Goal: Task Accomplishment & Management: Use online tool/utility

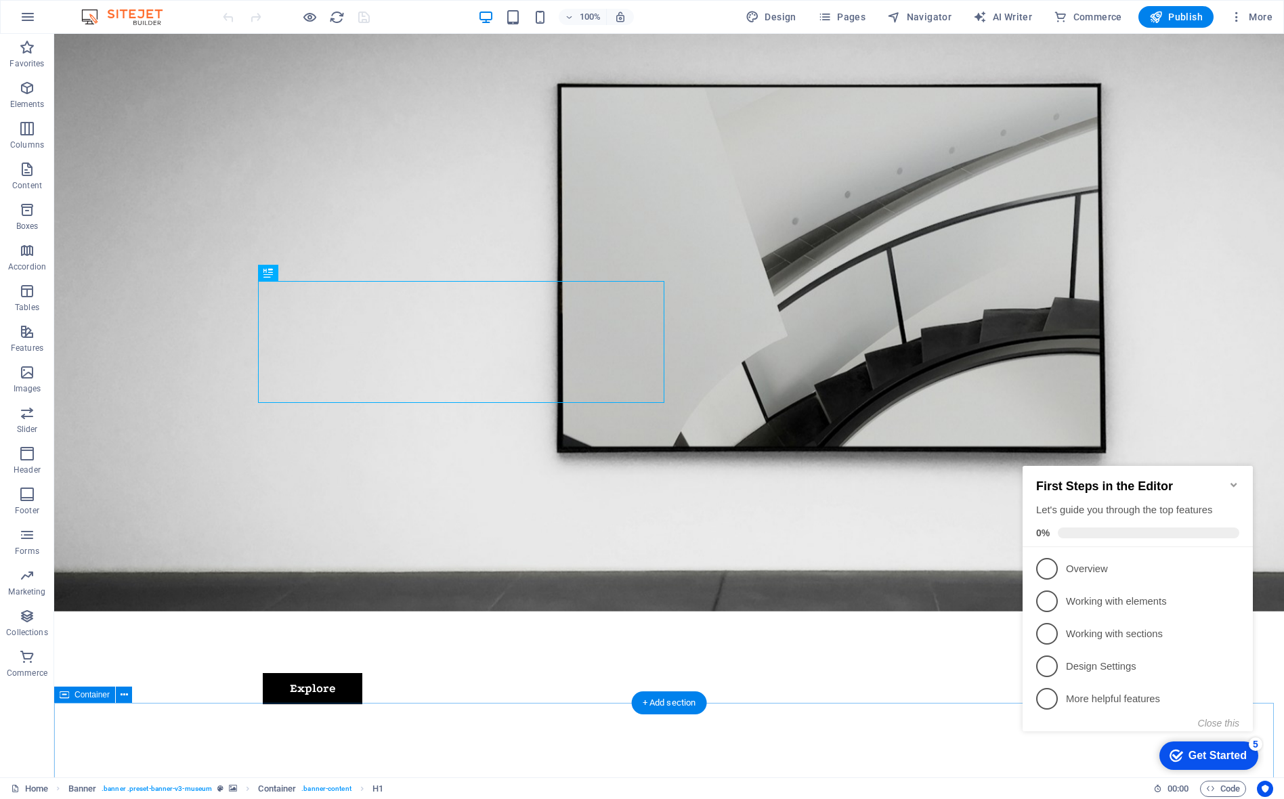
scroll to position [203, 0]
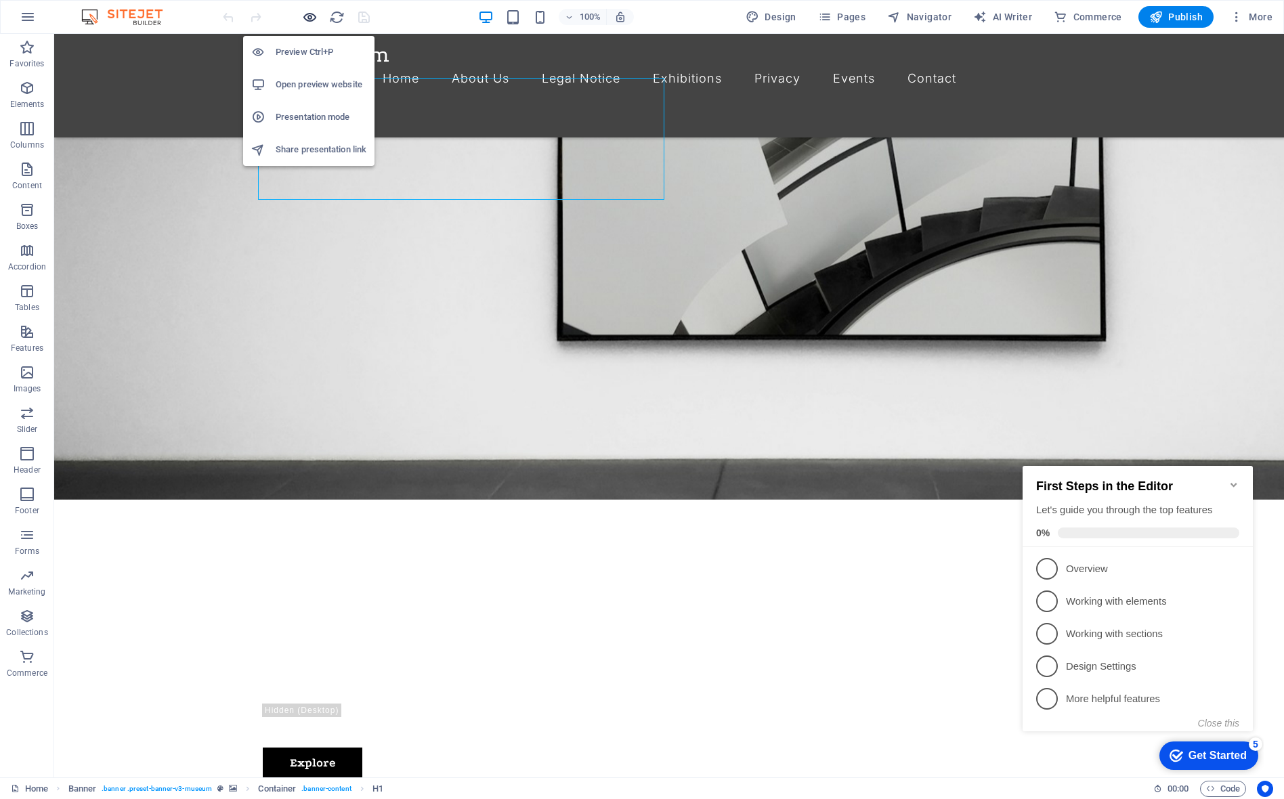
click at [307, 16] on icon "button" at bounding box center [310, 17] width 16 height 16
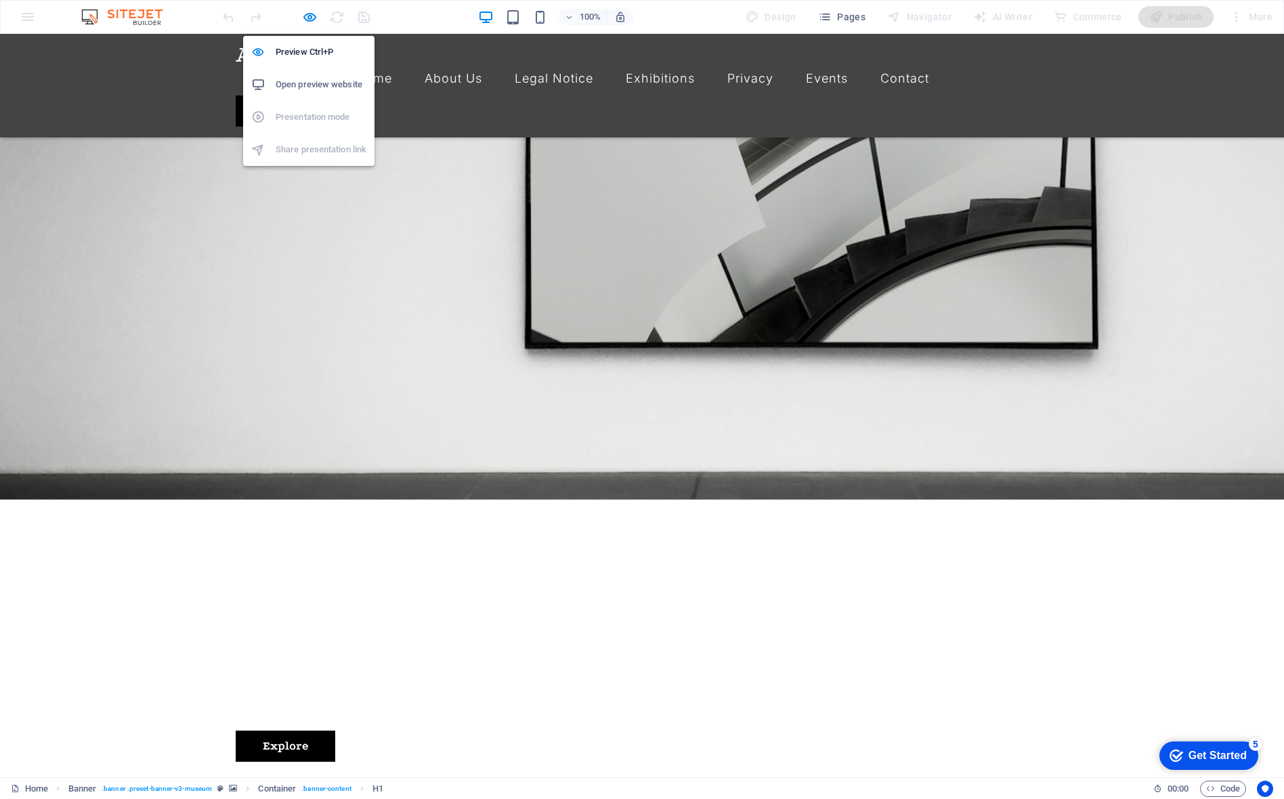
click at [286, 89] on h6 "Open preview website" at bounding box center [321, 85] width 91 height 16
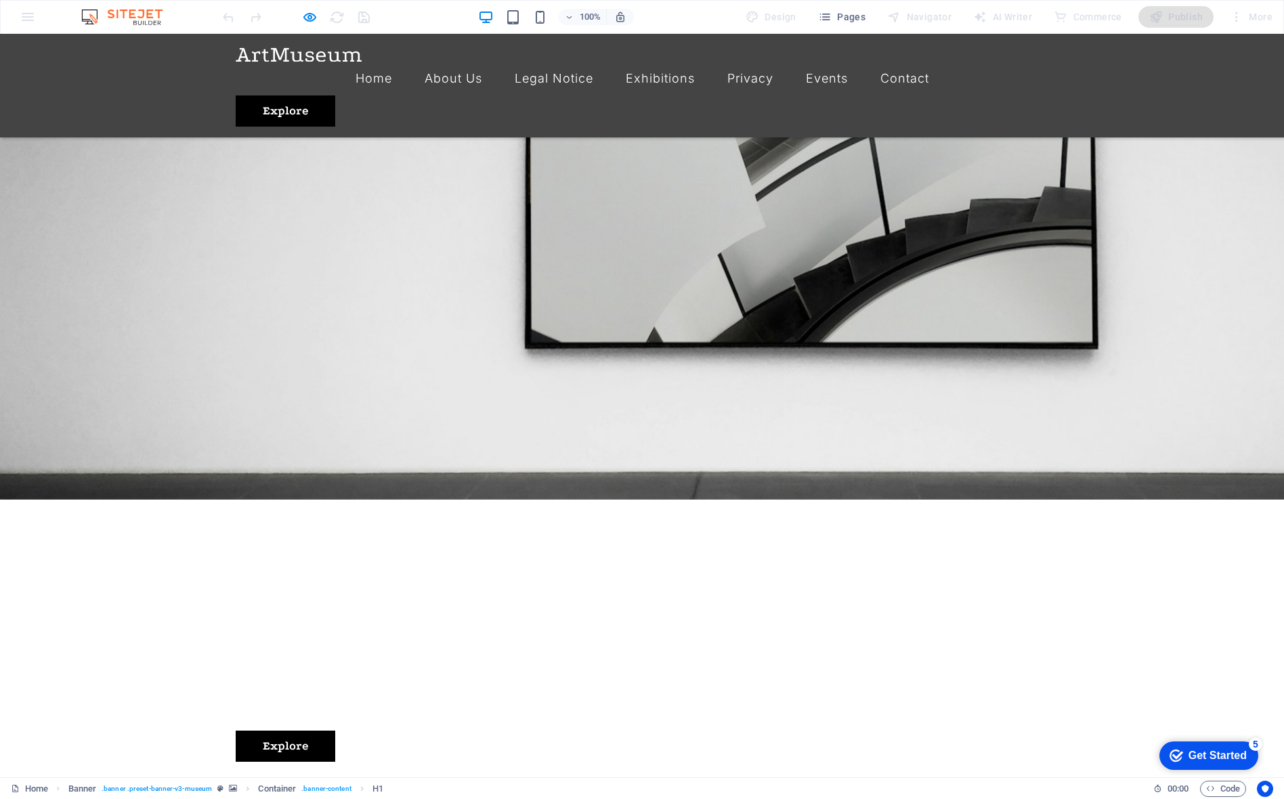
click at [1242, 743] on div "checkmark Get Started 5" at bounding box center [1209, 756] width 99 height 28
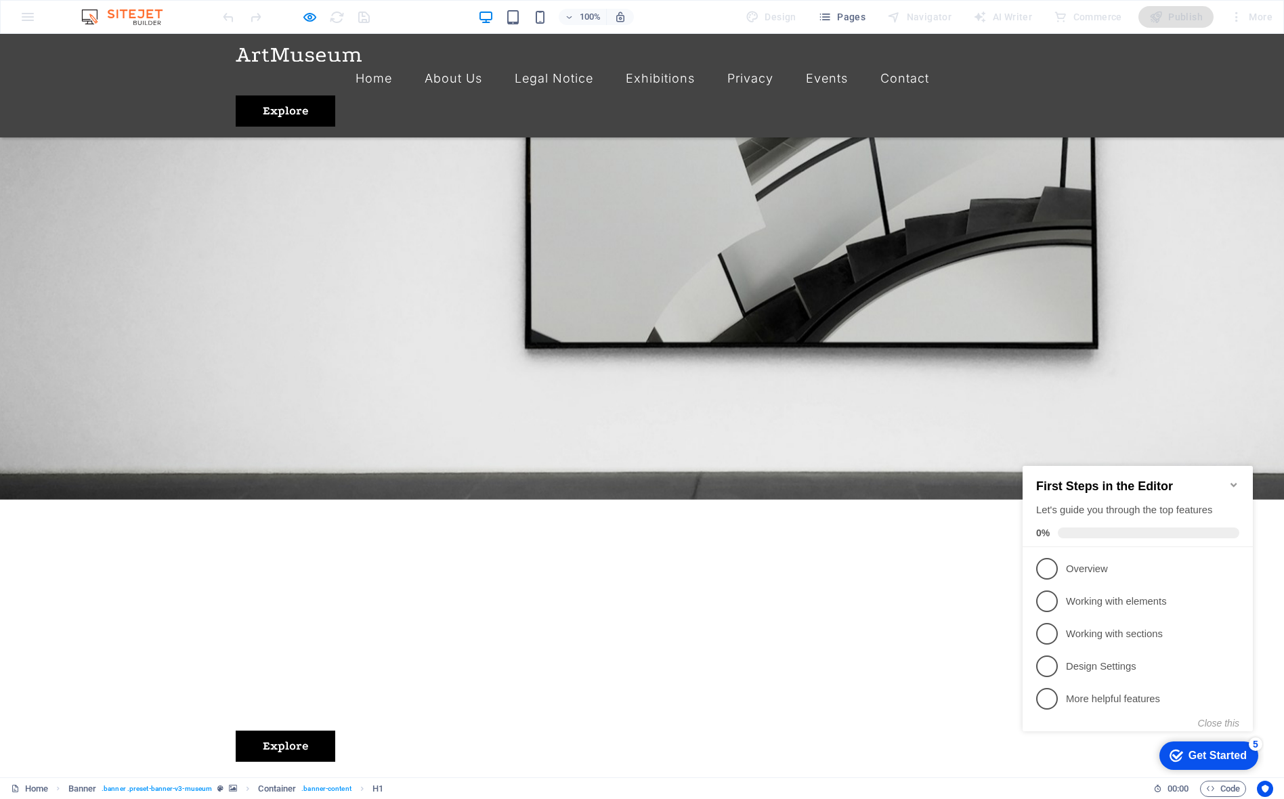
click at [1091, 730] on div "First Steps in the Editor Let's guide you through the top features 0% 1 Overvie…" at bounding box center [1138, 599] width 230 height 266
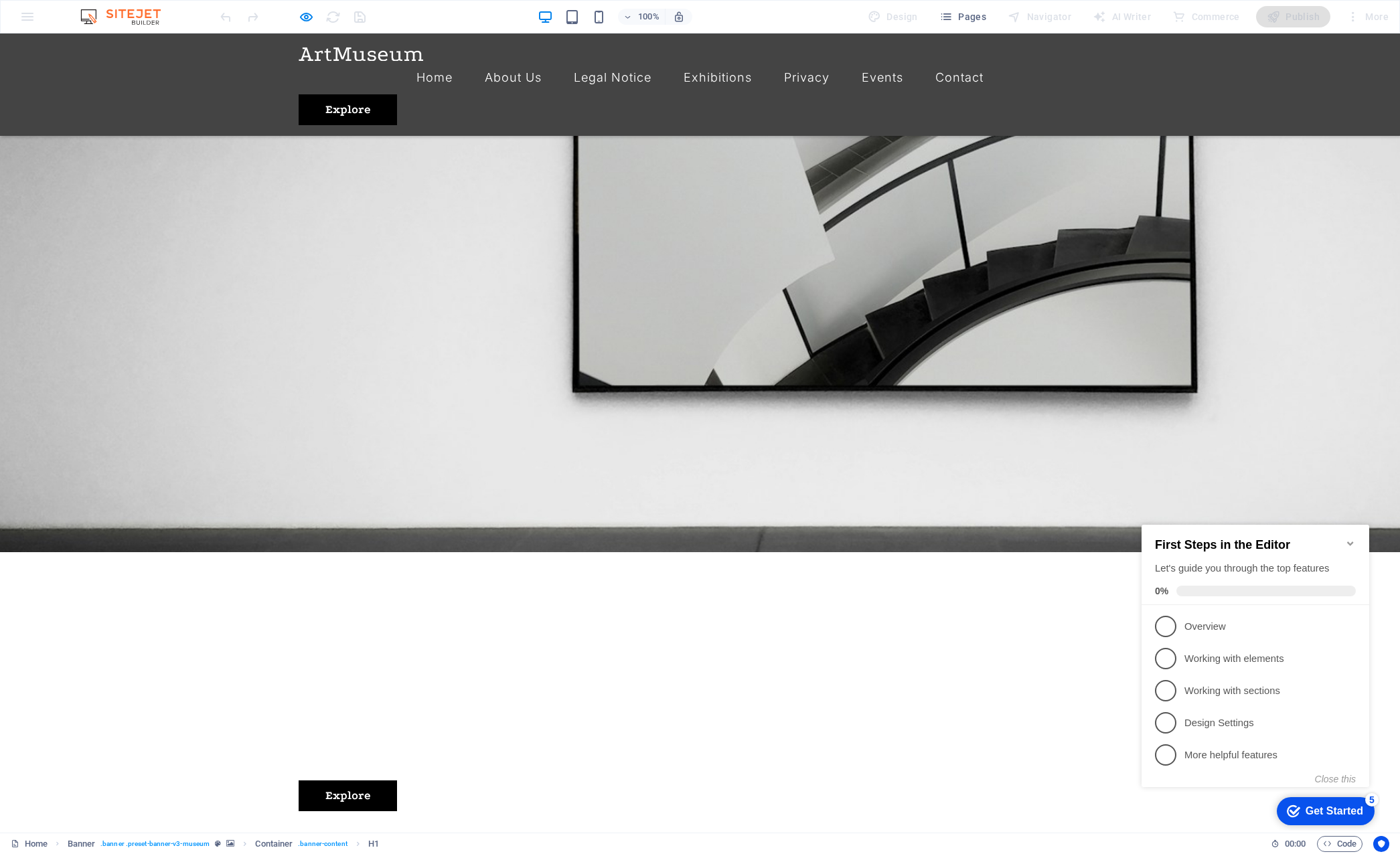
click at [1269, 790] on div "Home Banner . banner .preset-banner-v3-museum Container . banner-content H1 00 …" at bounding box center [700, 844] width 1400 height 22
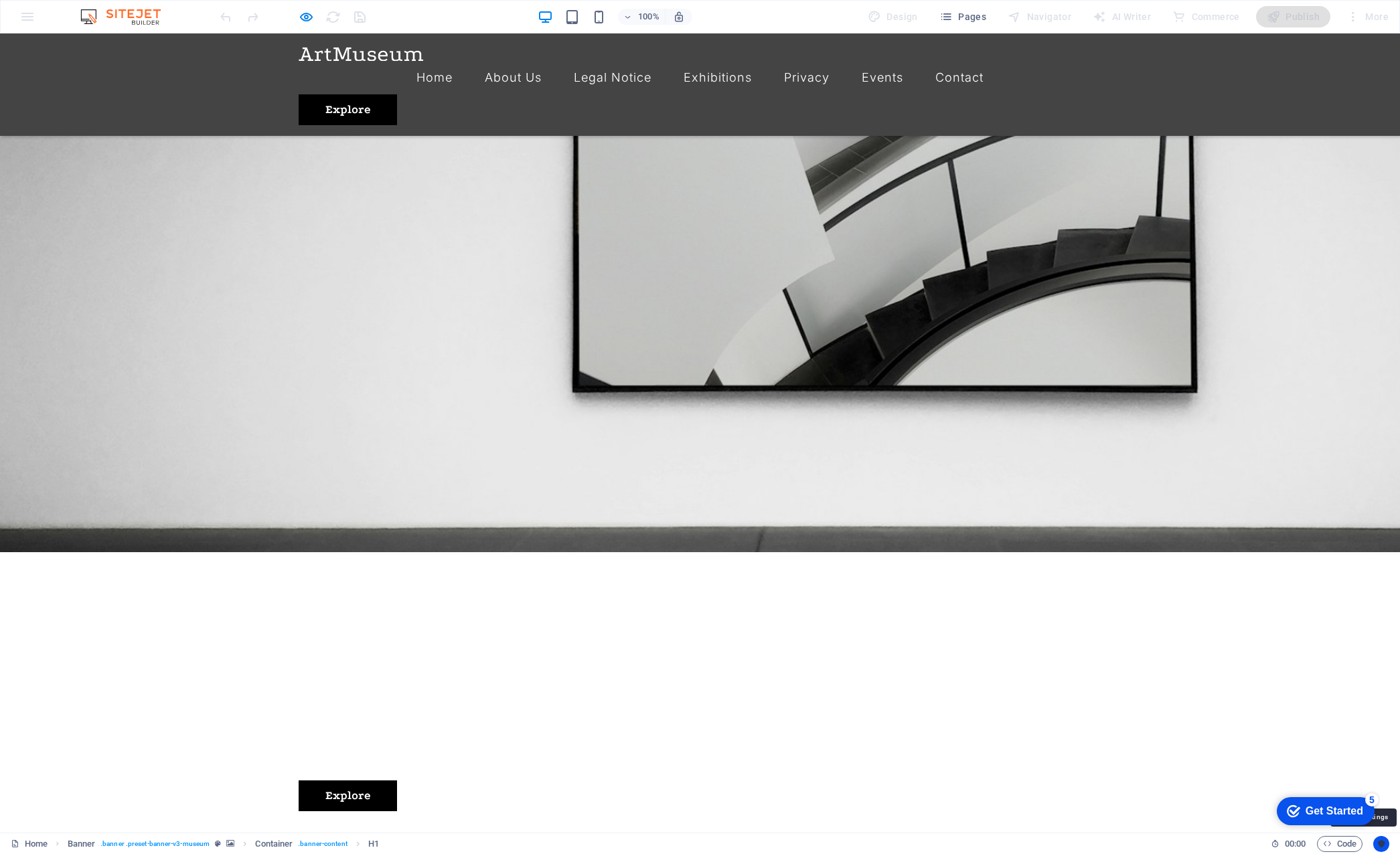
click at [1269, 790] on icon "Usercentrics" at bounding box center [1380, 844] width 9 height 9
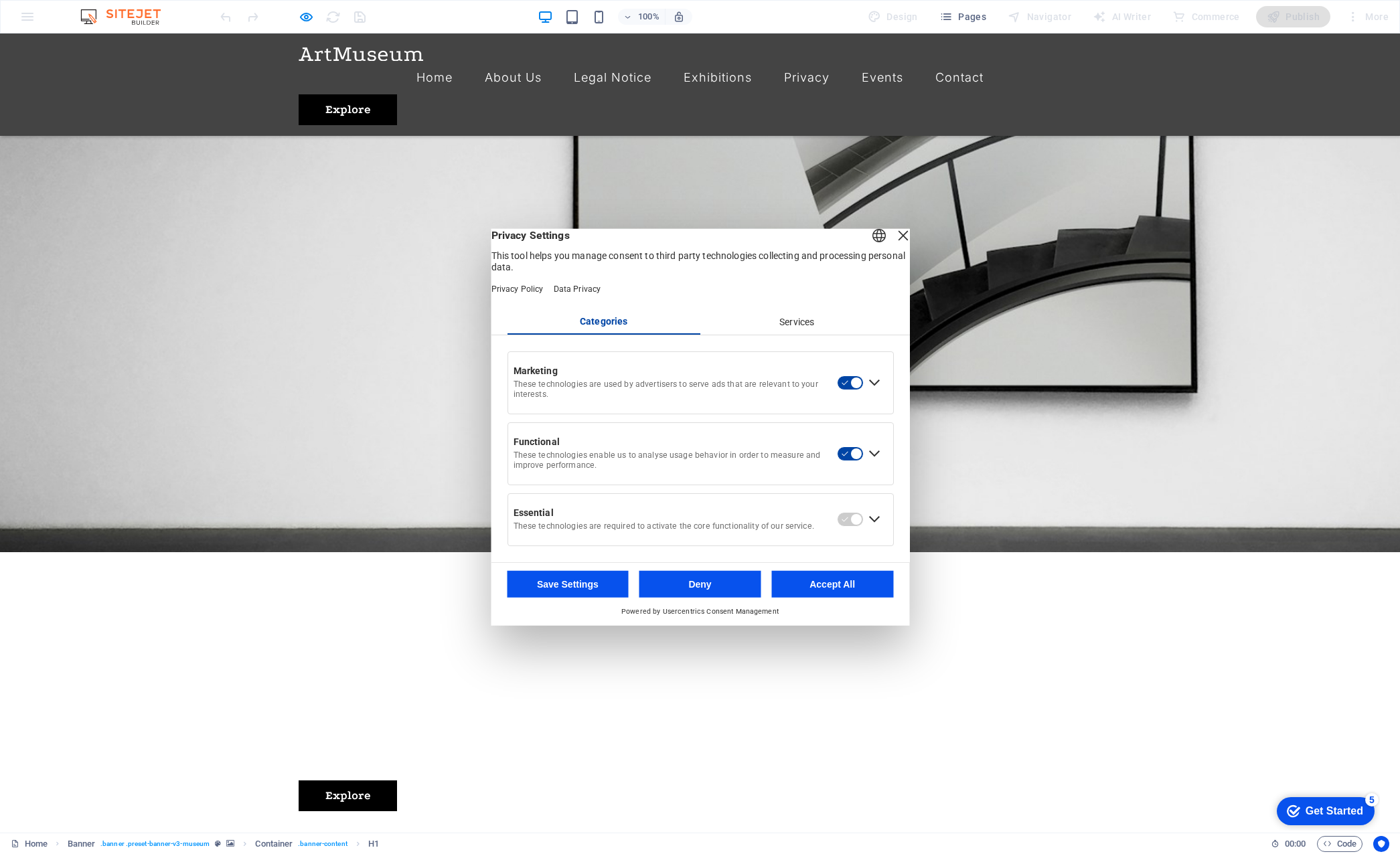
click at [862, 592] on button "Accept All" at bounding box center [831, 583] width 122 height 27
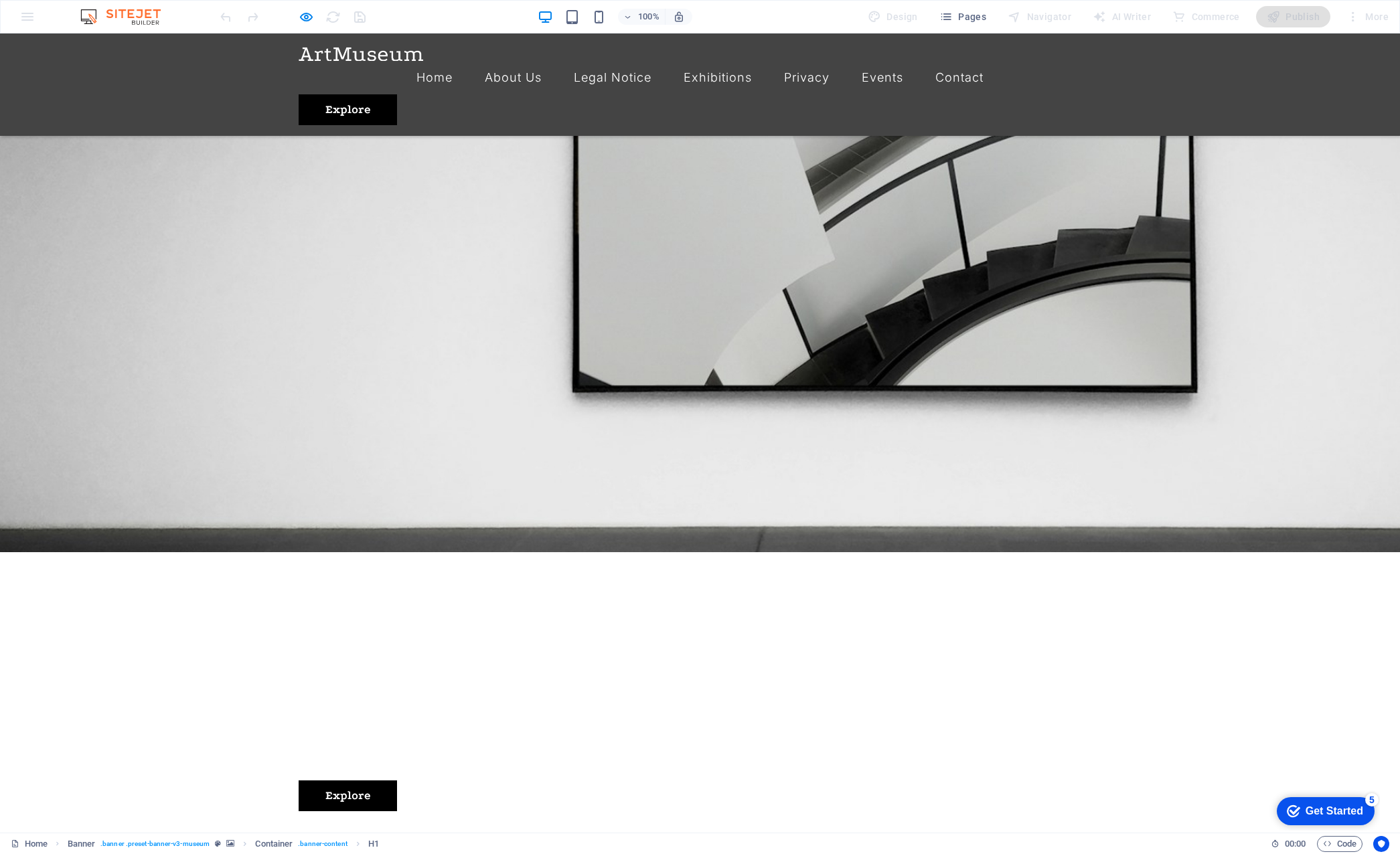
click at [20, 25] on div "100% Design Pages Navigator AI Writer Commerce Publish More" at bounding box center [700, 17] width 1398 height 33
click at [23, 16] on div "100% Design Pages Navigator AI Writer Commerce Publish More" at bounding box center [700, 17] width 1398 height 33
click at [105, 16] on img at bounding box center [127, 17] width 101 height 16
click at [144, 18] on img at bounding box center [127, 17] width 101 height 16
click at [327, 19] on div at bounding box center [292, 17] width 150 height 22
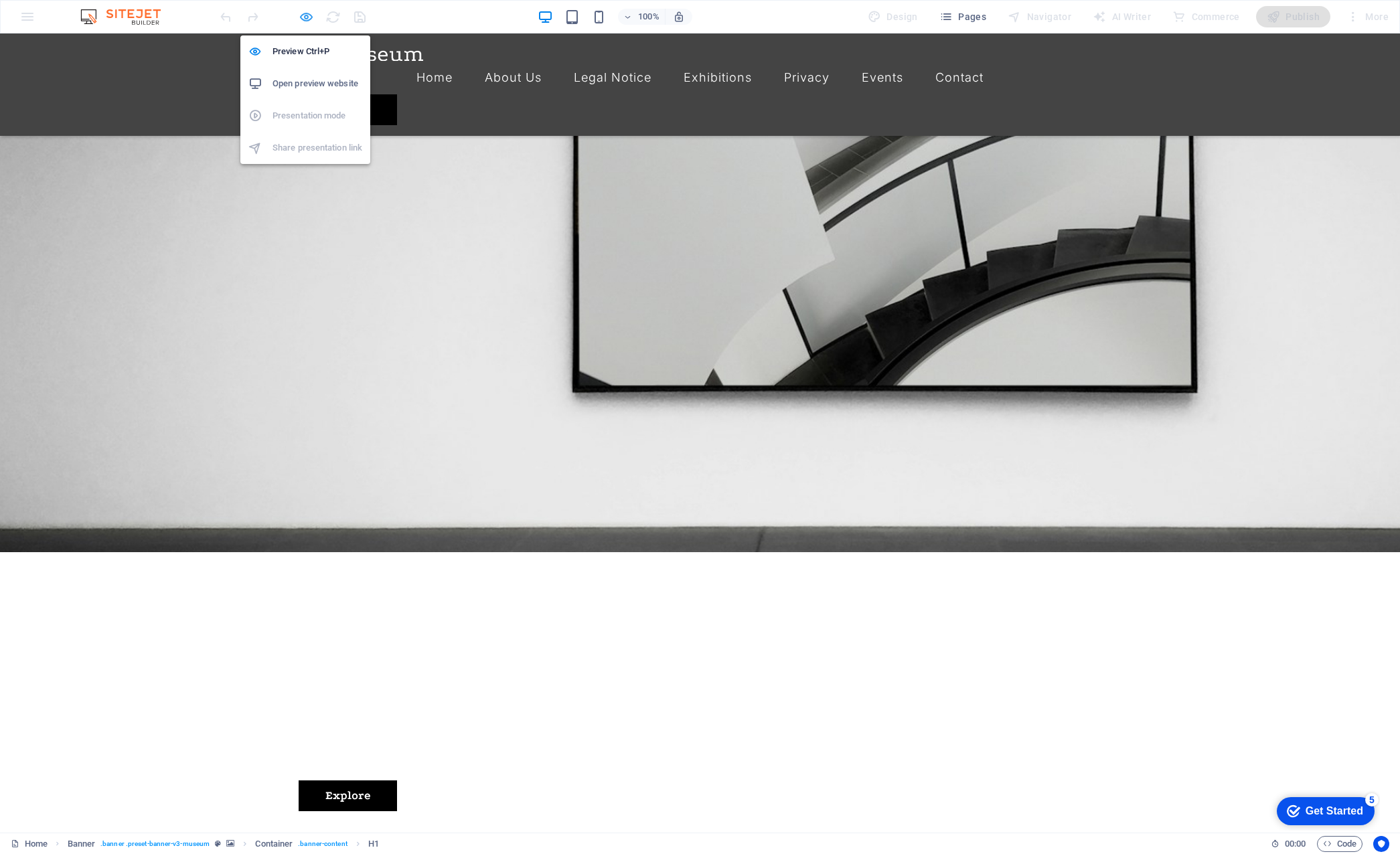
click at [311, 18] on icon "button" at bounding box center [306, 17] width 16 height 16
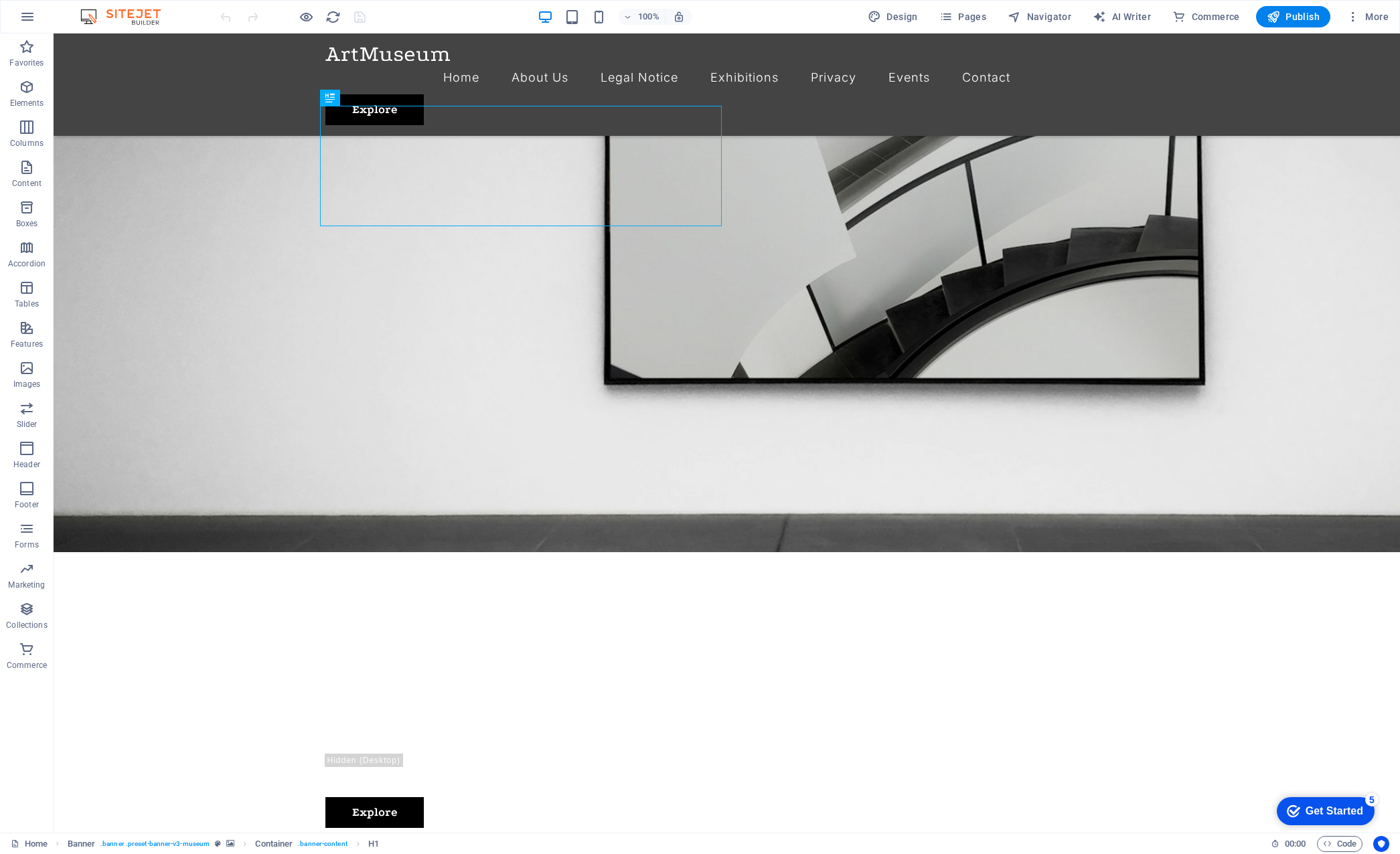
click at [341, 20] on div at bounding box center [292, 17] width 150 height 22
click at [19, 12] on button "button" at bounding box center [28, 17] width 33 height 33
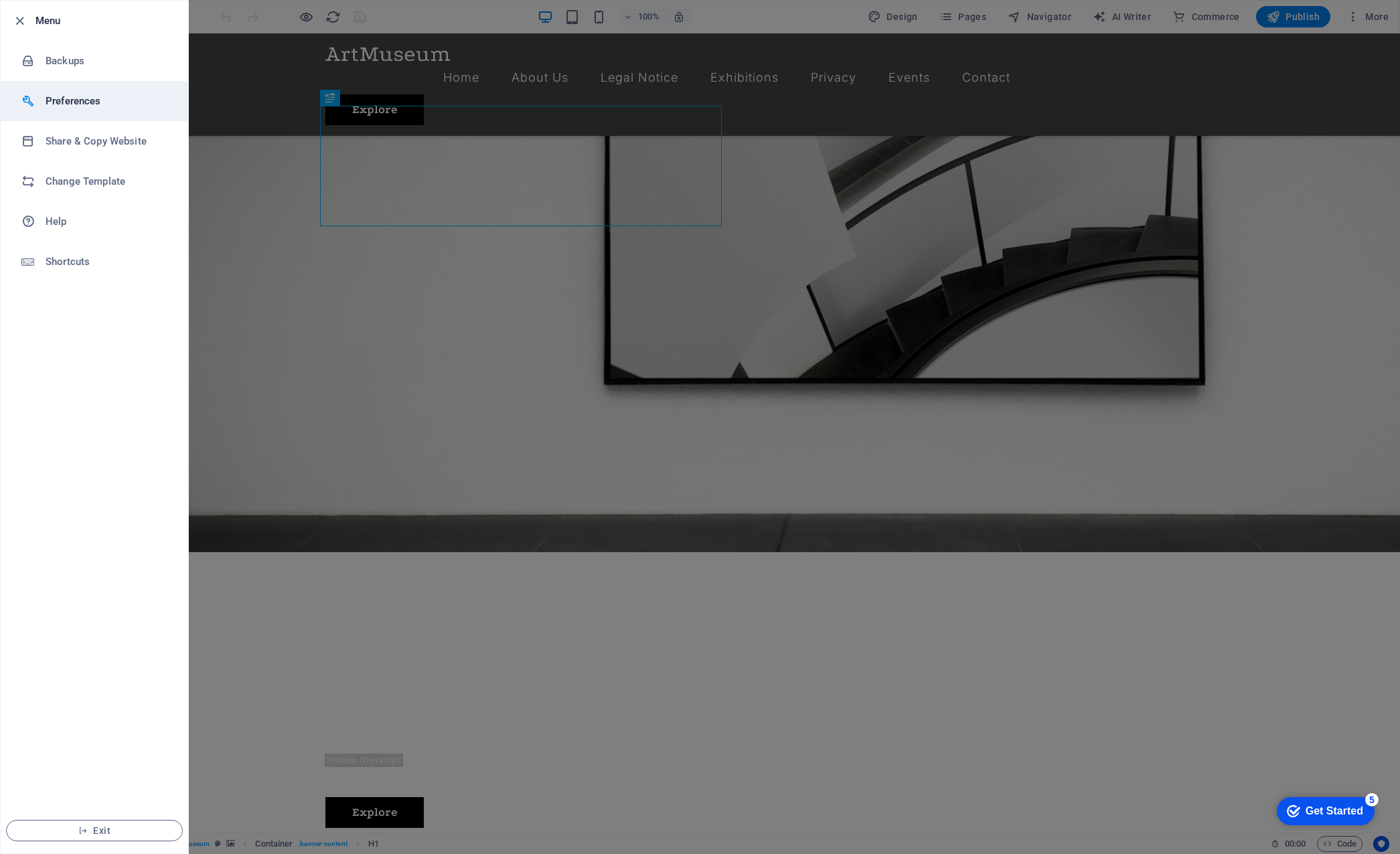
click at [67, 101] on h6 "Preferences" at bounding box center [107, 101] width 124 height 16
select select "en"
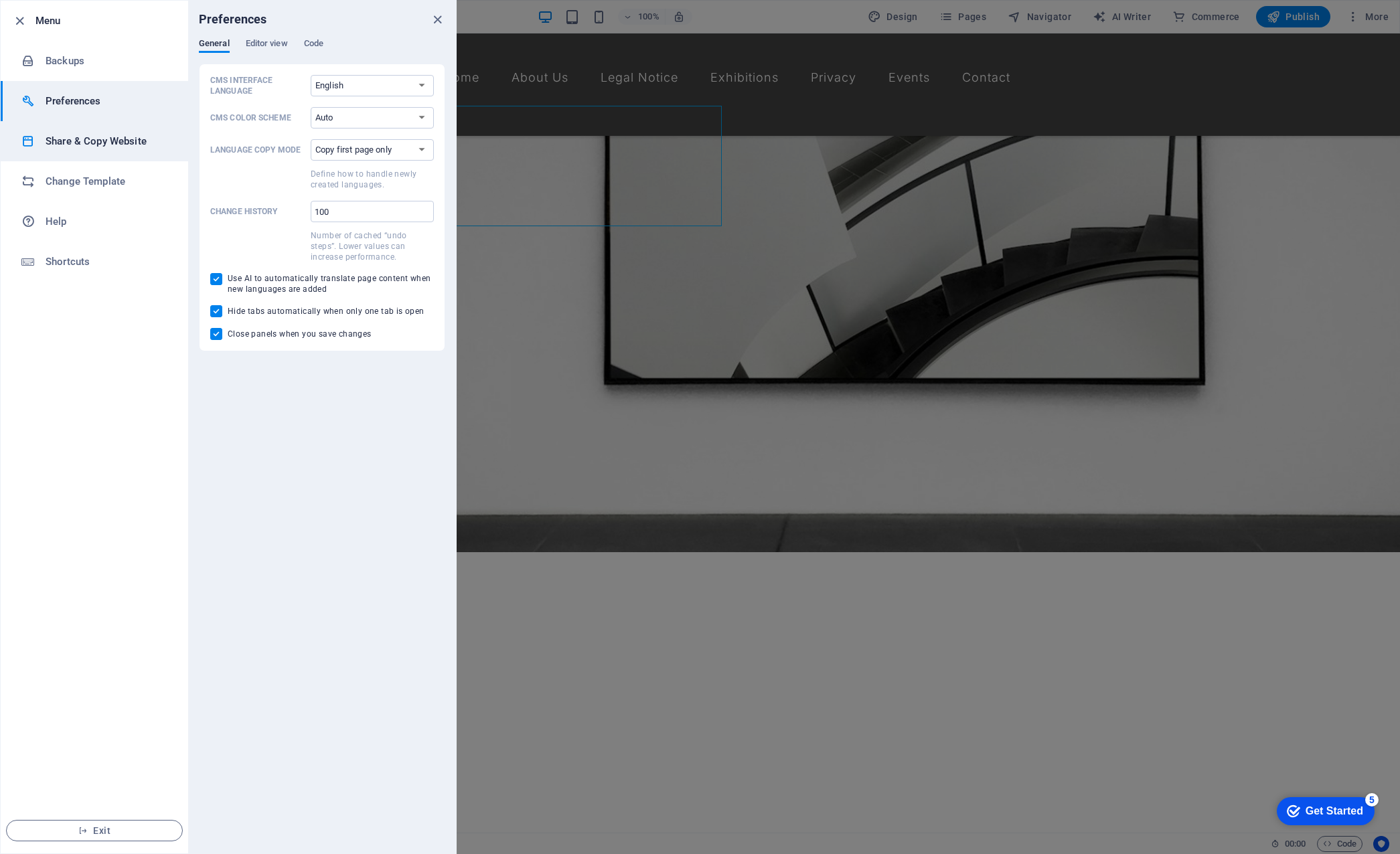
click at [45, 144] on h6 "Share & Copy Website" at bounding box center [107, 141] width 124 height 16
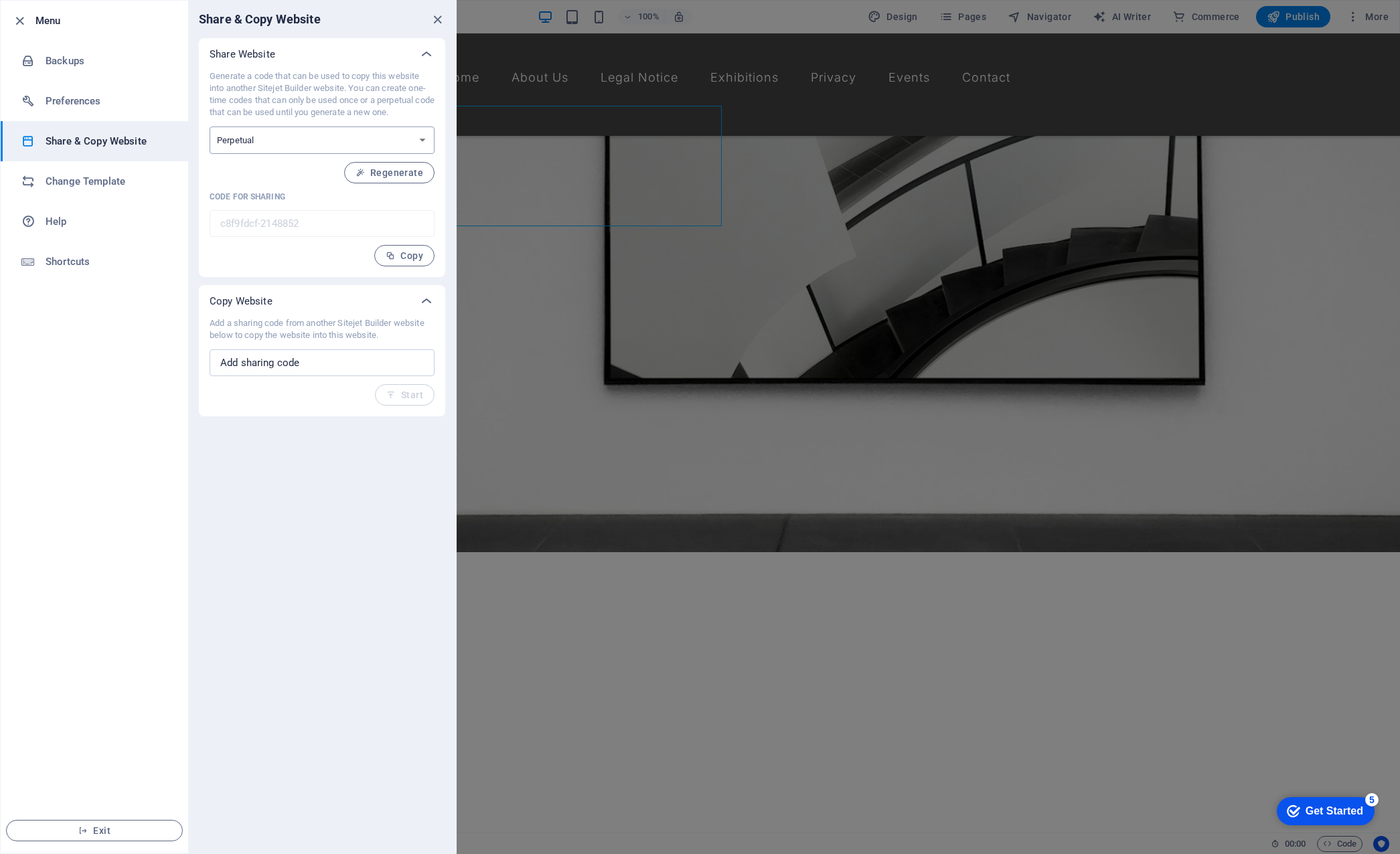
click at [396, 147] on select "One-time Perpetual" at bounding box center [322, 140] width 225 height 28
select select "onetime"
click at [209, 127] on select "One-time Perpetual" at bounding box center [322, 140] width 225 height 28
click at [397, 175] on span "Generate" at bounding box center [394, 172] width 57 height 11
type input "a108bf20-2148852"
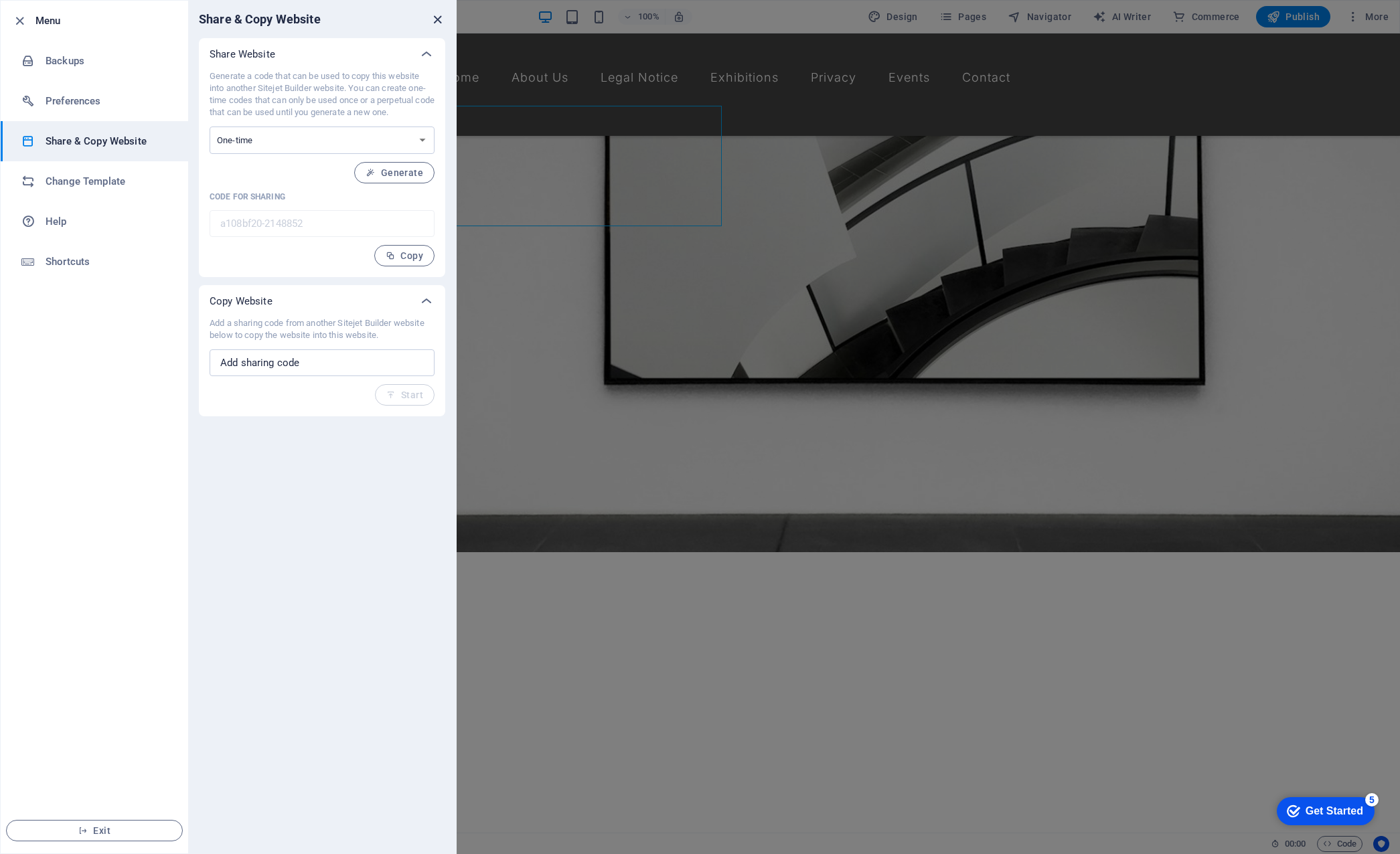
click at [439, 23] on icon "close" at bounding box center [438, 20] width 16 height 16
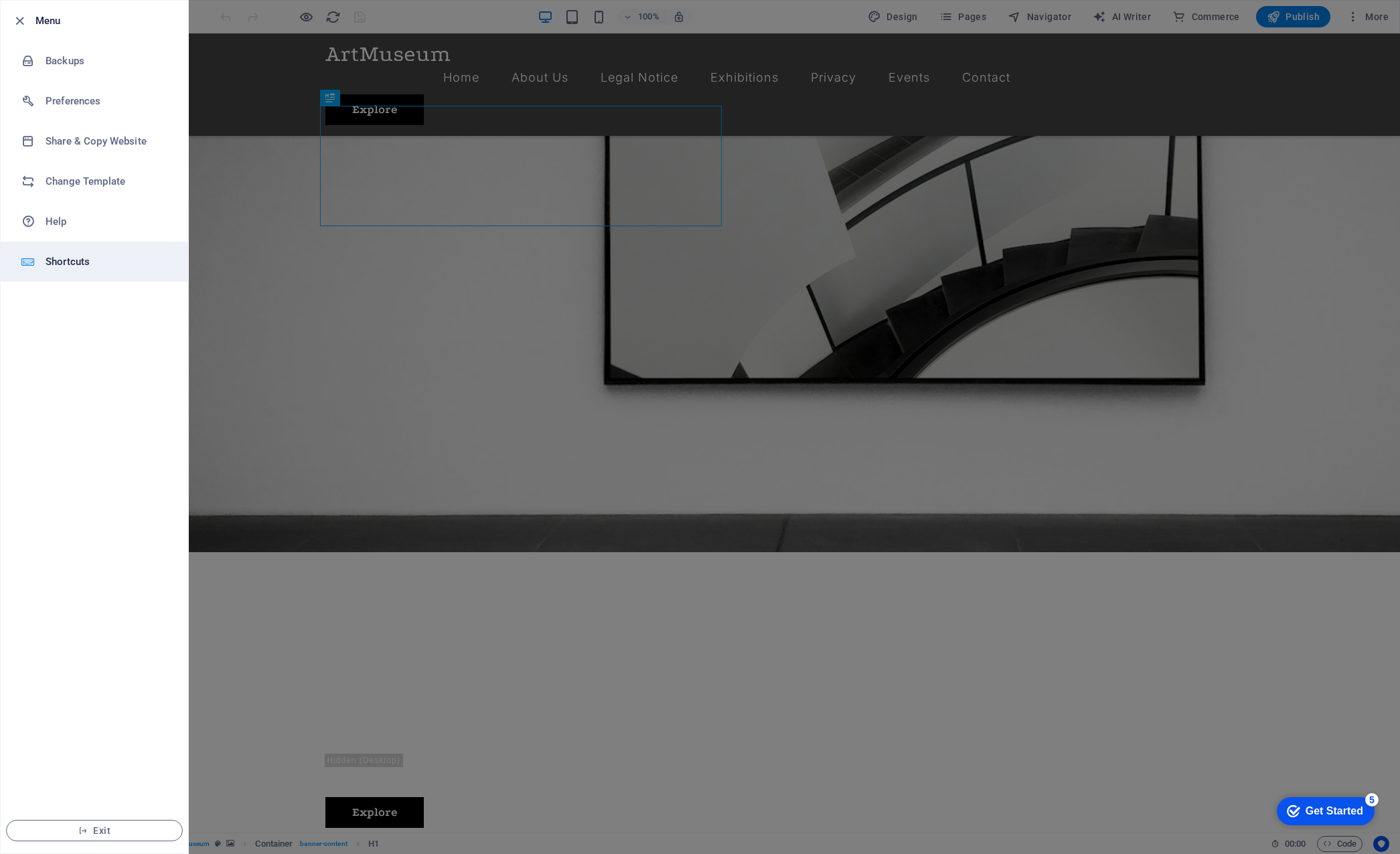
click at [92, 263] on h6 "Shortcuts" at bounding box center [107, 262] width 124 height 16
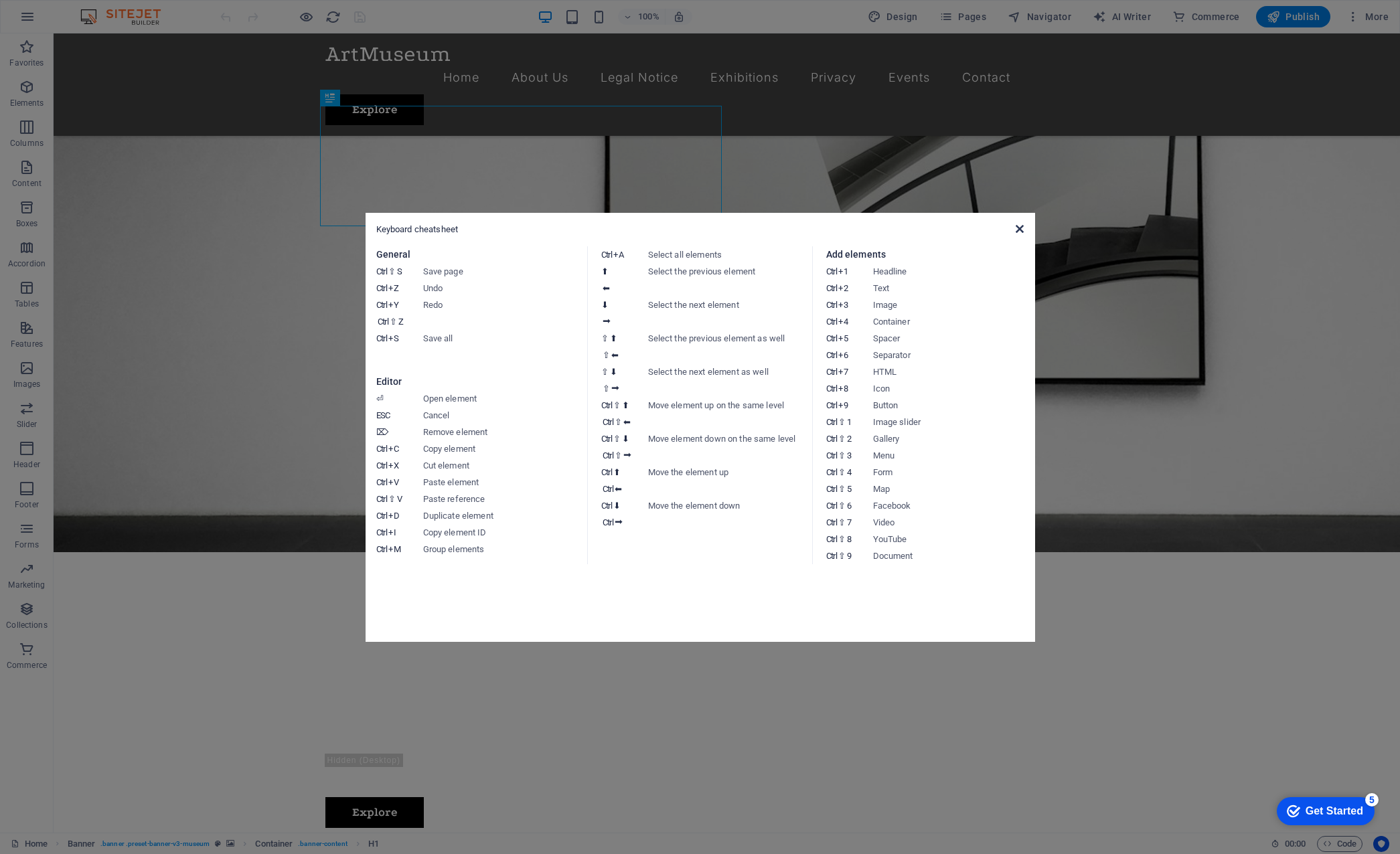
click at [1016, 232] on icon at bounding box center [1020, 228] width 8 height 11
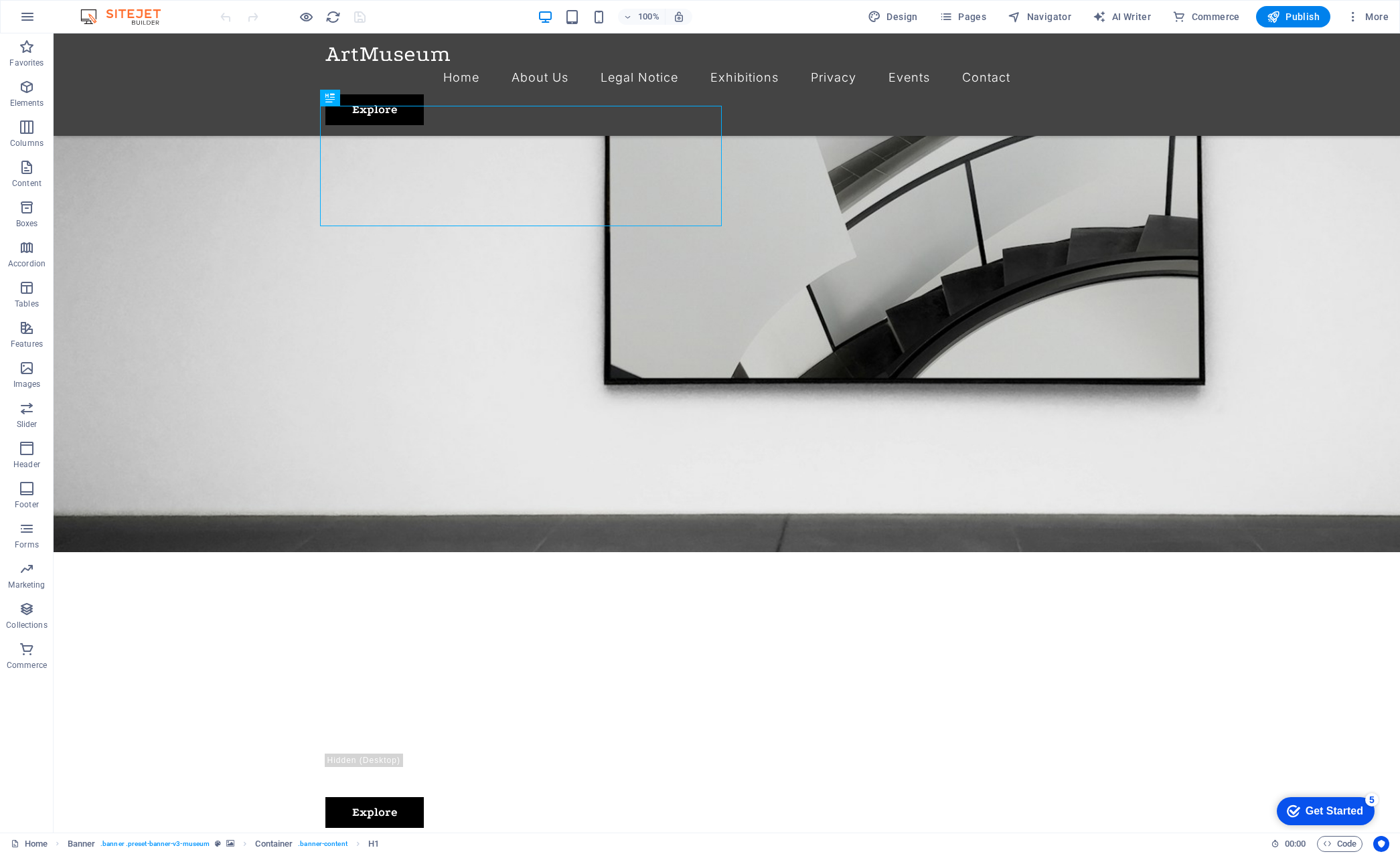
click at [651, 28] on div "100% Design Pages Navigator AI Writer Commerce Publish More" at bounding box center [700, 17] width 1398 height 33
click at [645, 20] on h6 "100%" at bounding box center [649, 17] width 22 height 16
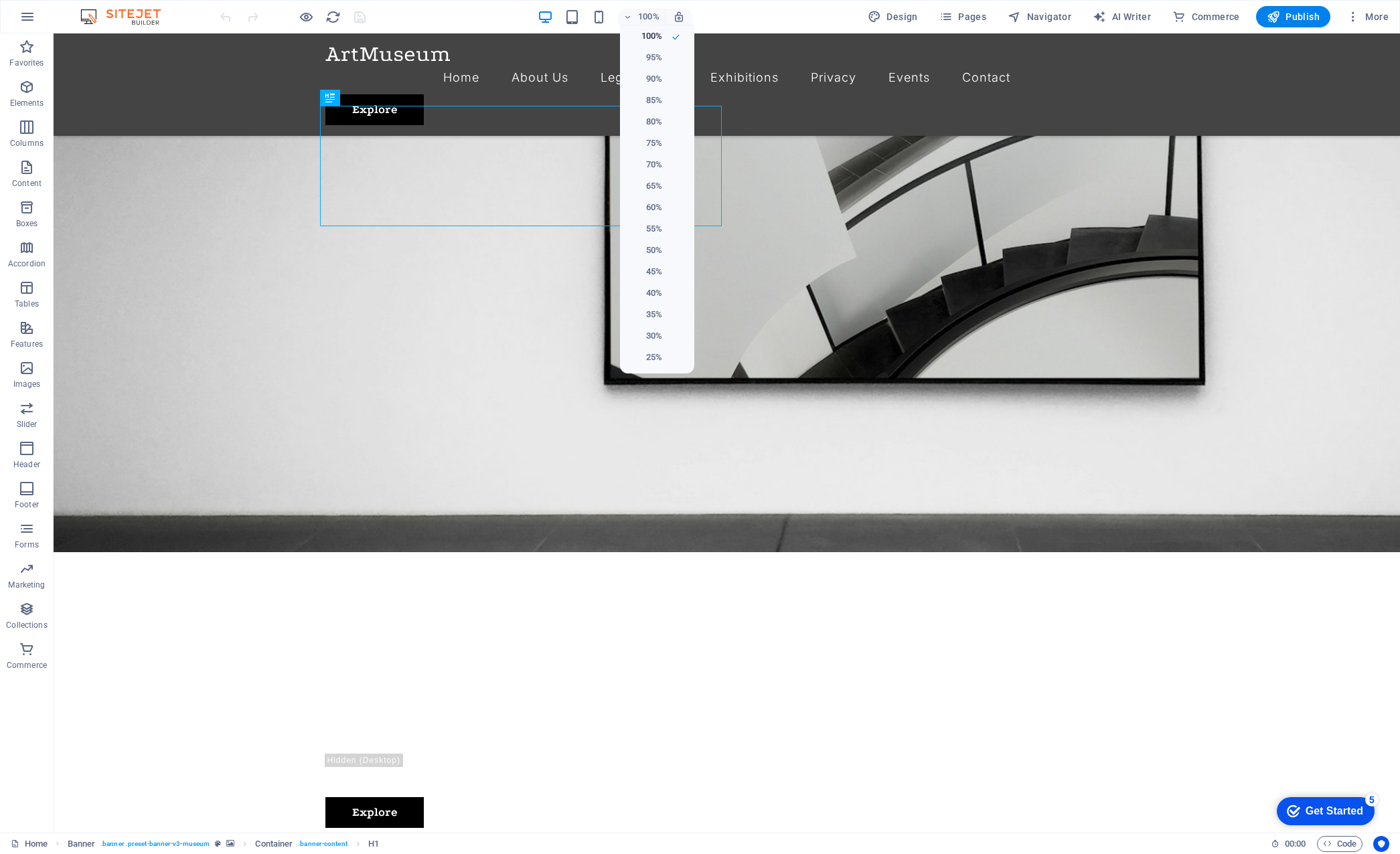
click at [915, 21] on div at bounding box center [700, 427] width 1400 height 854
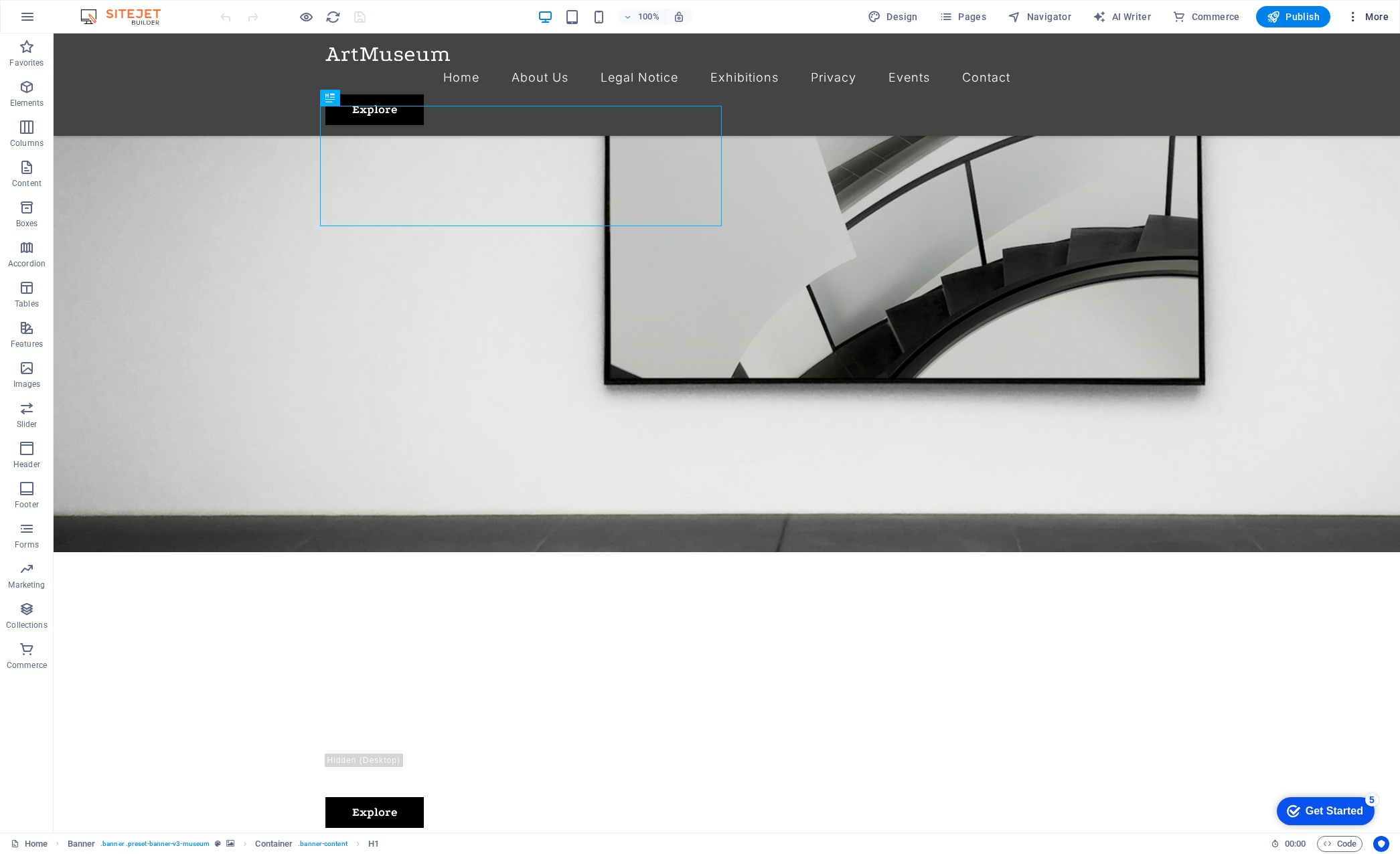
click at [1269, 18] on icon "button" at bounding box center [1353, 17] width 14 height 14
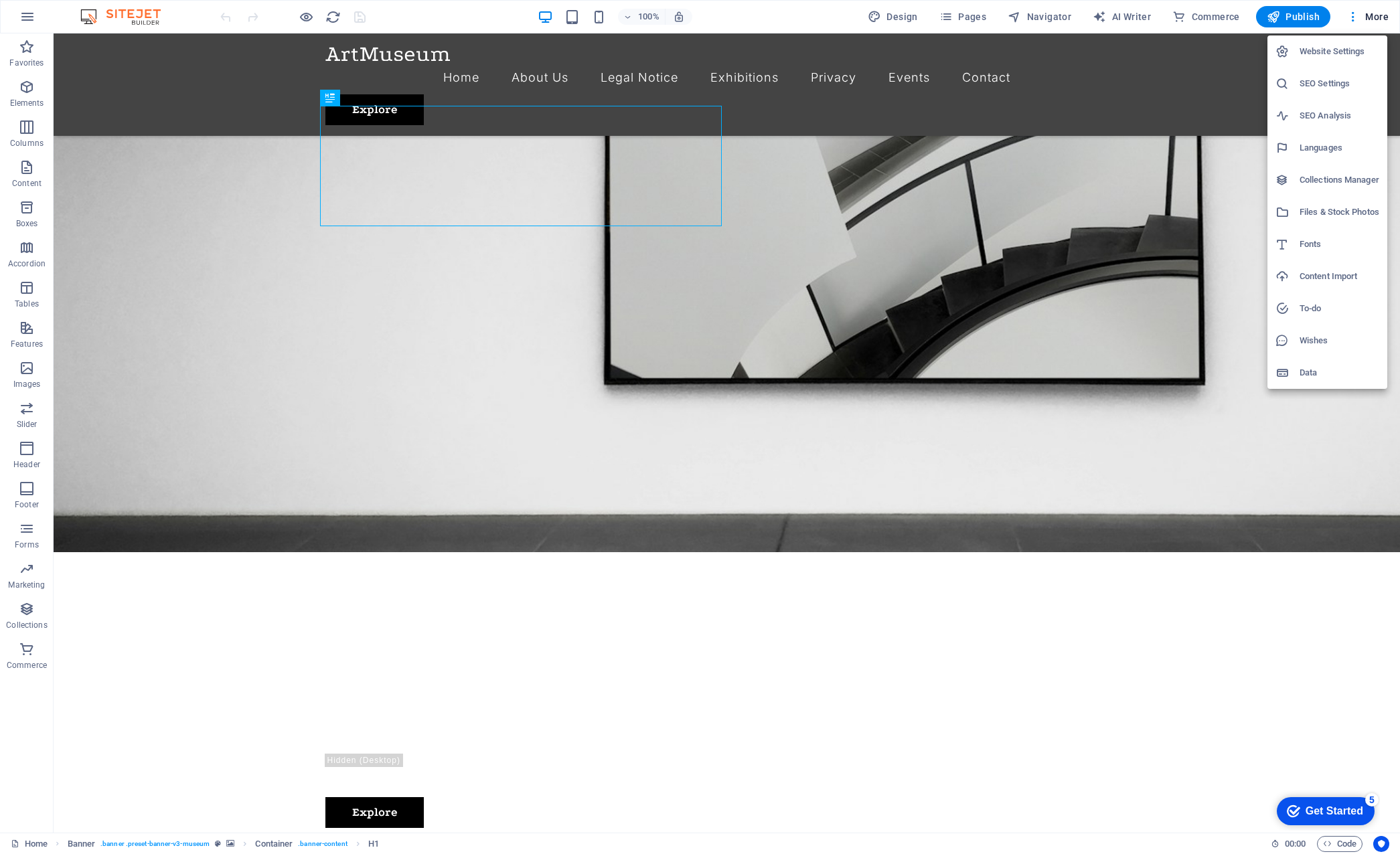
click at [419, 15] on div at bounding box center [700, 427] width 1400 height 854
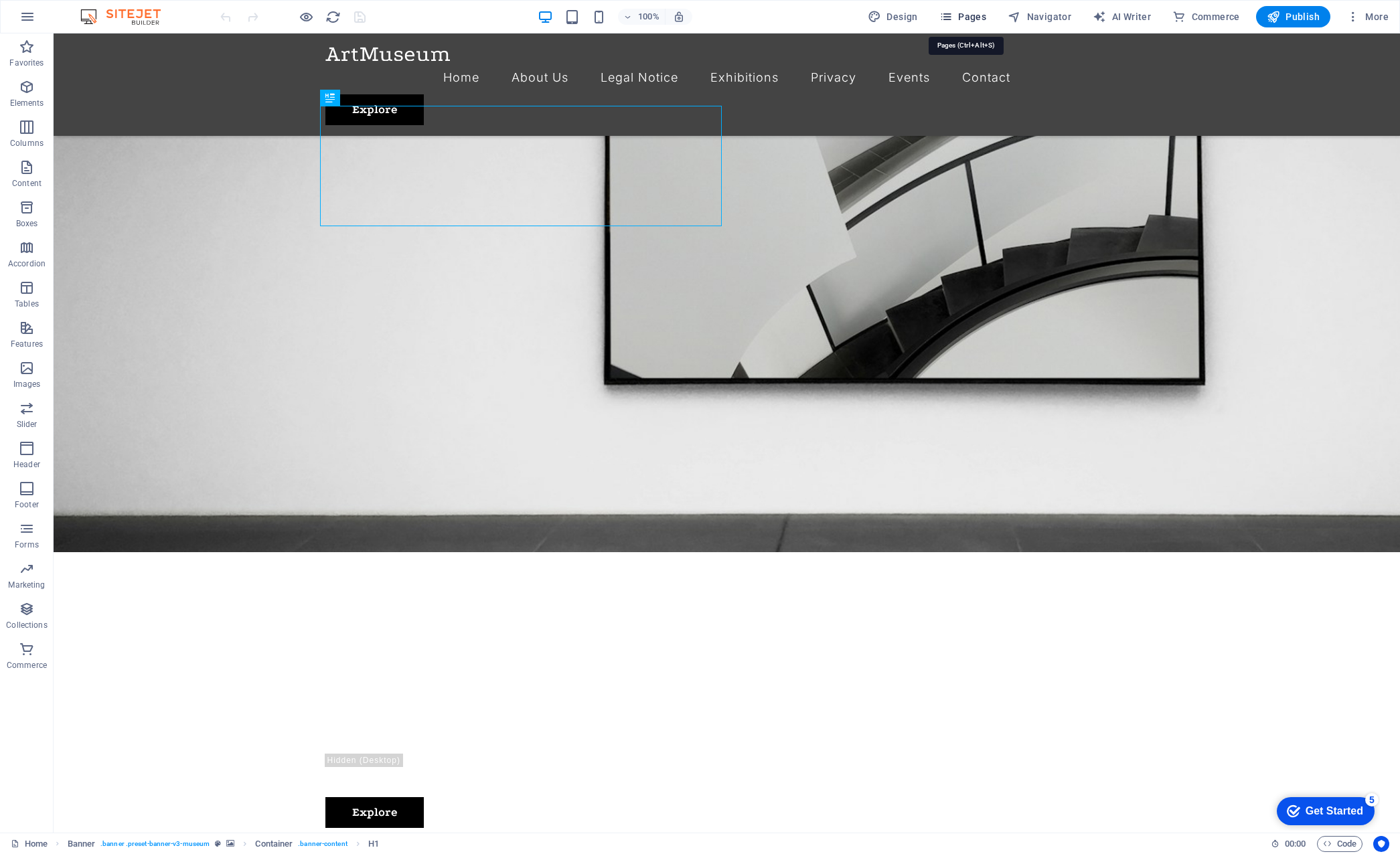
click at [964, 14] on span "Pages" at bounding box center [961, 17] width 46 height 14
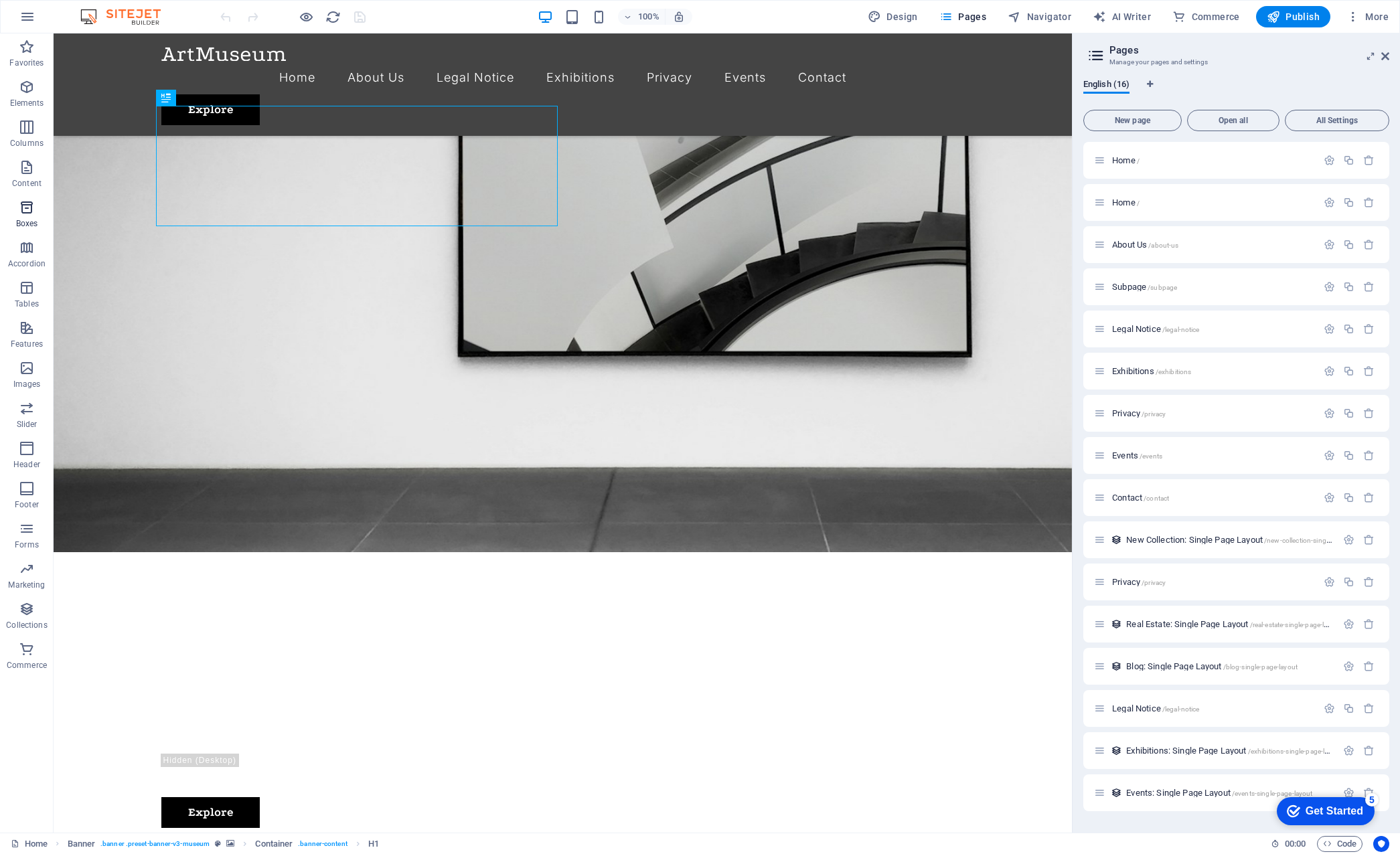
click at [28, 210] on icon "button" at bounding box center [27, 208] width 16 height 16
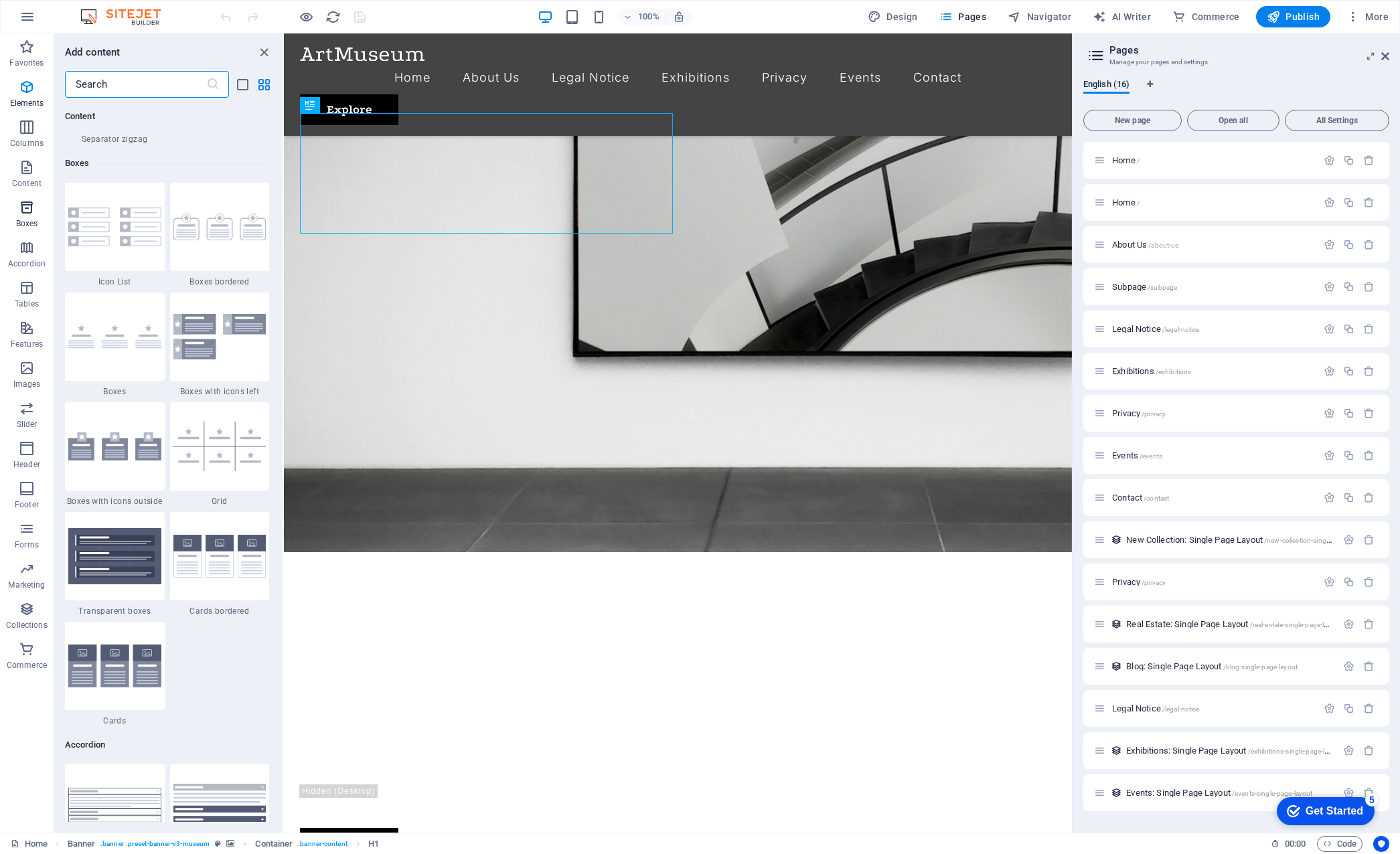
scroll to position [3694, 0]
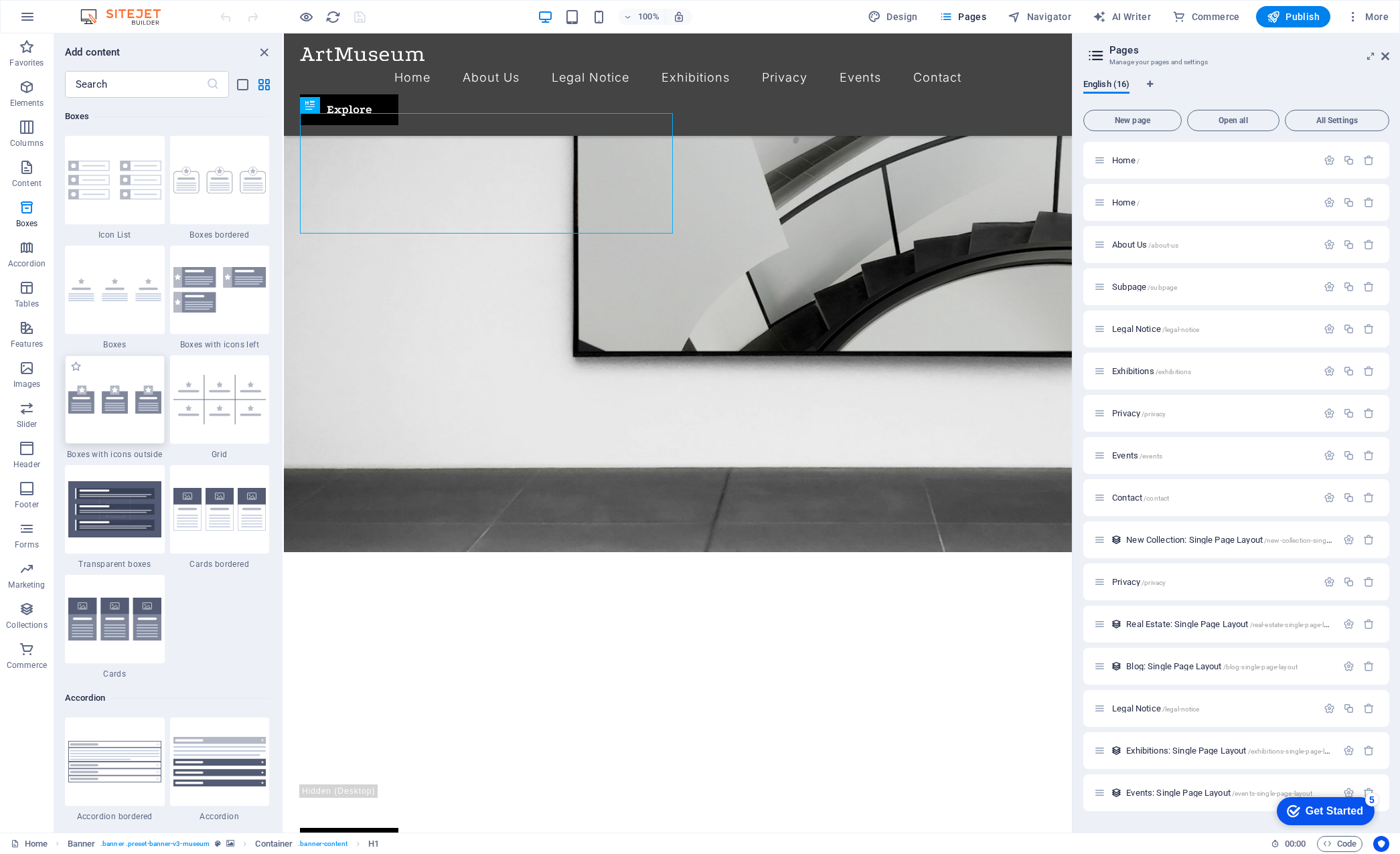
drag, startPoint x: 117, startPoint y: 414, endPoint x: 119, endPoint y: 101, distance: 313.0
click at [117, 414] on div at bounding box center [115, 399] width 100 height 88
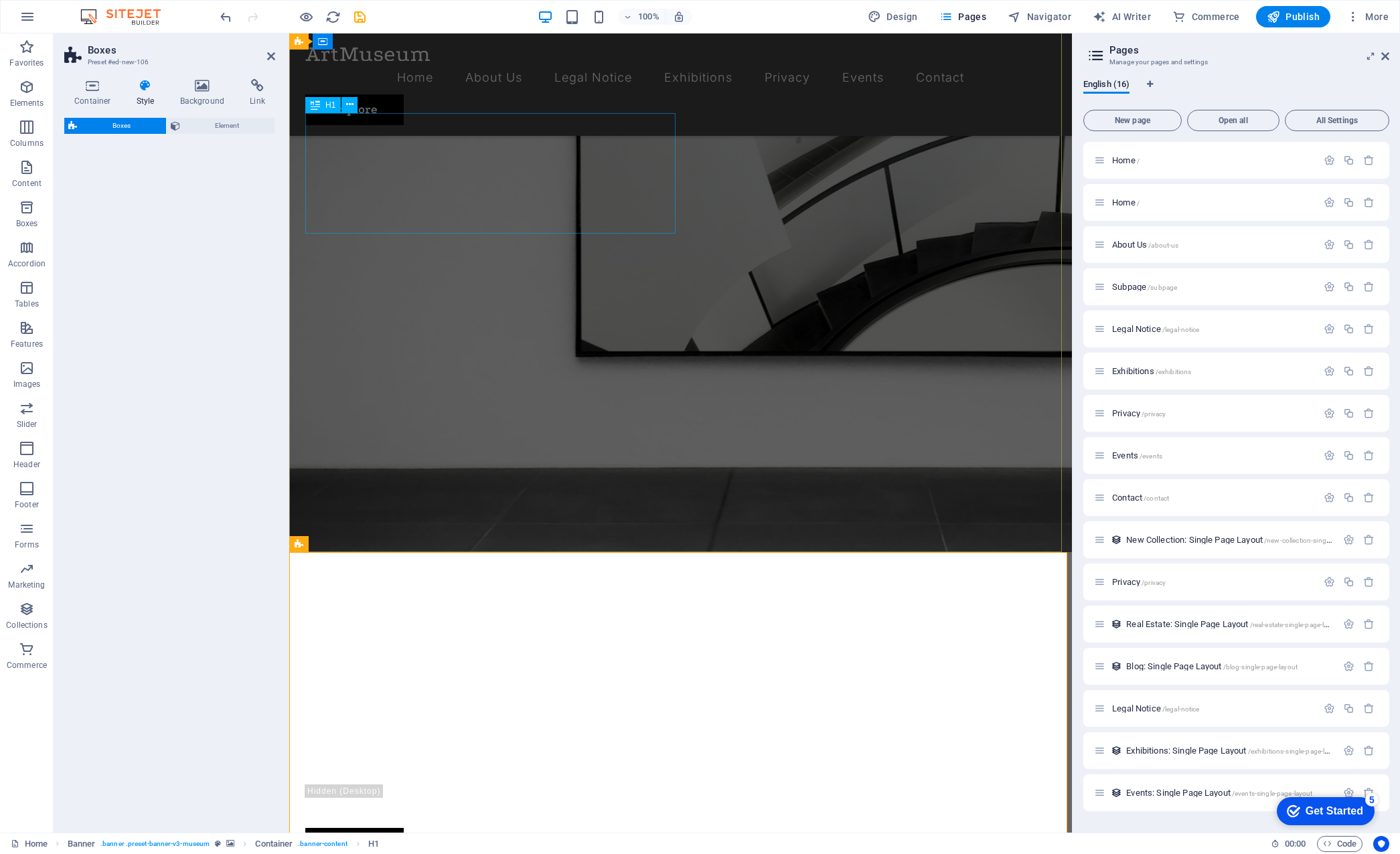
select select "rem"
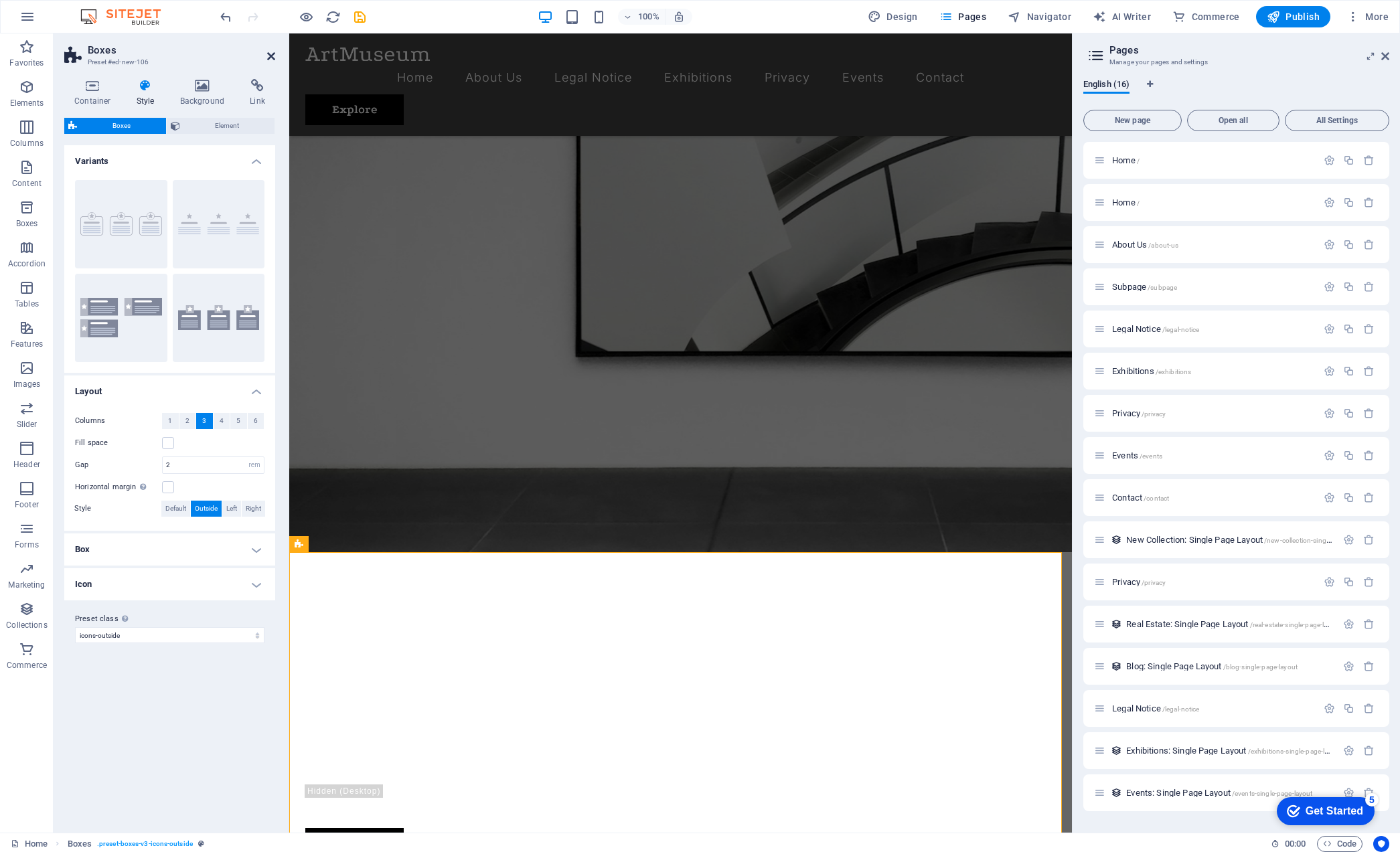
click at [267, 55] on icon at bounding box center [271, 55] width 8 height 11
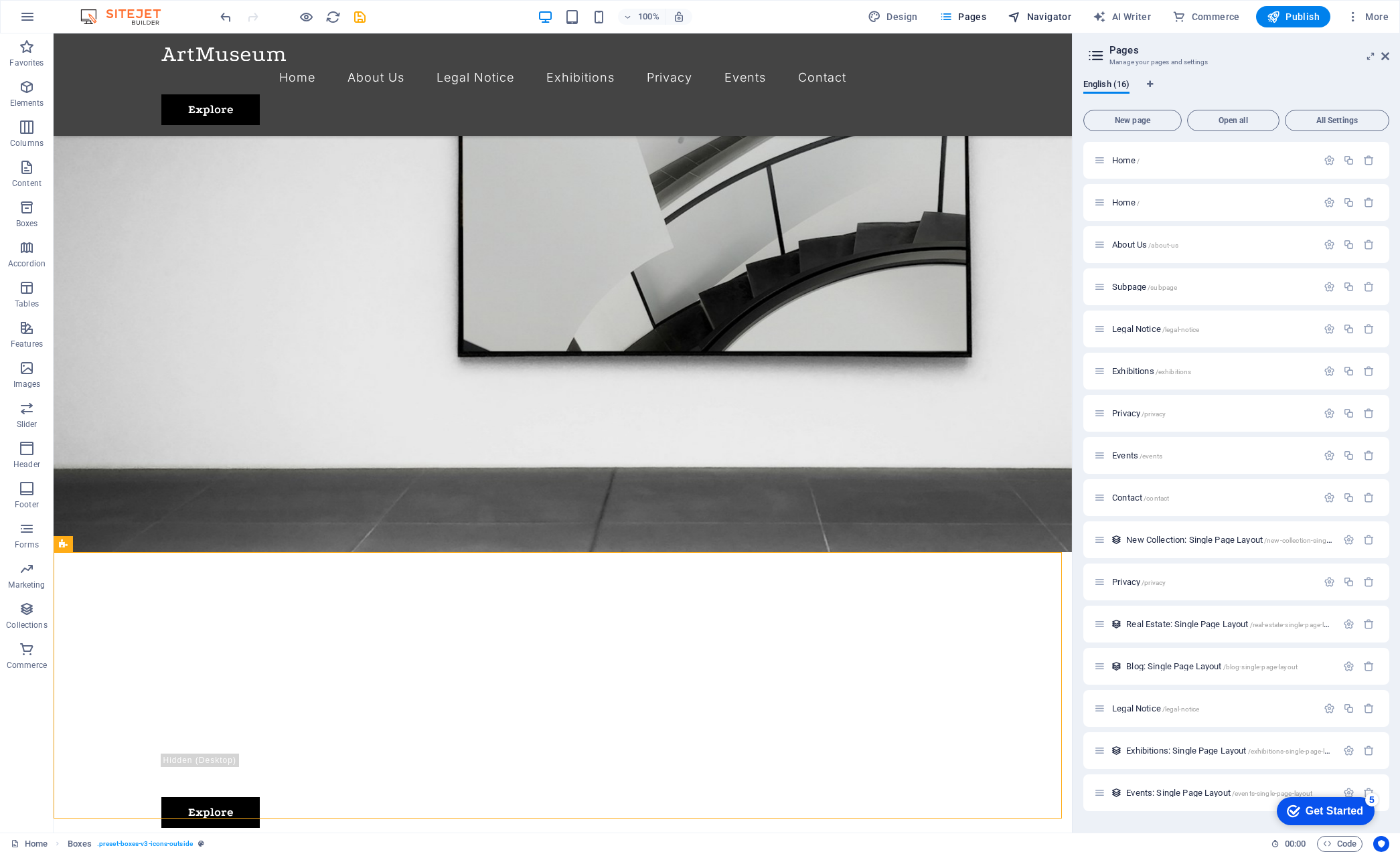
click at [1042, 18] on span "Navigator" at bounding box center [1039, 17] width 63 height 14
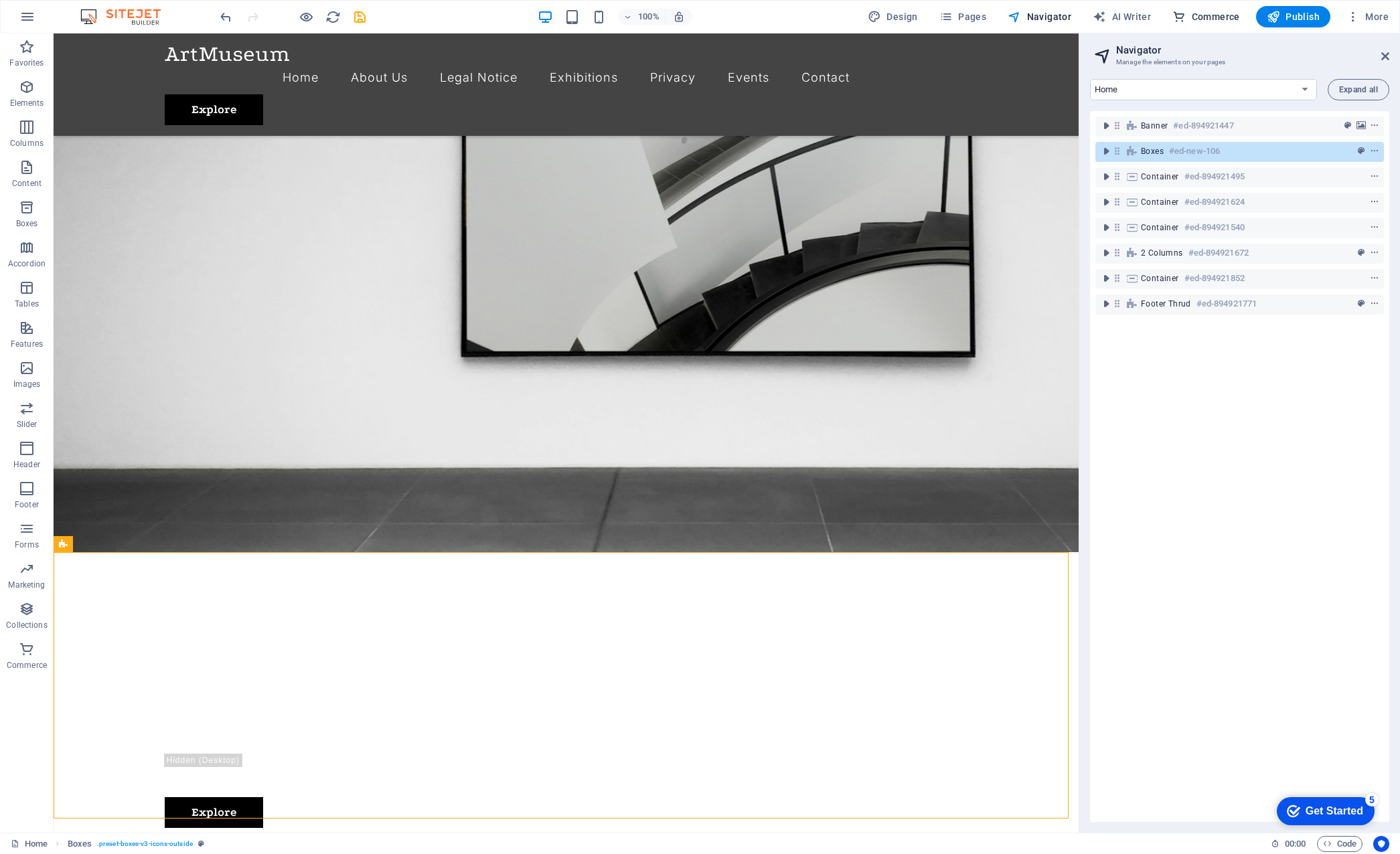
click at [1206, 19] on span "Commerce" at bounding box center [1205, 17] width 67 height 14
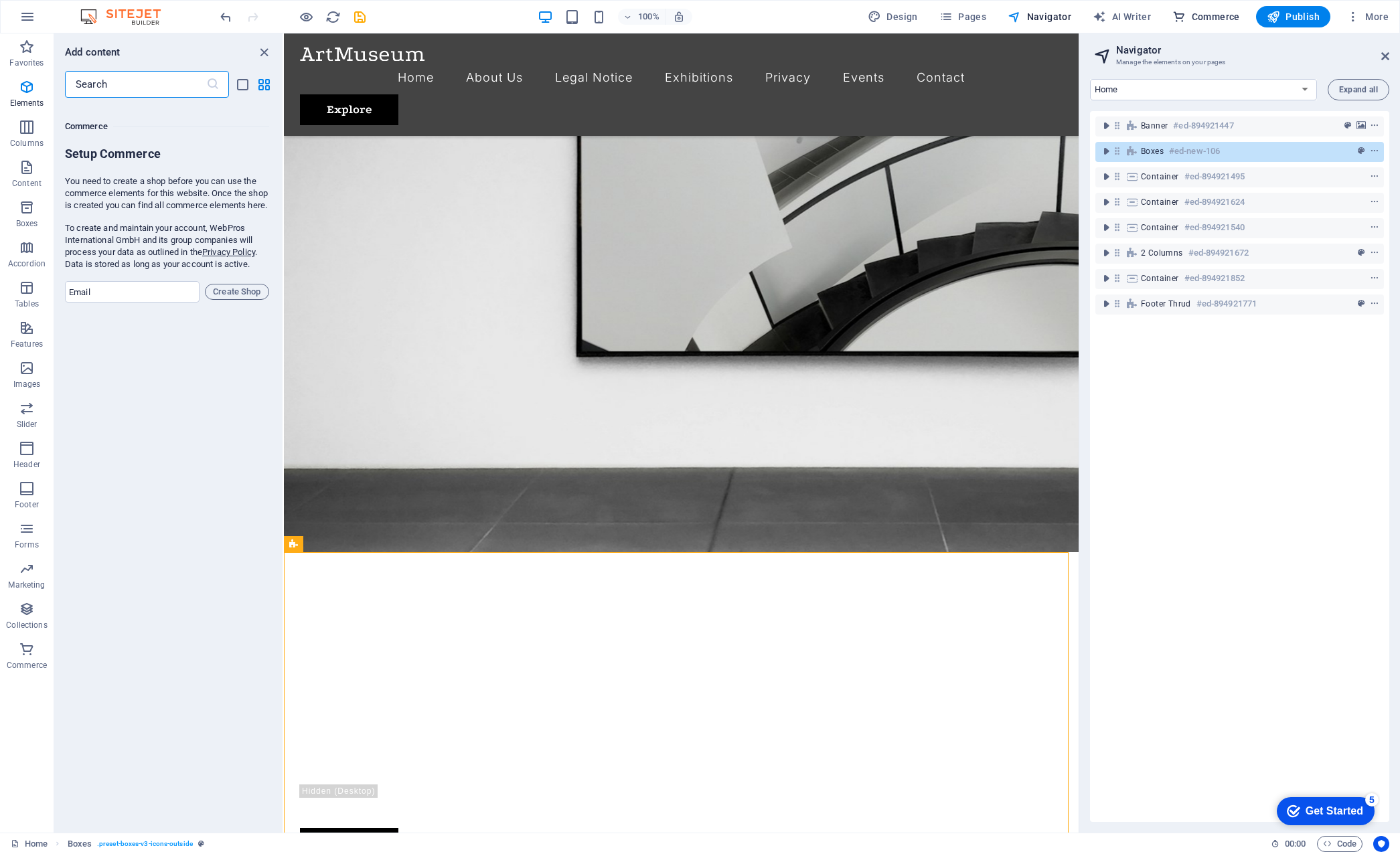
scroll to position [12904, 0]
click at [1136, 18] on span "AI Writer" at bounding box center [1121, 17] width 58 height 14
select select "English"
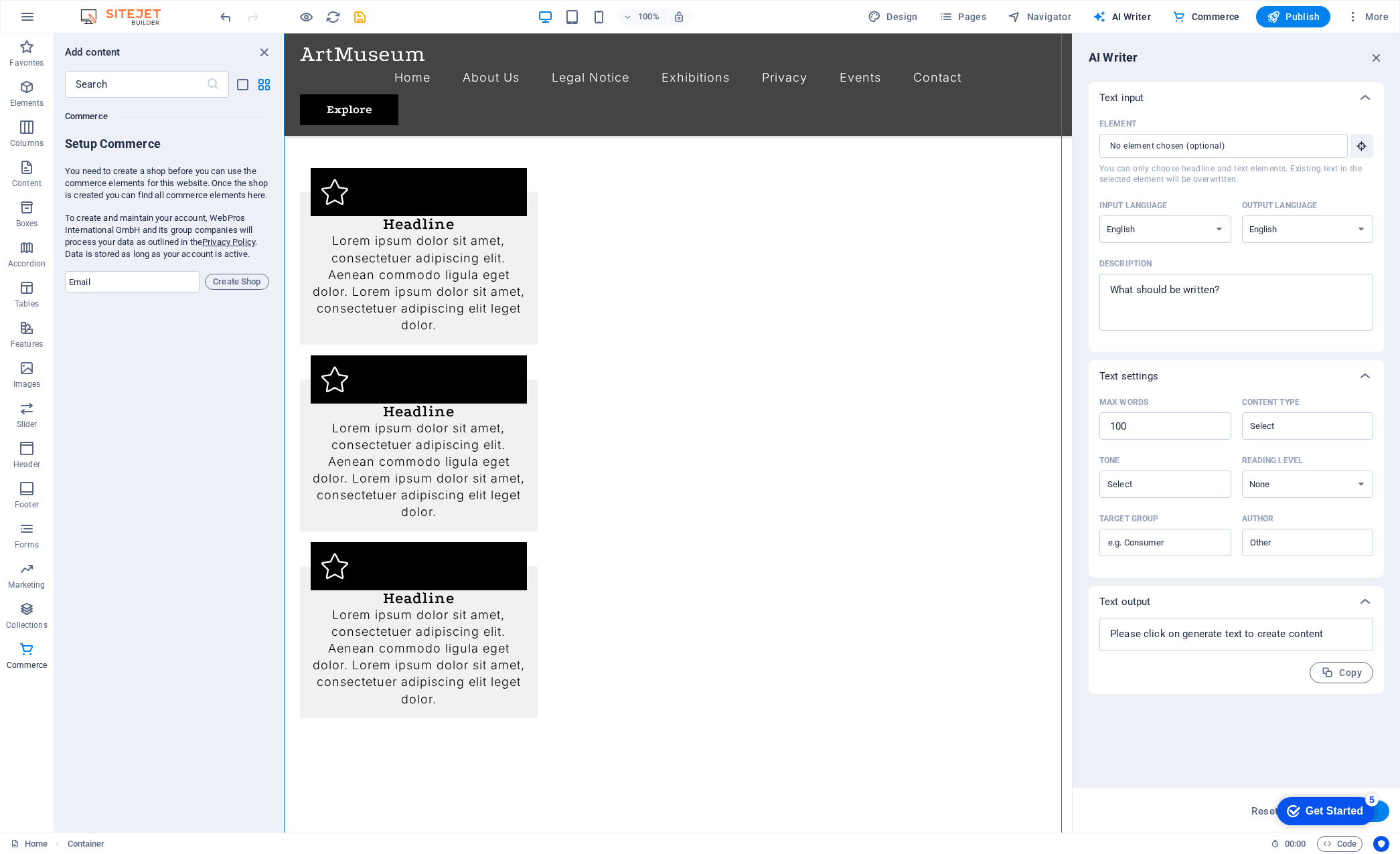
scroll to position [979, 0]
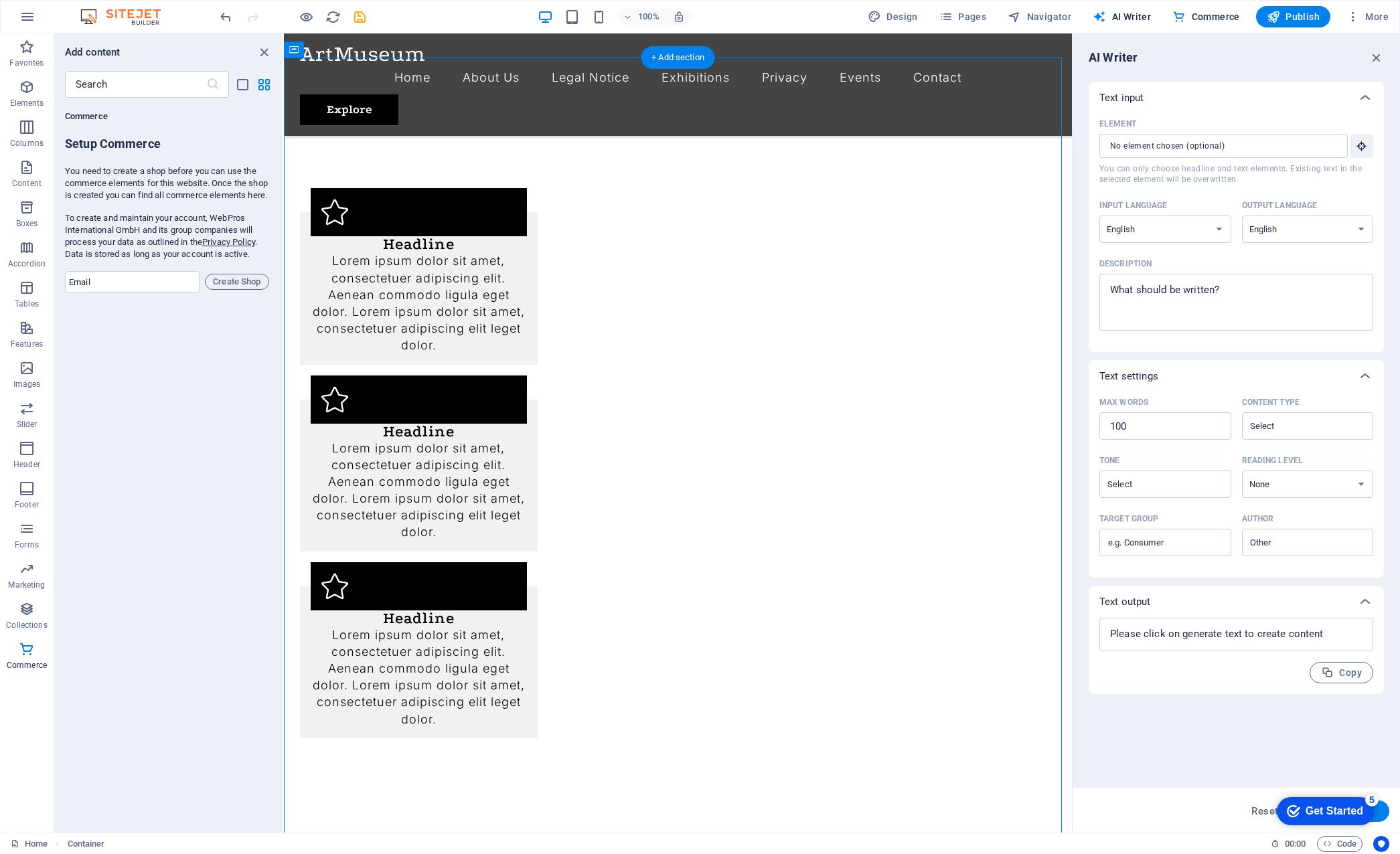
drag, startPoint x: 676, startPoint y: 190, endPoint x: 403, endPoint y: 154, distance: 275.4
click at [87, 790] on span "Container" at bounding box center [86, 844] width 38 height 16
click at [40, 790] on link "Home" at bounding box center [29, 844] width 37 height 16
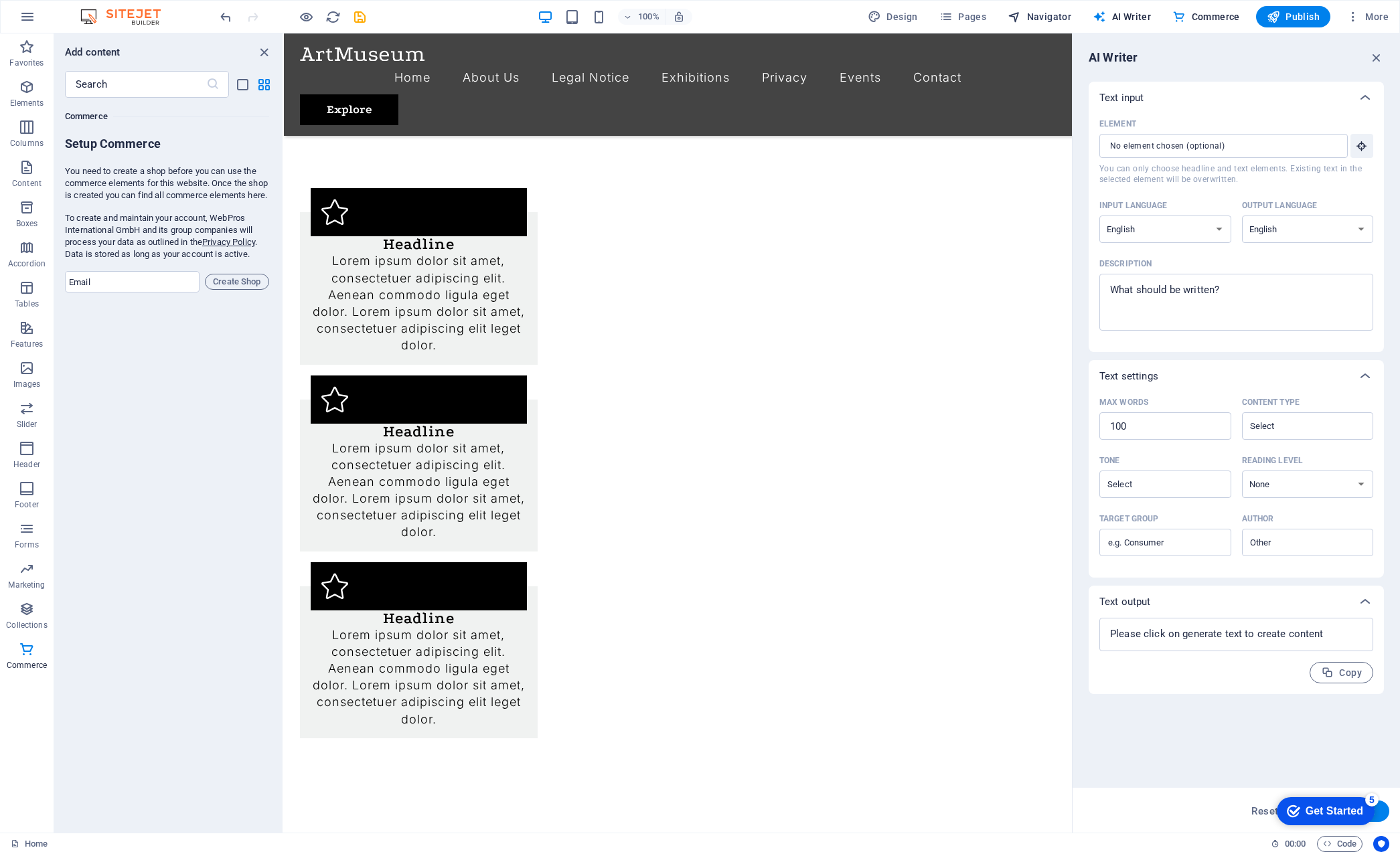
click at [1057, 17] on span "Navigator" at bounding box center [1039, 17] width 63 height 14
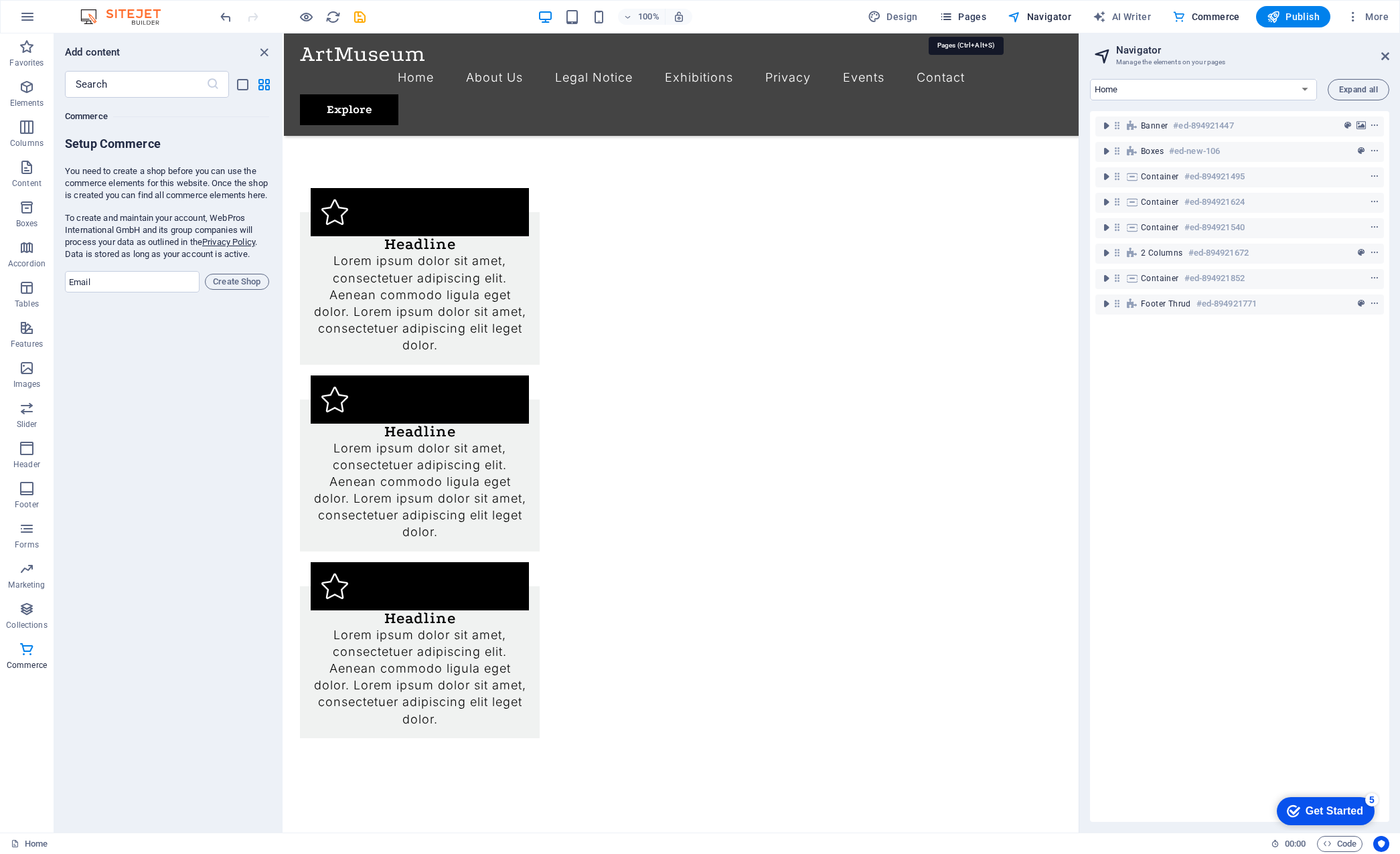
click at [952, 22] on icon "button" at bounding box center [946, 17] width 14 height 14
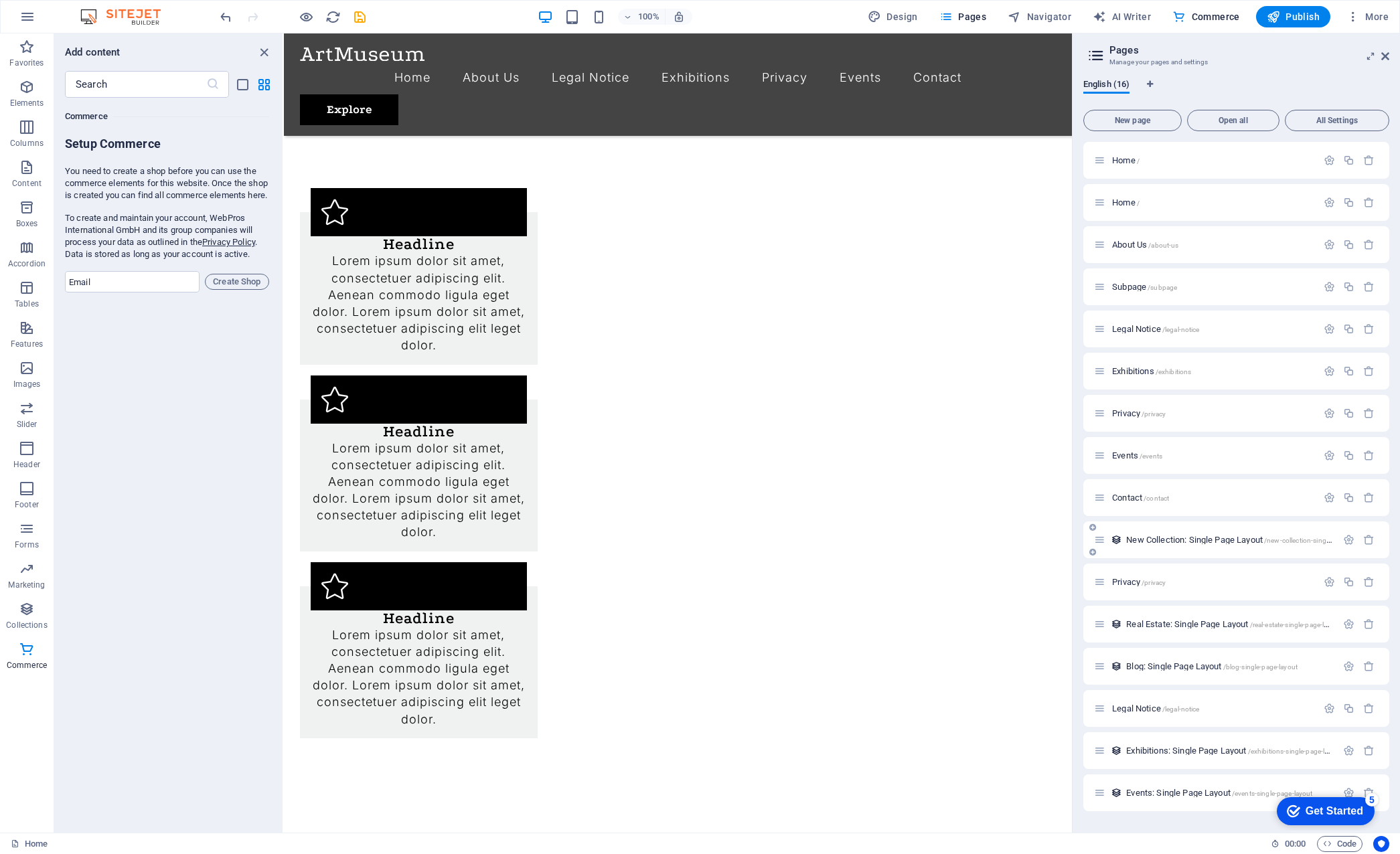
click at [1150, 549] on div "New Collection: Single Page Layout /new-collection-single-page-layout" at bounding box center [1236, 540] width 306 height 37
click at [1269, 63] on header "Pages Manage your pages and settings" at bounding box center [1237, 50] width 303 height 35
drag, startPoint x: 1383, startPoint y: 57, endPoint x: 1098, endPoint y: 2, distance: 290.3
click at [1269, 57] on icon at bounding box center [1385, 55] width 8 height 11
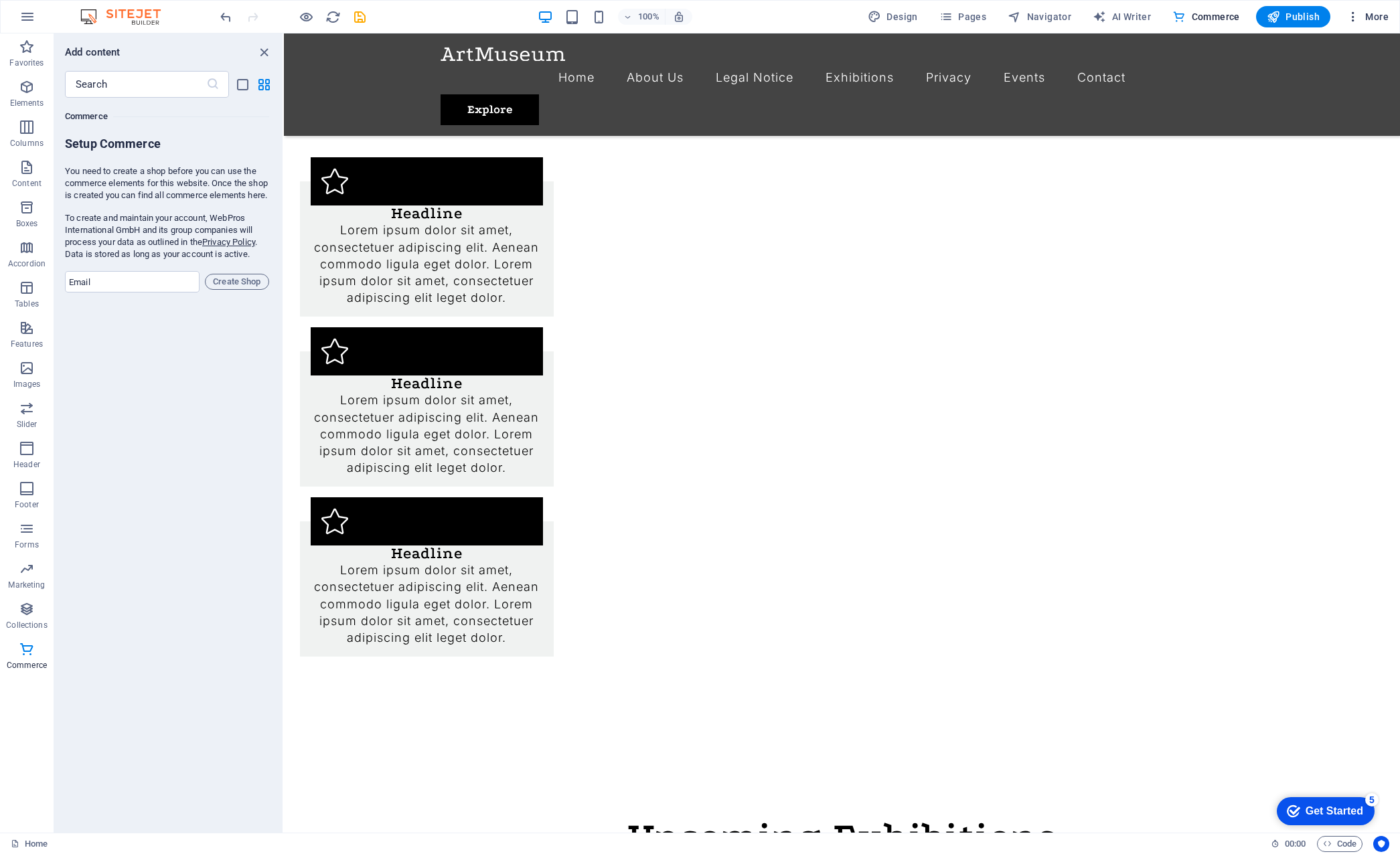
click at [1269, 18] on span "More" at bounding box center [1366, 17] width 42 height 14
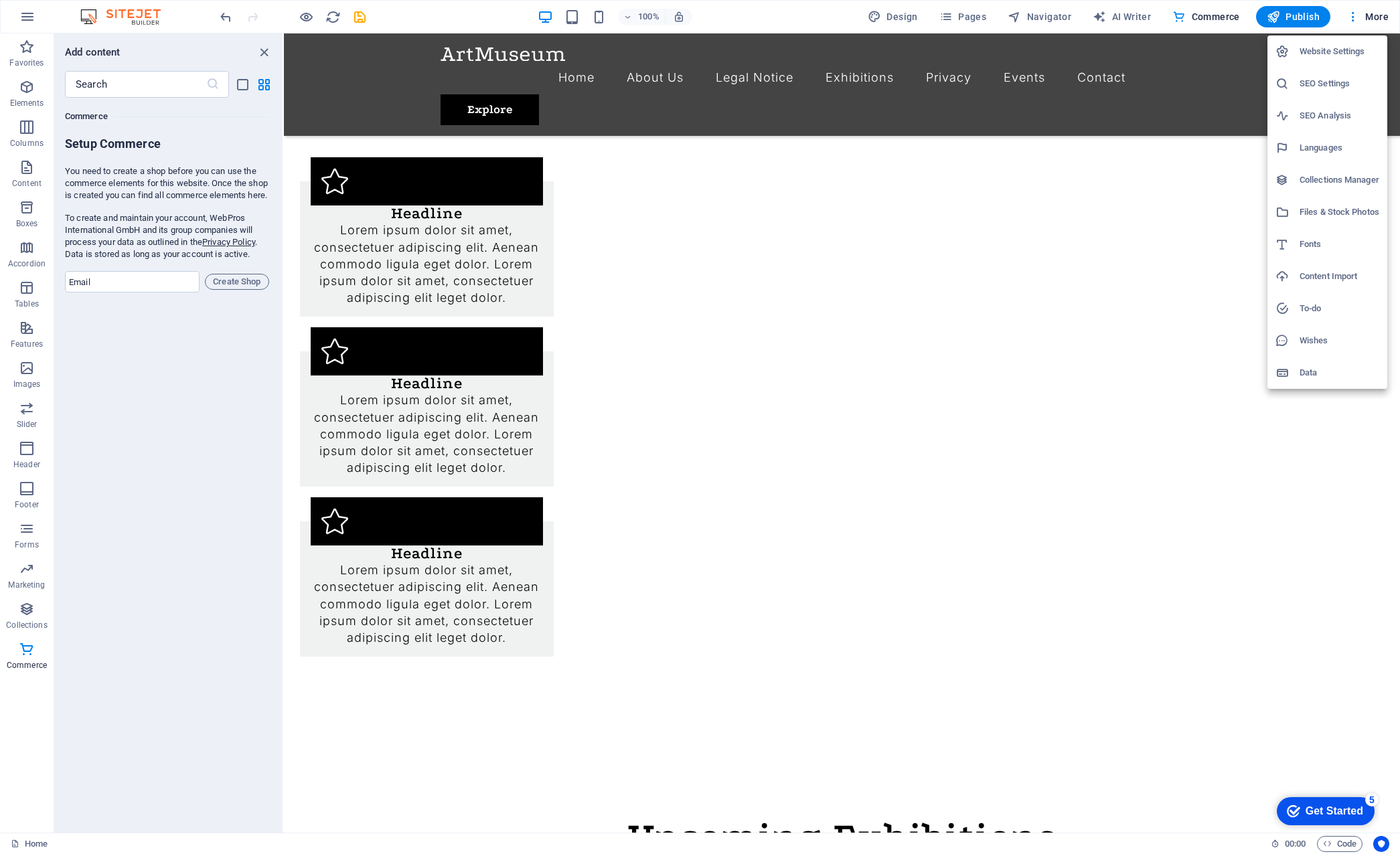
click at [1269, 50] on h6 "Website Settings" at bounding box center [1339, 51] width 80 height 16
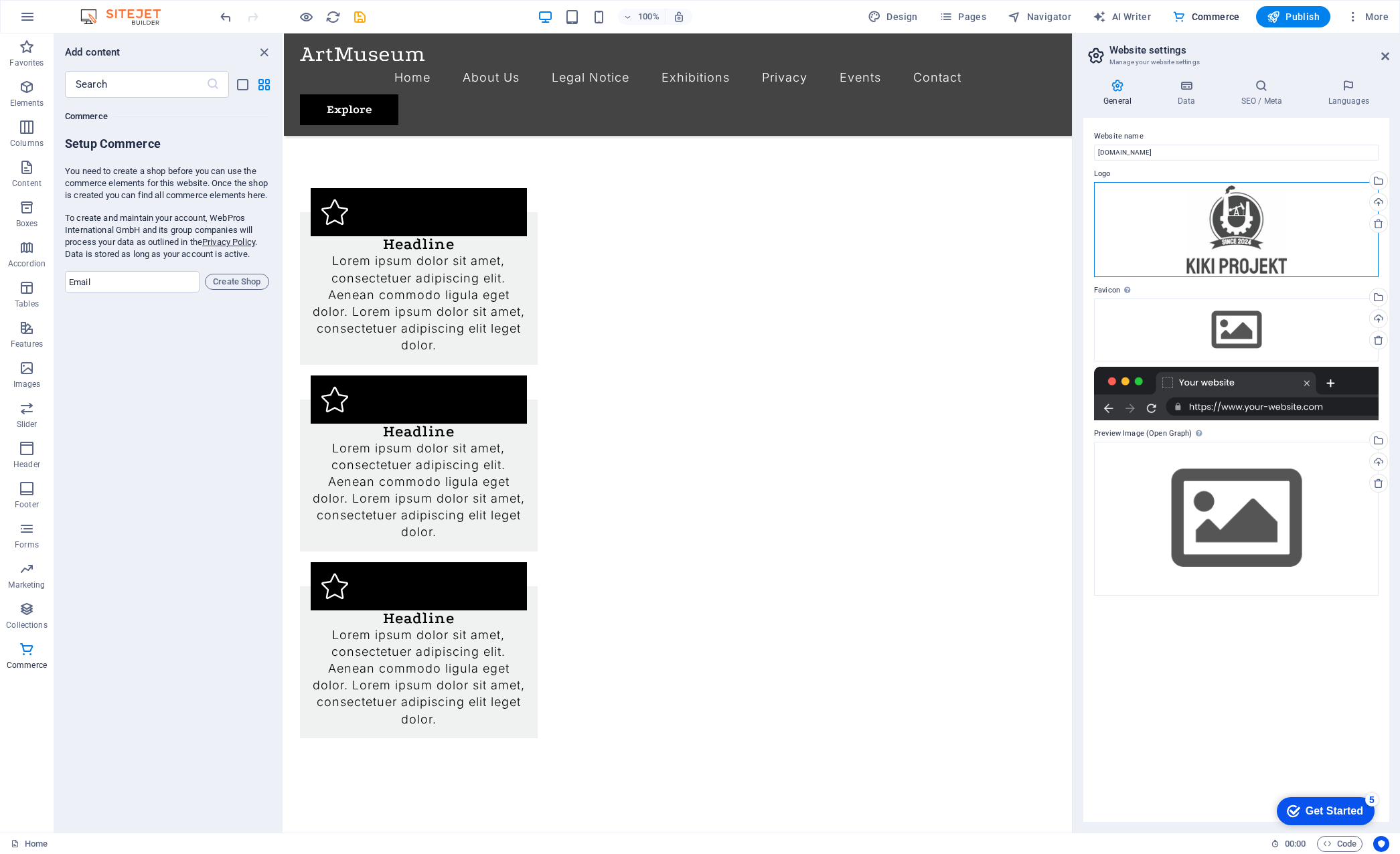
click at [1227, 230] on div "Drag files here, click to choose files or select files from Files or our free s…" at bounding box center [1236, 229] width 285 height 95
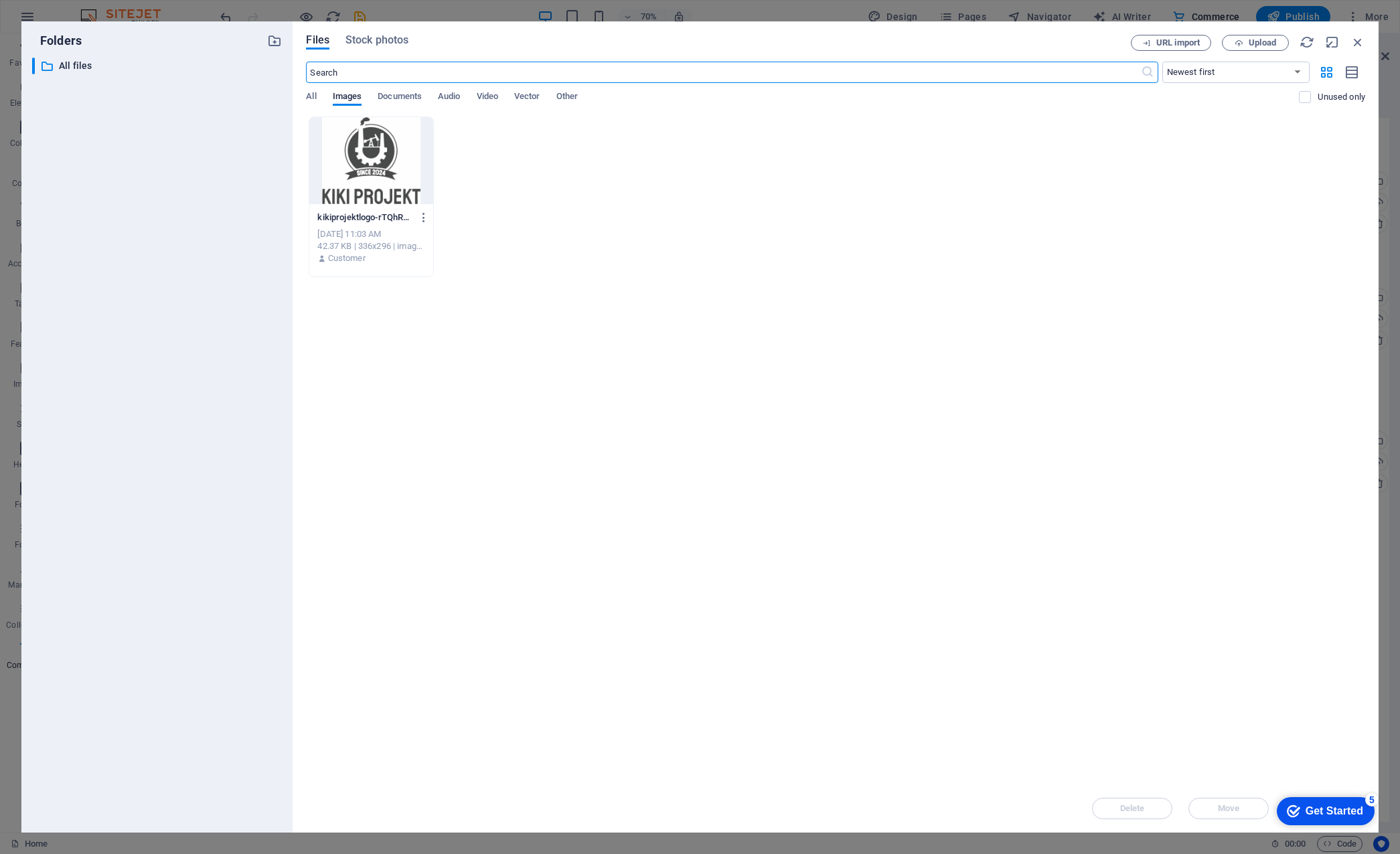
click at [1048, 382] on div "Drop files here to upload them instantly kikiprojektlogo-rTQhRo74vN3K9PRcYji6jQ…" at bounding box center [836, 451] width 1059 height 668
click at [1256, 44] on span "Upload" at bounding box center [1262, 43] width 28 height 8
click at [1269, 44] on icon "button" at bounding box center [1357, 42] width 15 height 15
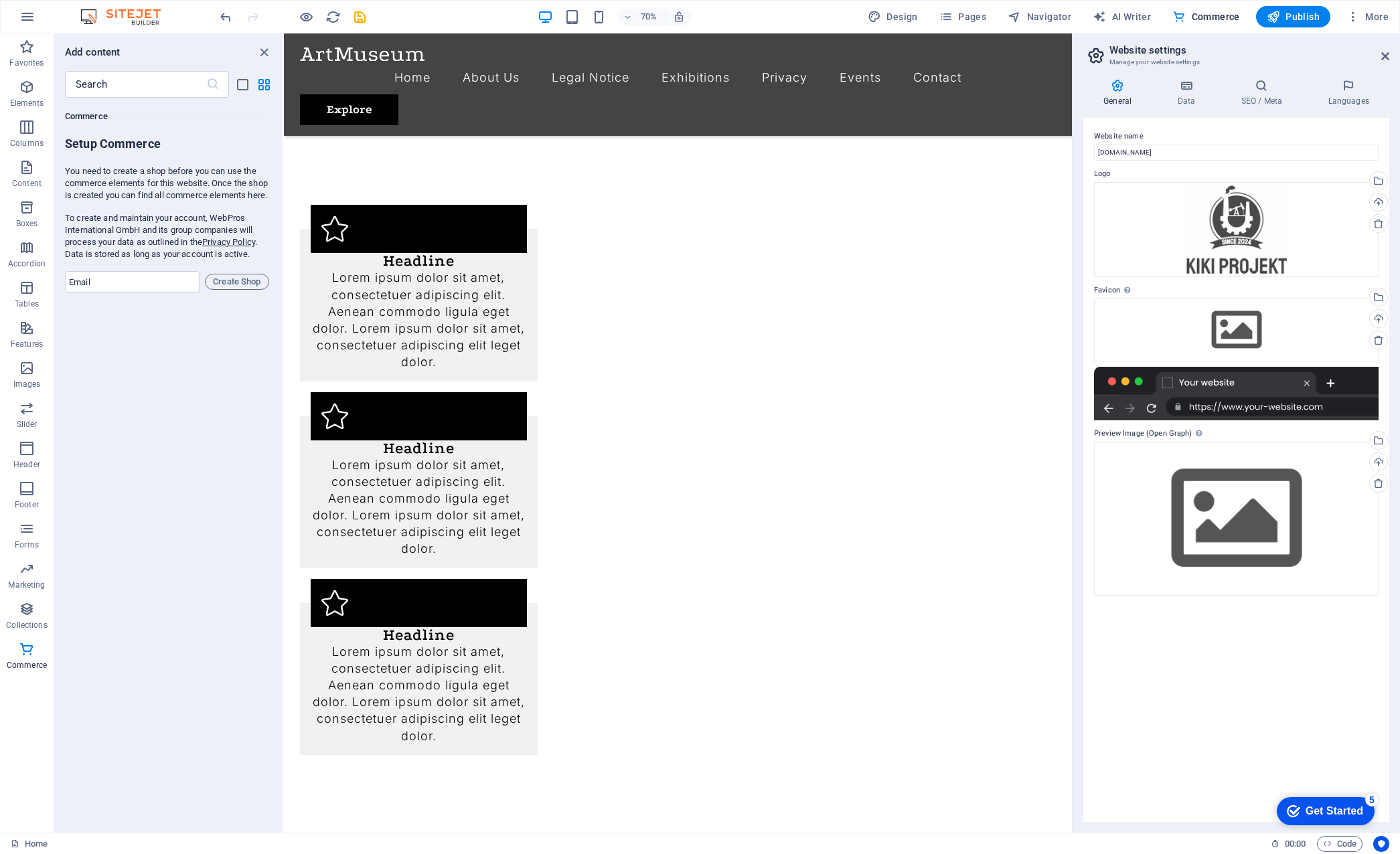
scroll to position [979, 0]
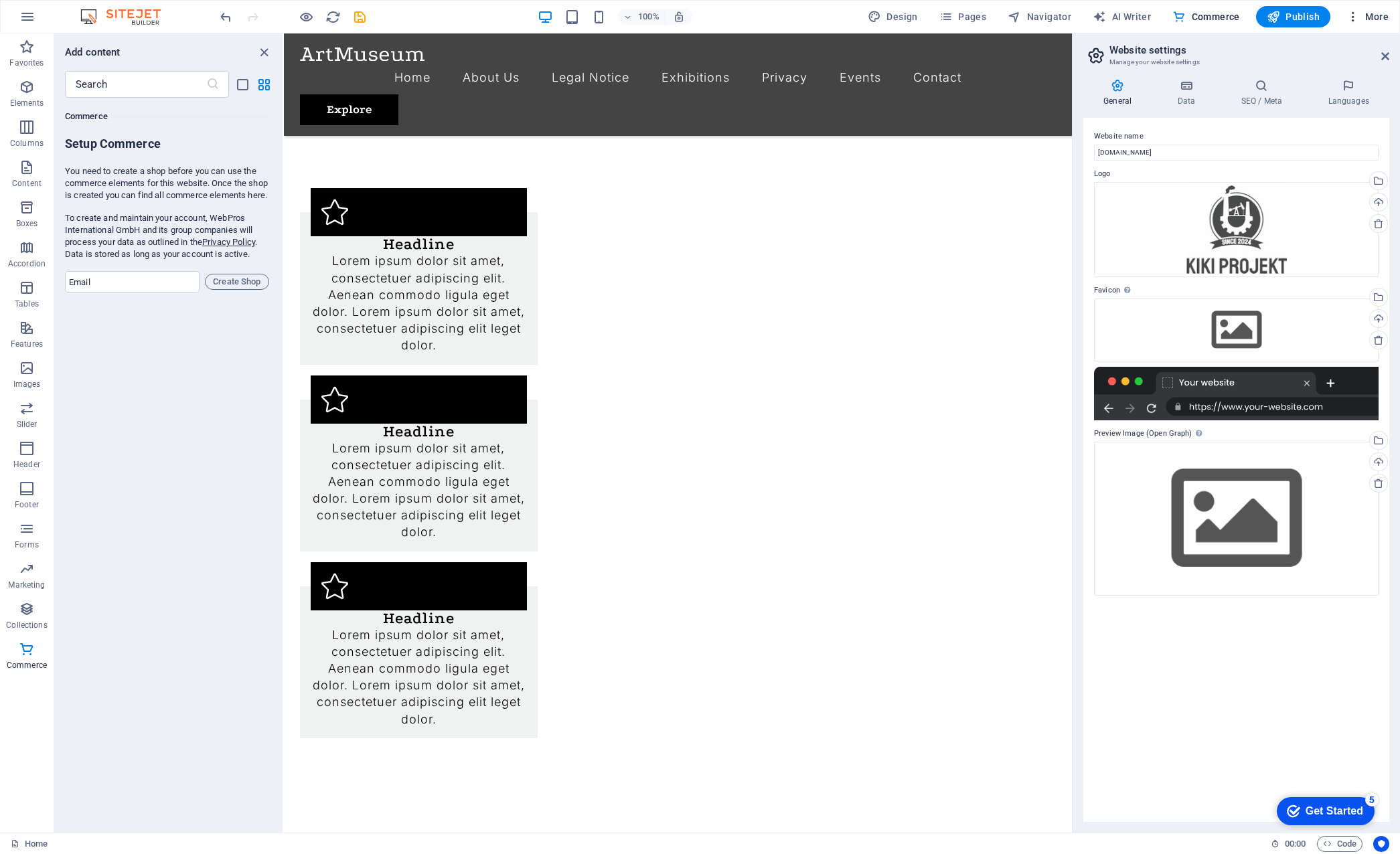
click at [1269, 16] on icon "button" at bounding box center [1353, 17] width 14 height 14
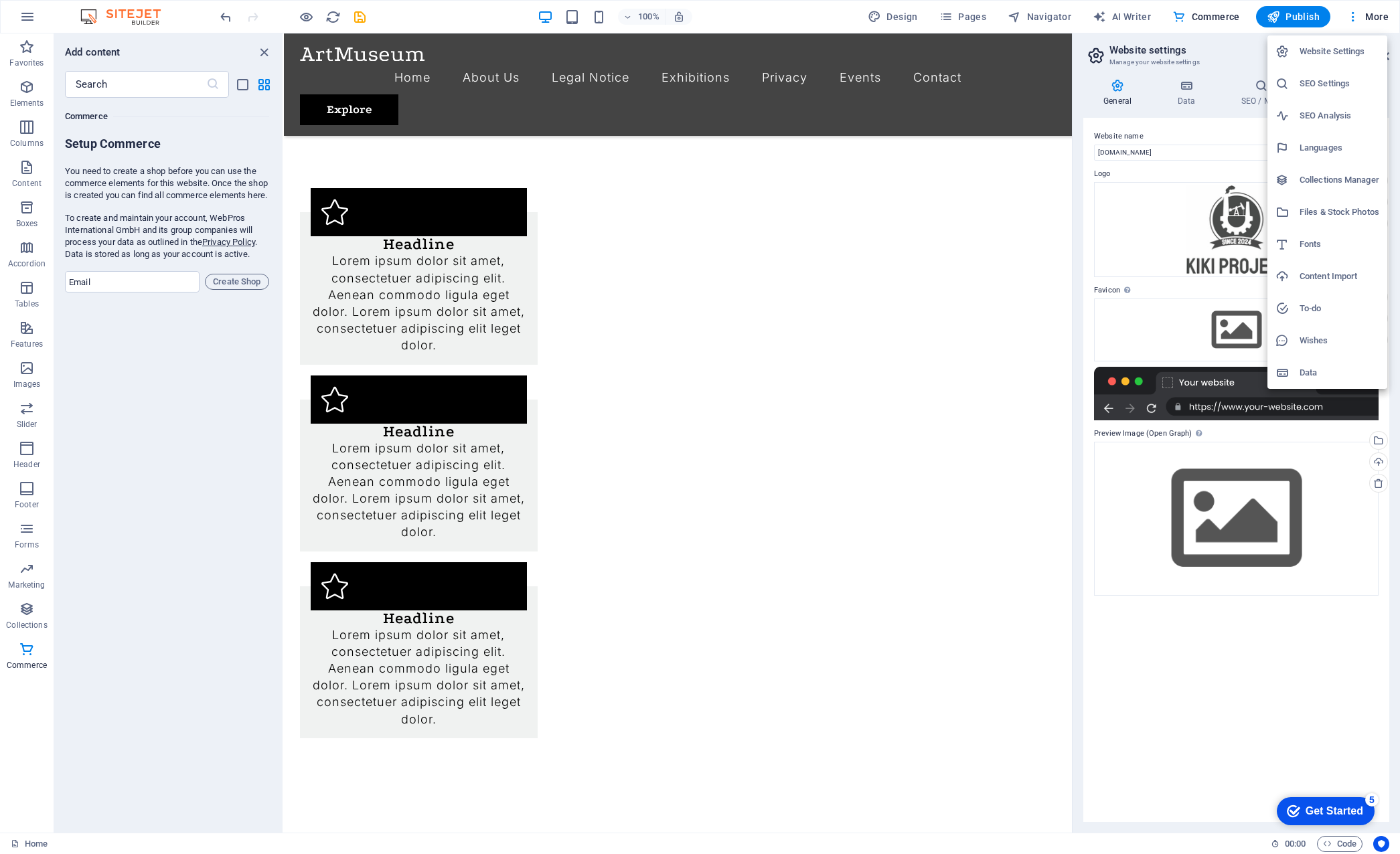
click at [263, 54] on div at bounding box center [700, 427] width 1400 height 854
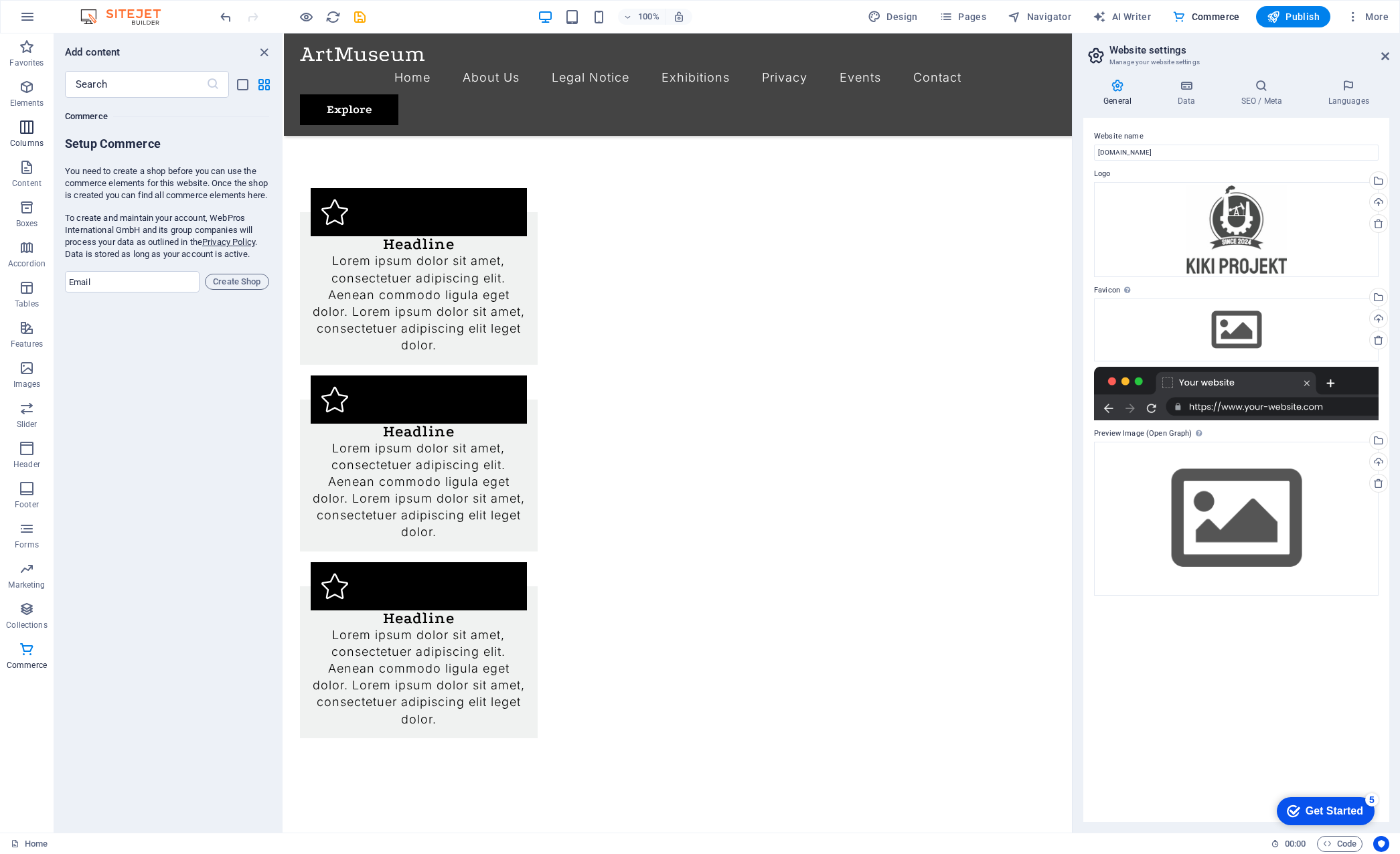
click at [30, 133] on icon "button" at bounding box center [27, 128] width 16 height 16
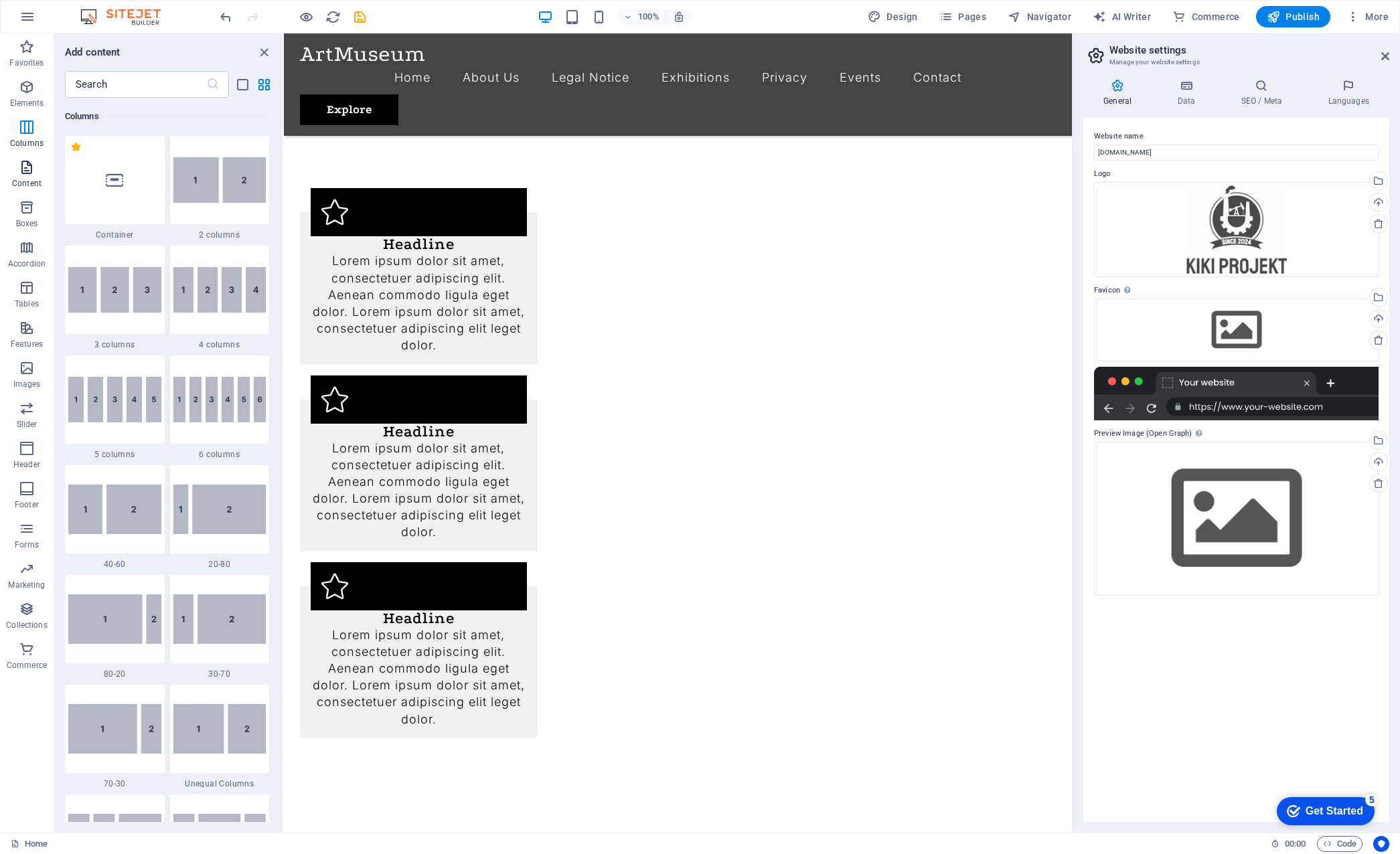
click at [18, 175] on span "Content" at bounding box center [27, 175] width 53 height 33
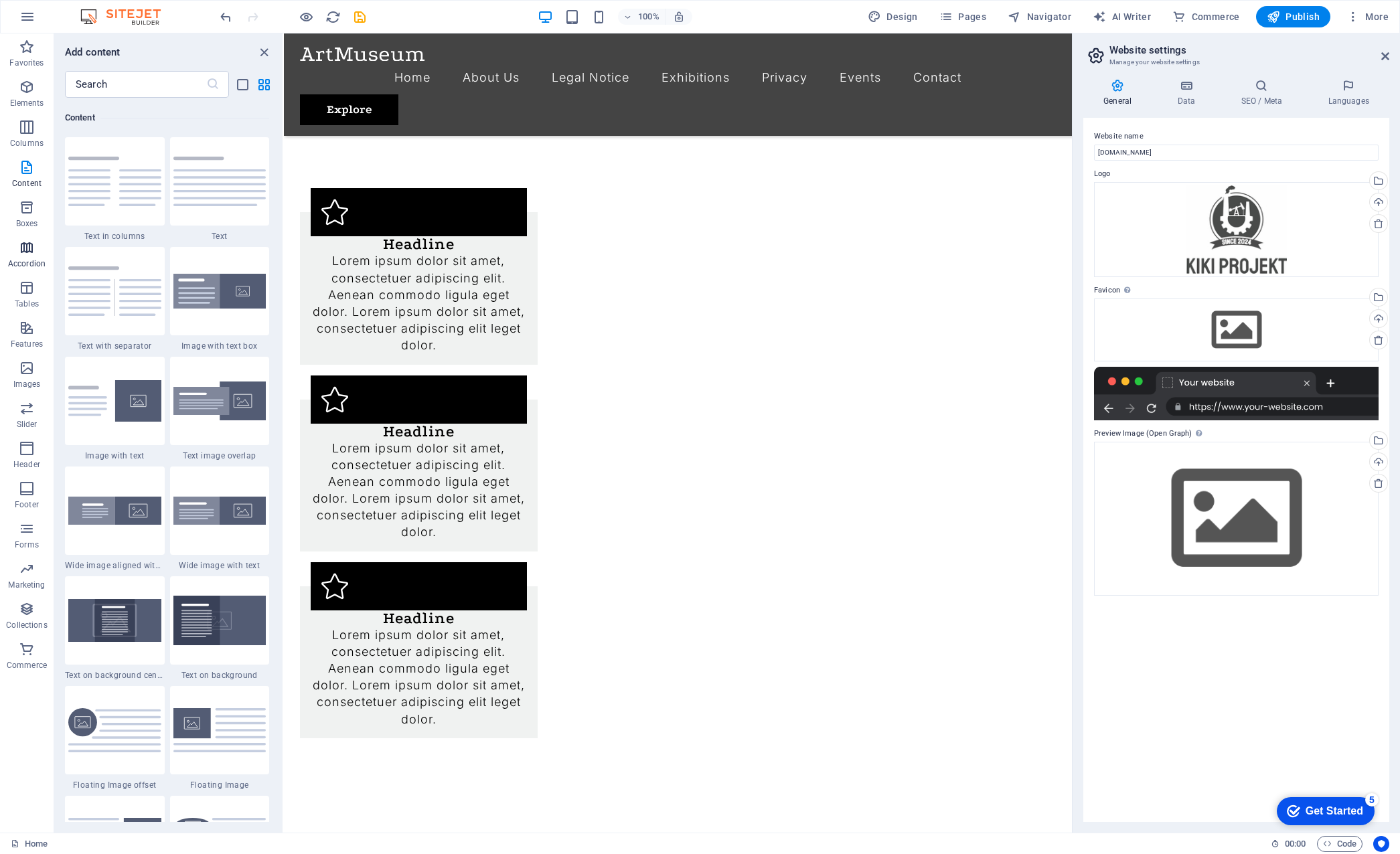
click at [17, 244] on span "Accordion" at bounding box center [27, 256] width 53 height 33
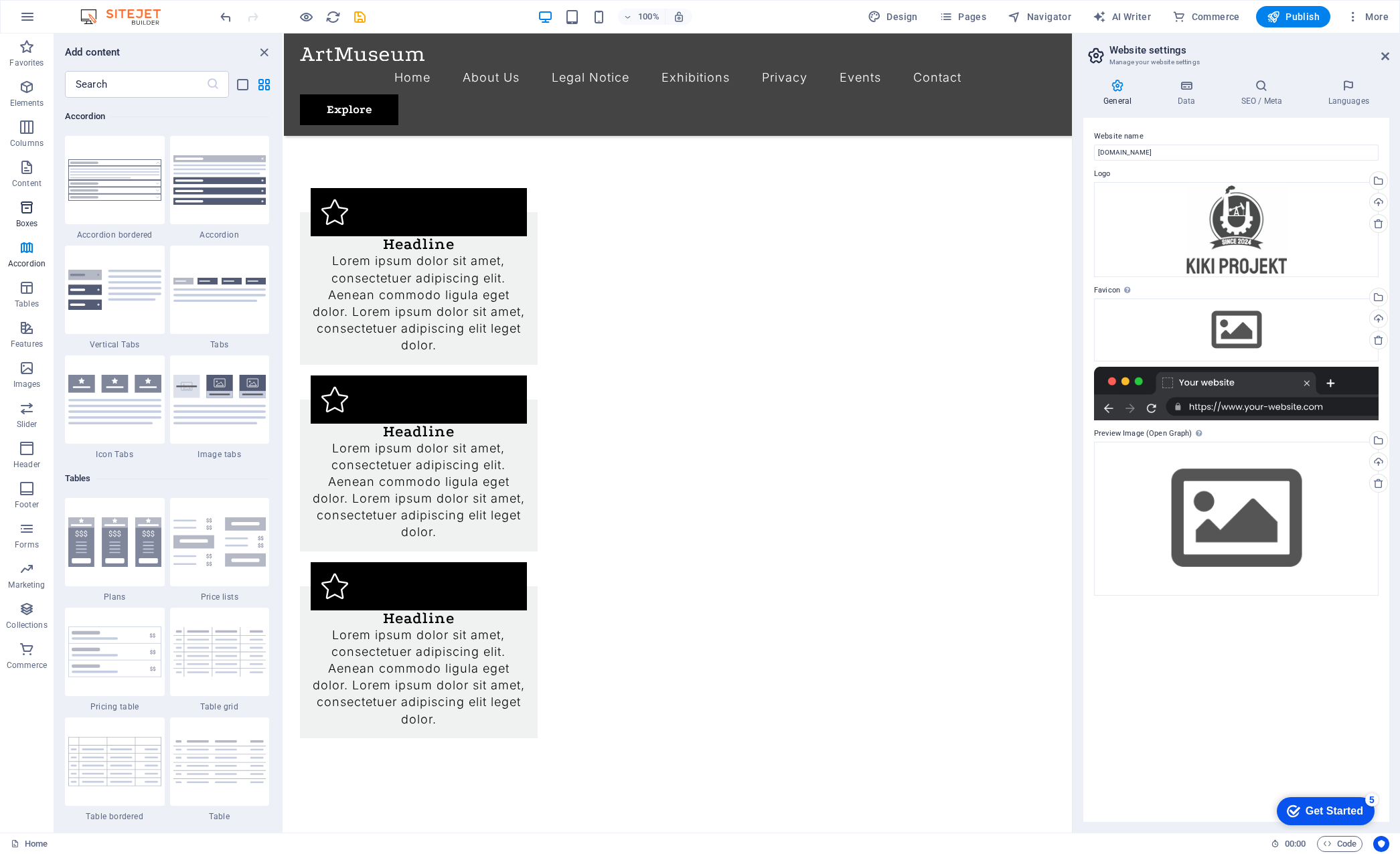
click at [20, 213] on icon "button" at bounding box center [27, 208] width 16 height 16
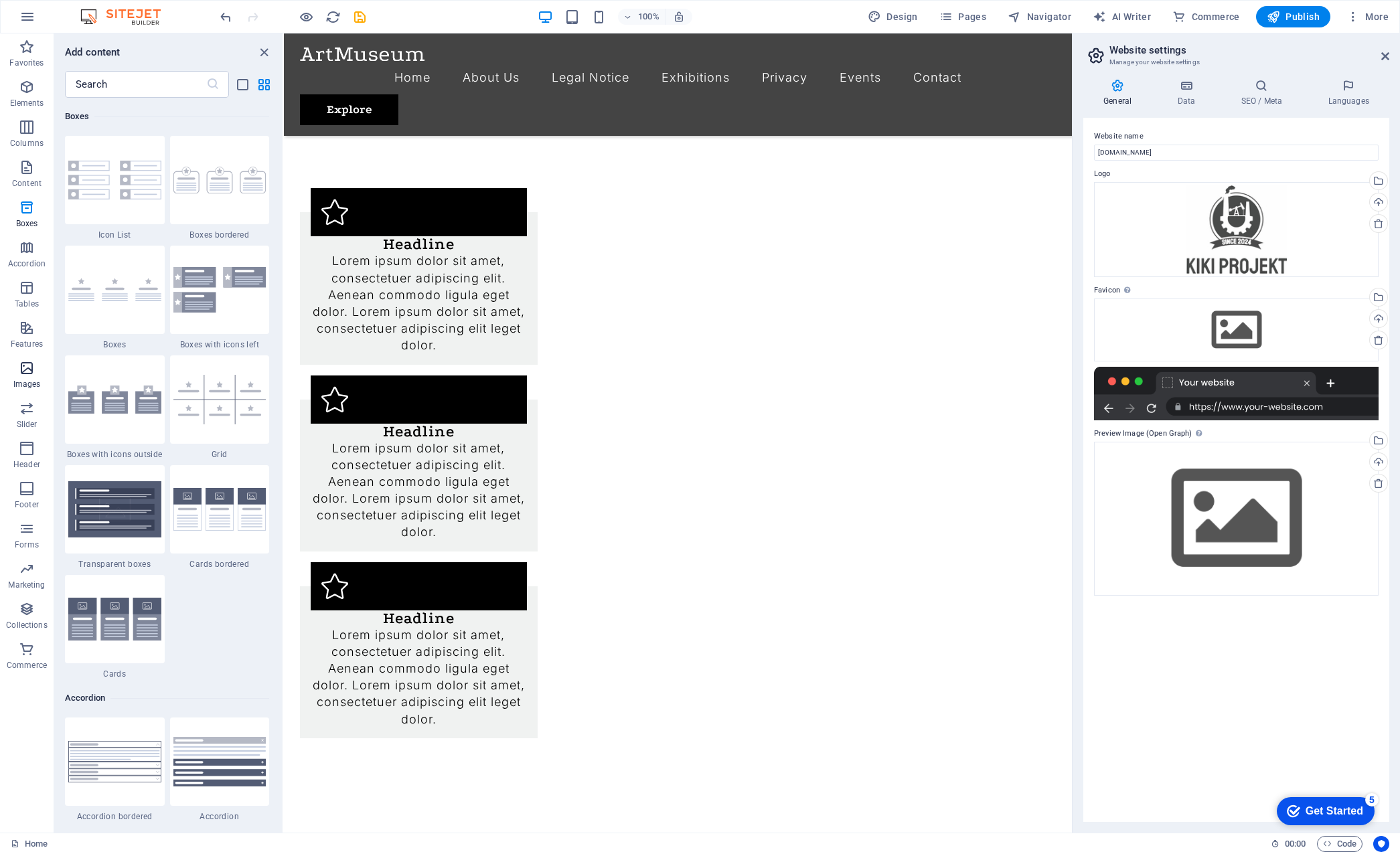
click at [33, 372] on icon "button" at bounding box center [27, 368] width 16 height 16
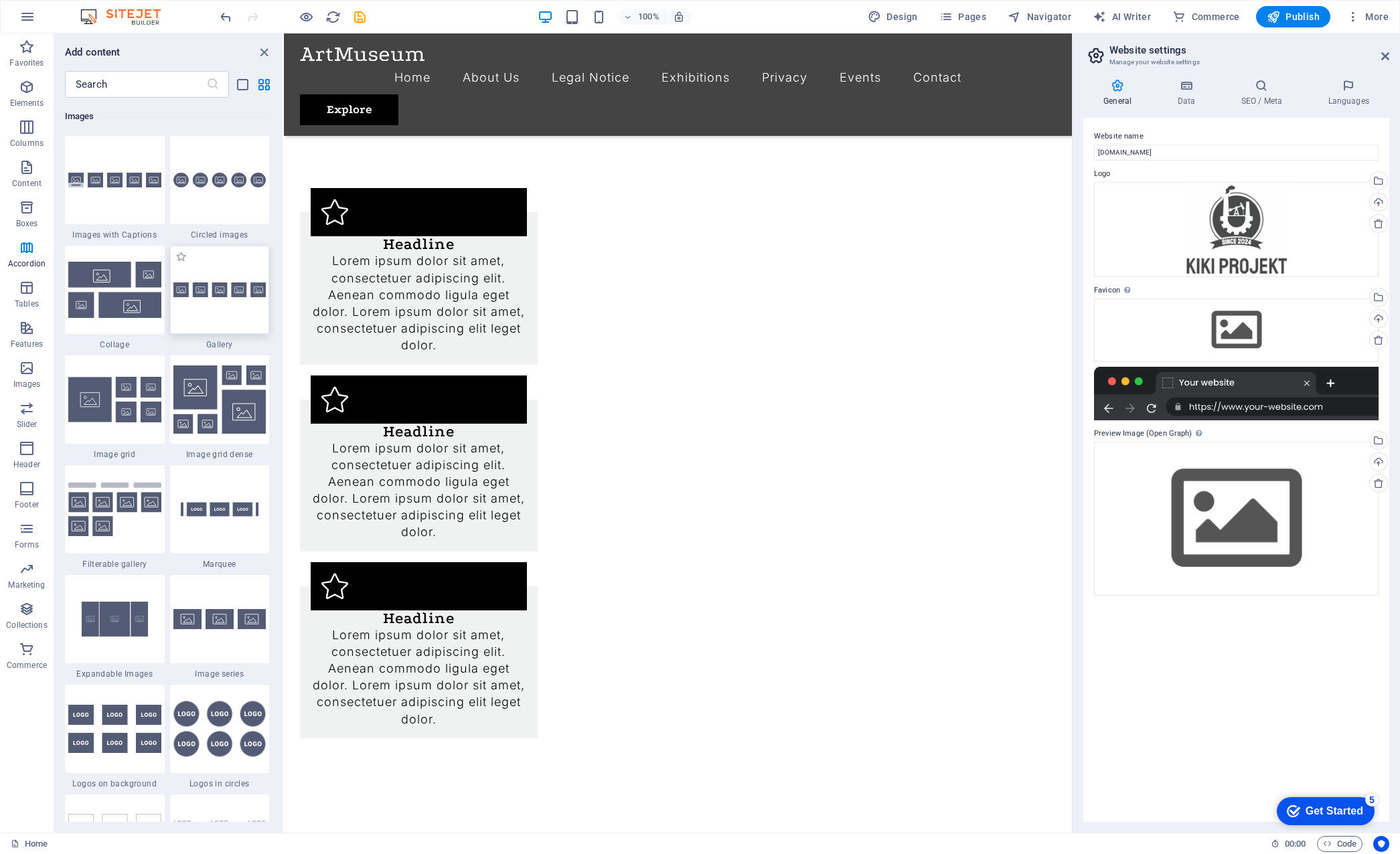
scroll to position [6790, 0]
click at [1134, 13] on span "AI Writer" at bounding box center [1121, 17] width 58 height 14
select select "English"
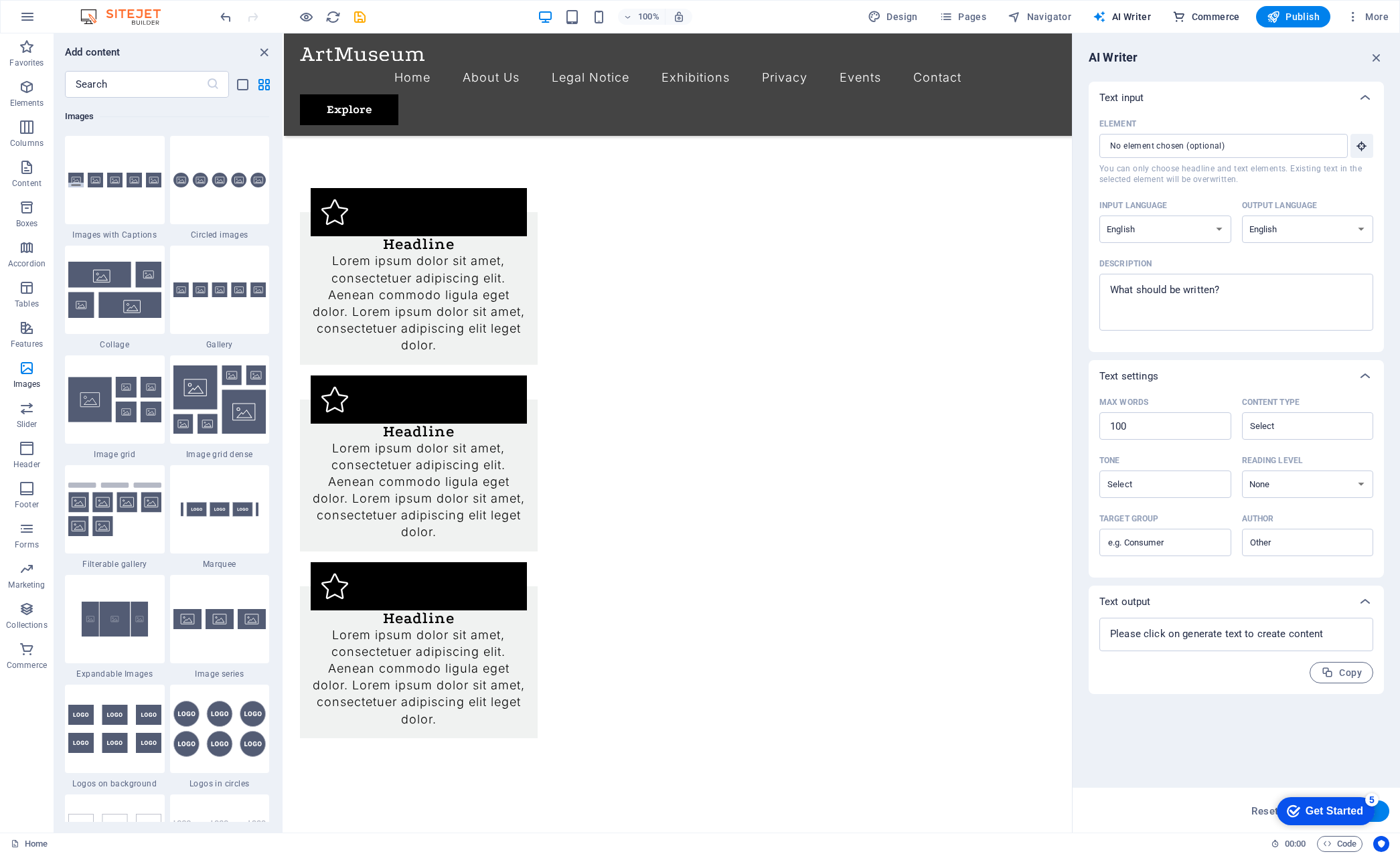
click at [1207, 16] on span "Commerce" at bounding box center [1205, 17] width 67 height 14
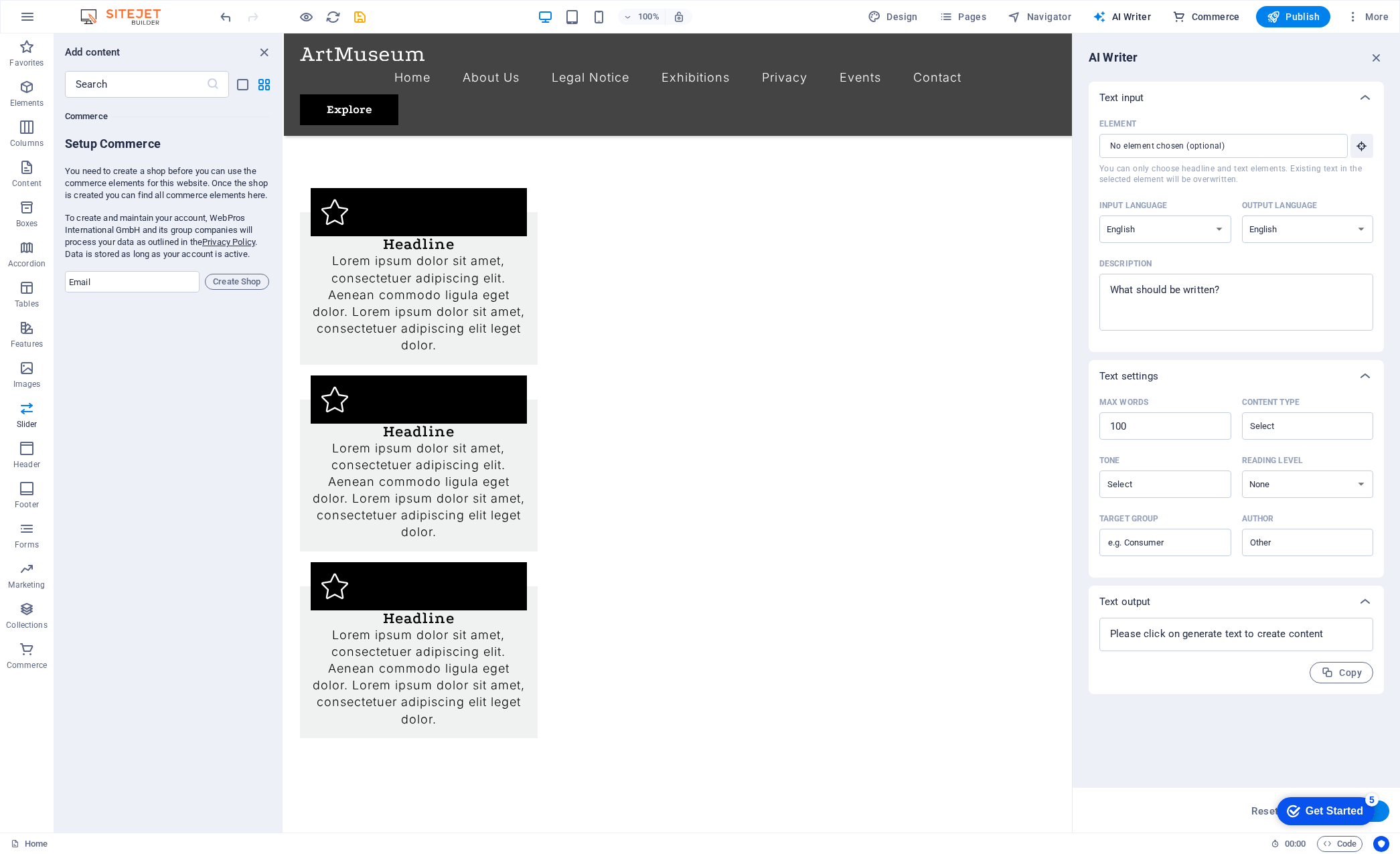
scroll to position [12904, 0]
click at [982, 14] on span "Pages" at bounding box center [961, 17] width 46 height 14
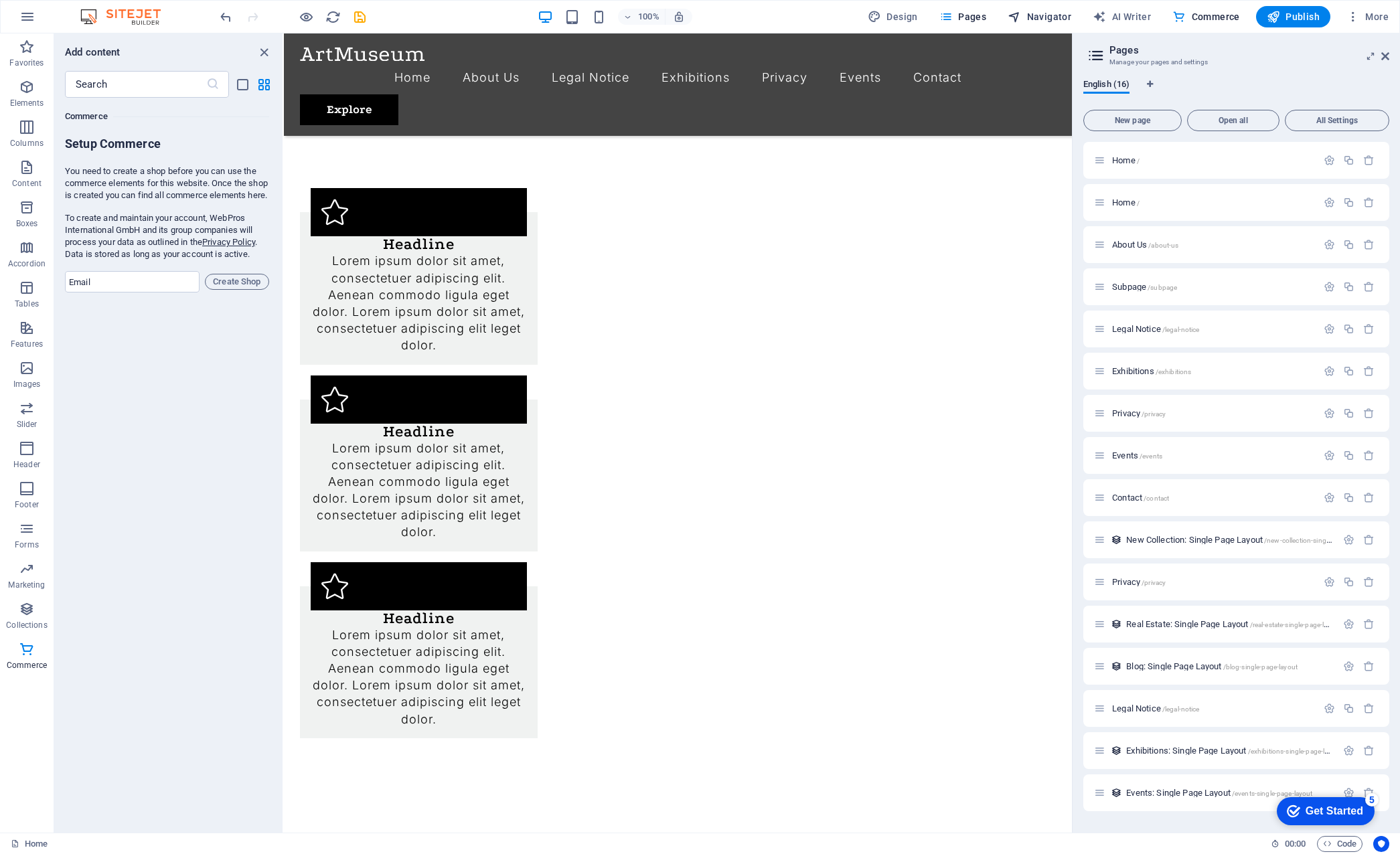
click at [1060, 18] on span "Navigator" at bounding box center [1039, 17] width 63 height 14
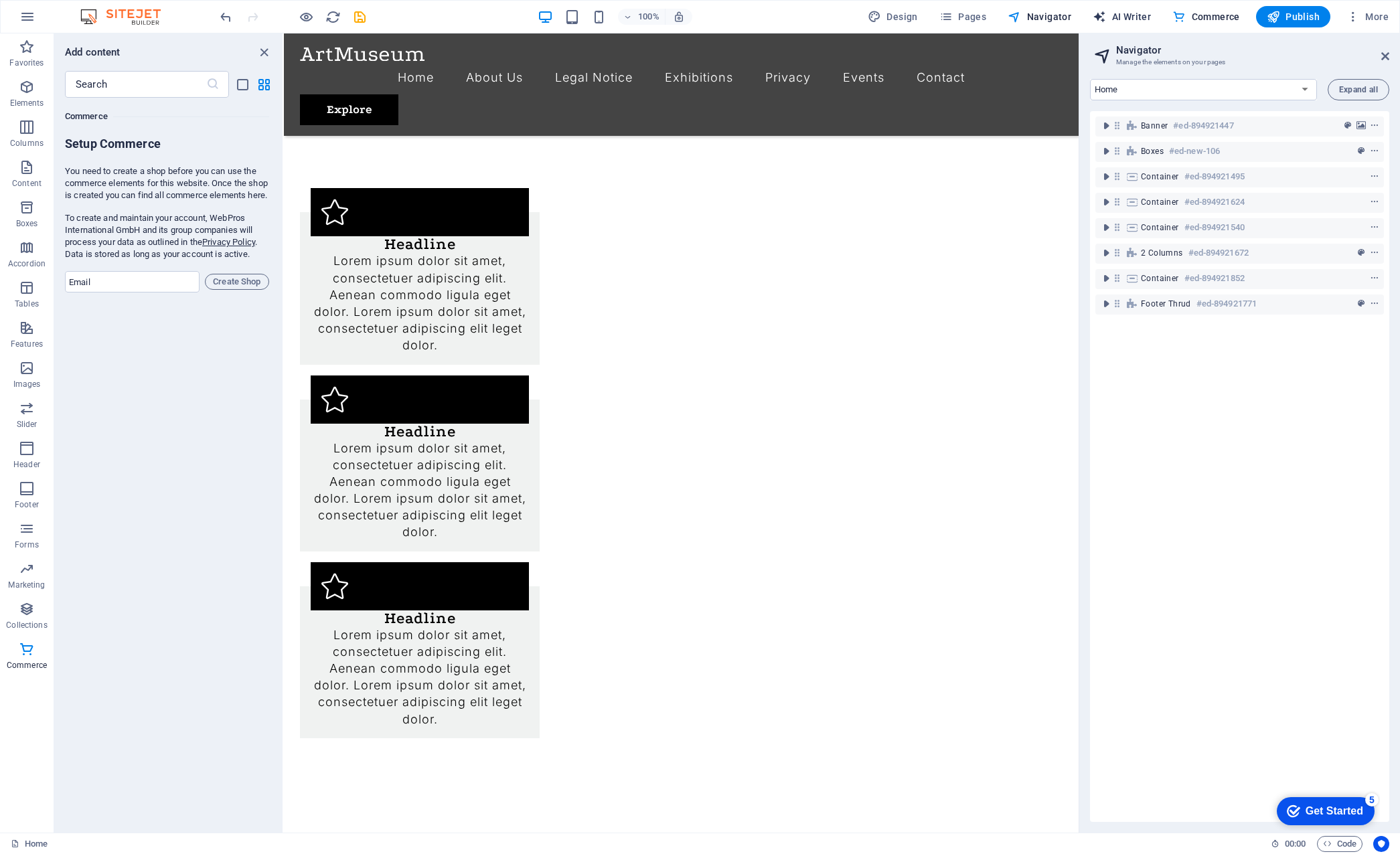
click at [1111, 18] on span "AI Writer" at bounding box center [1121, 17] width 58 height 14
select select "English"
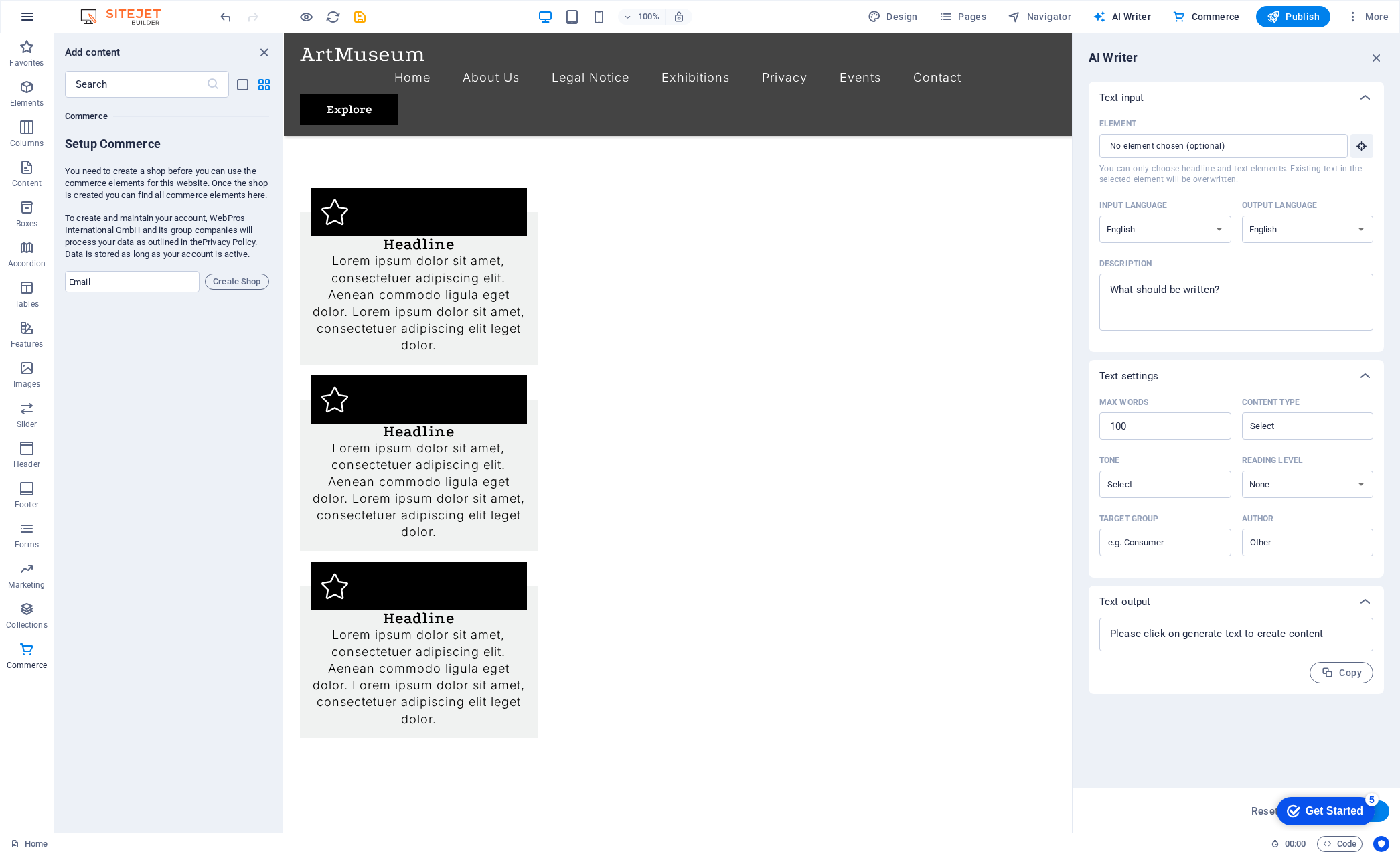
click at [31, 8] on button "button" at bounding box center [28, 17] width 33 height 33
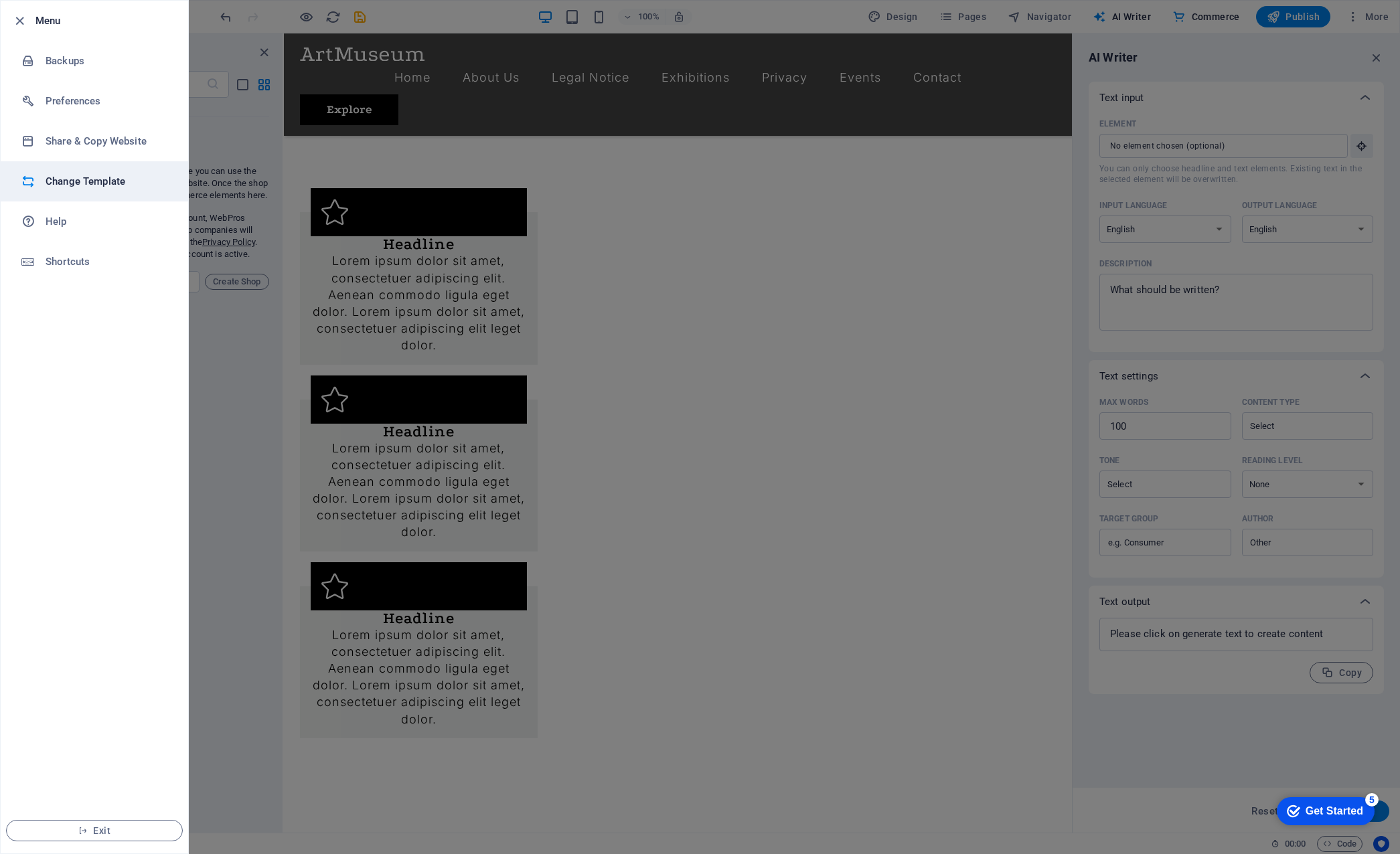
click at [68, 182] on h6 "Change Template" at bounding box center [107, 181] width 124 height 16
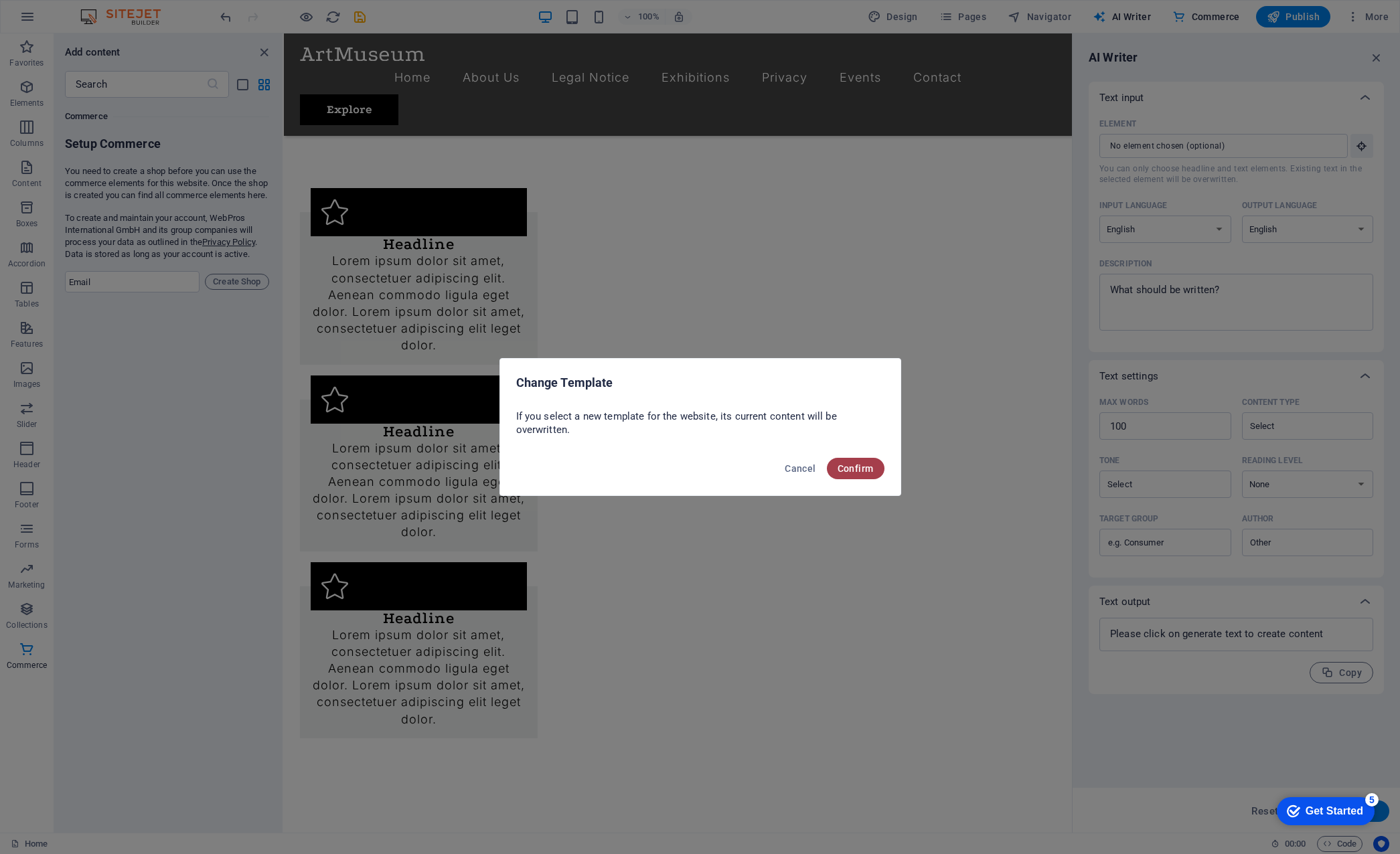
click at [859, 472] on span "Confirm" at bounding box center [856, 469] width 37 height 11
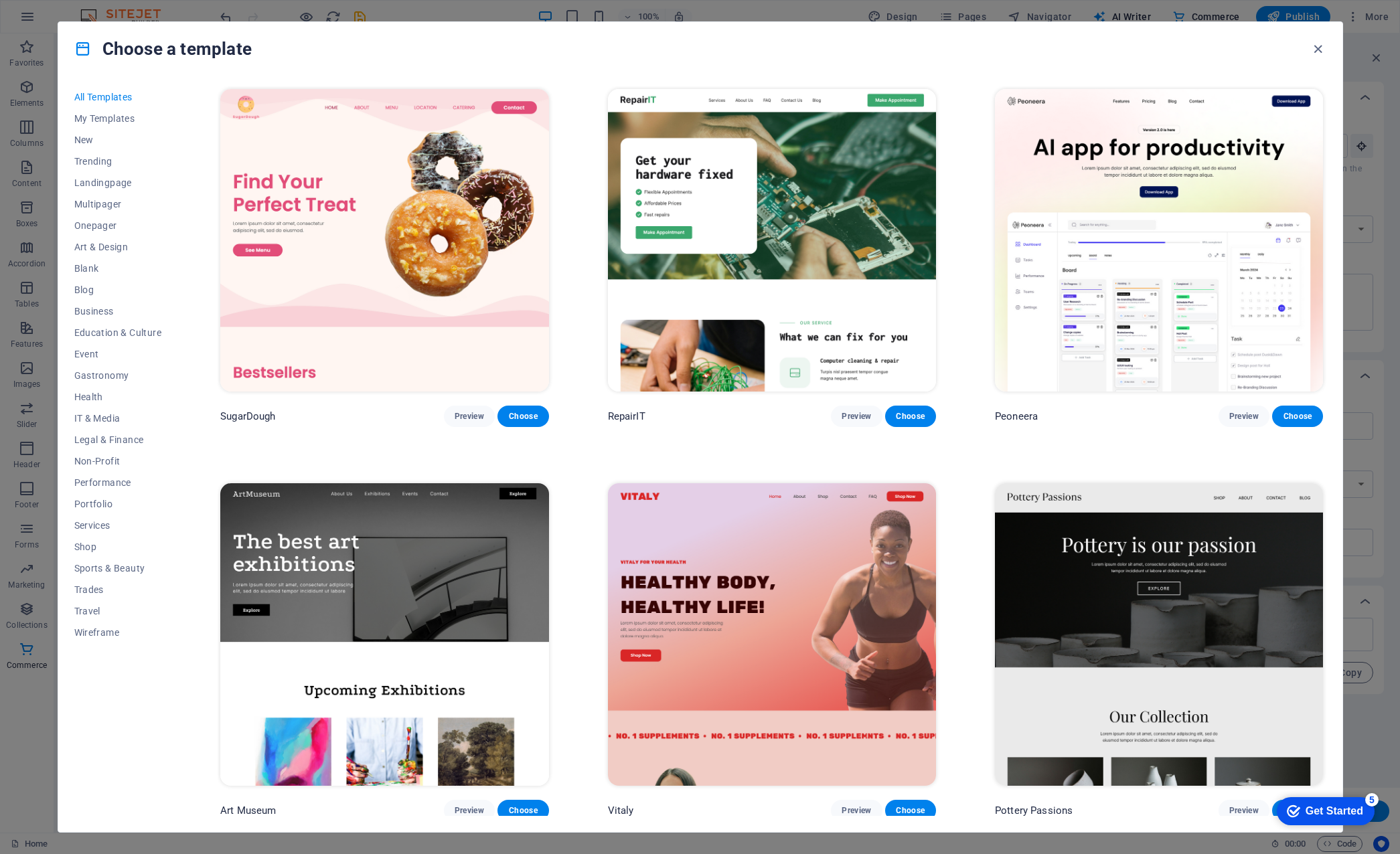
click at [763, 184] on img at bounding box center [772, 240] width 328 height 302
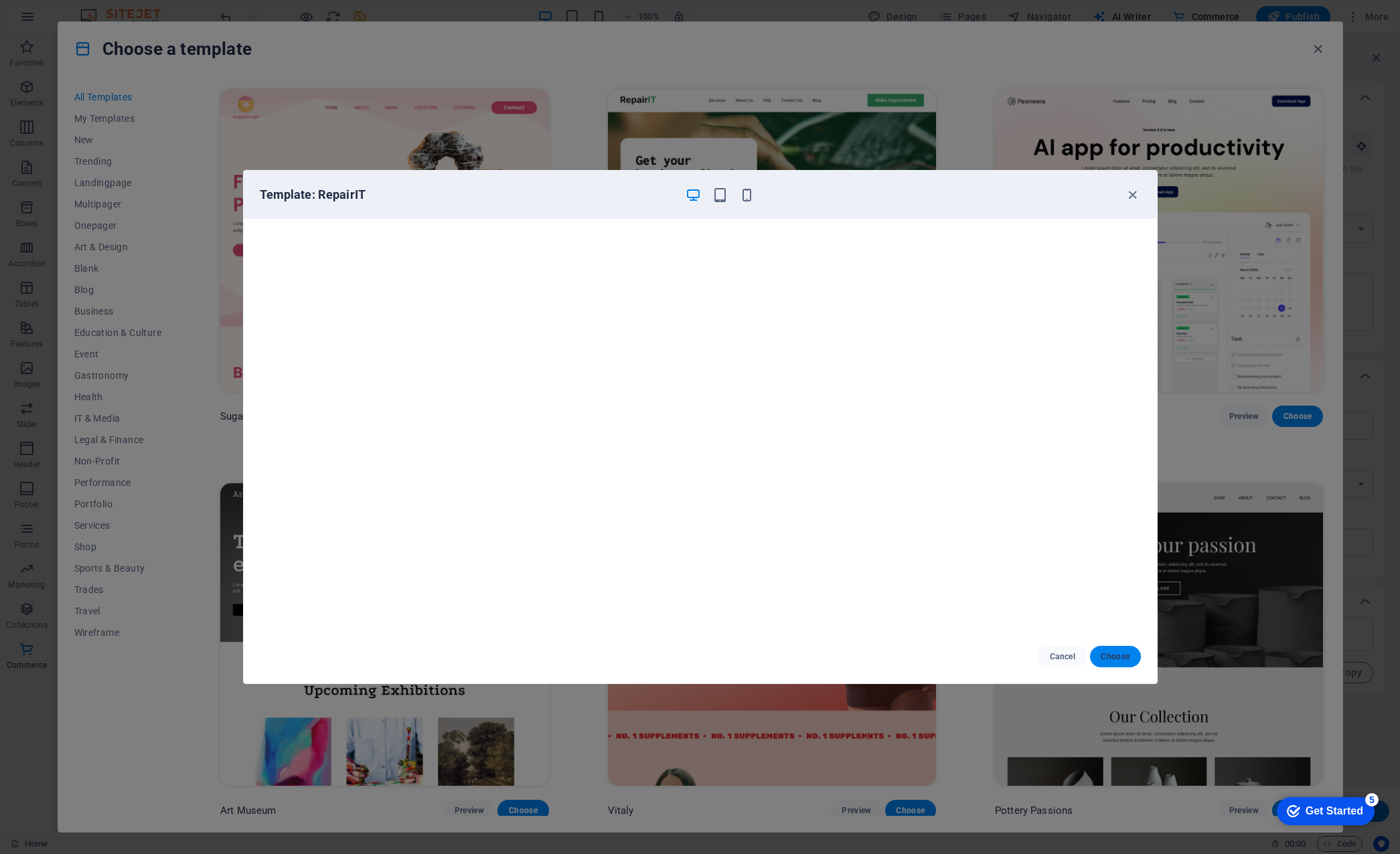
click at [1109, 654] on span "Choose" at bounding box center [1114, 656] width 29 height 11
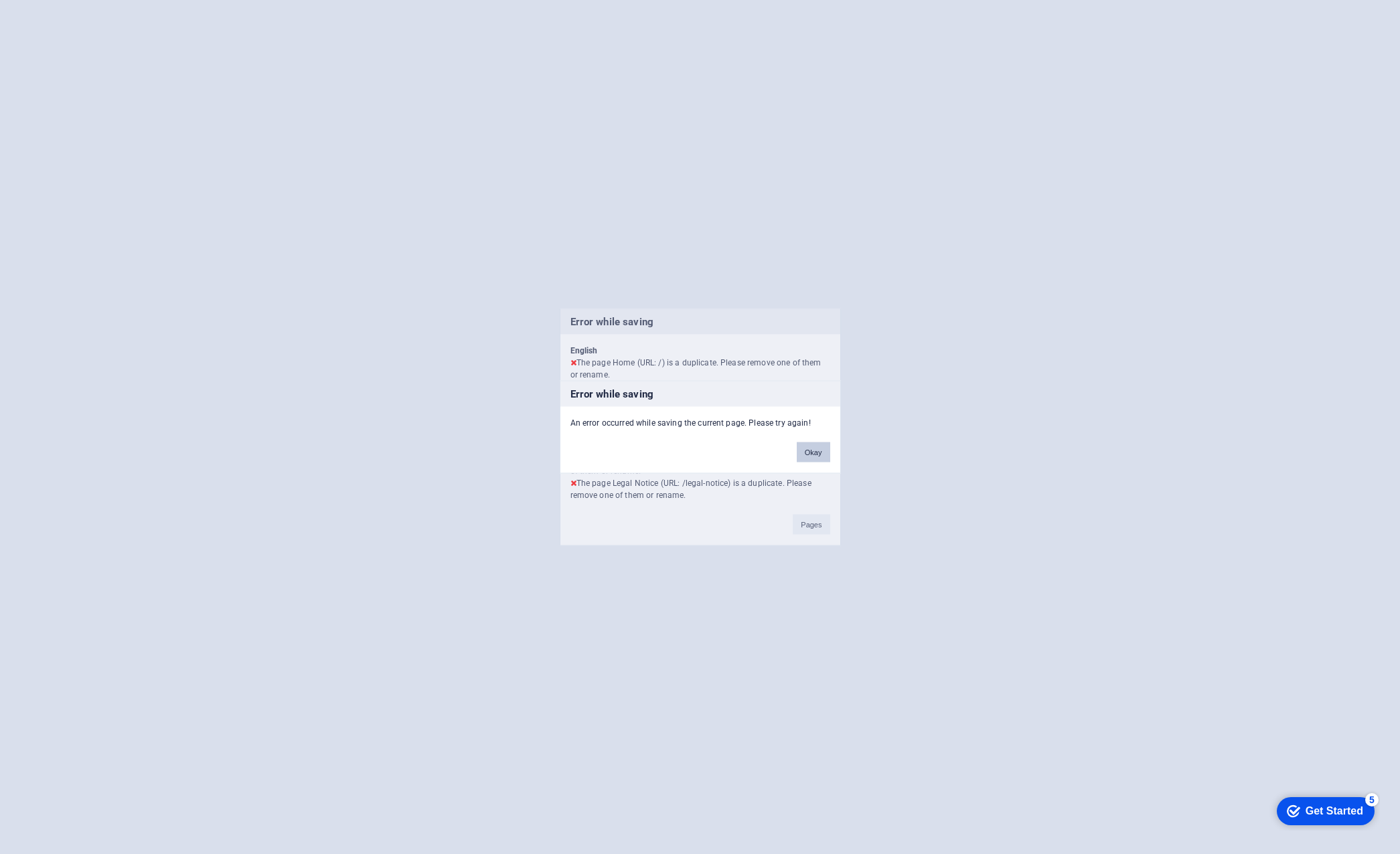
click at [816, 452] on button "Okay" at bounding box center [813, 453] width 34 height 20
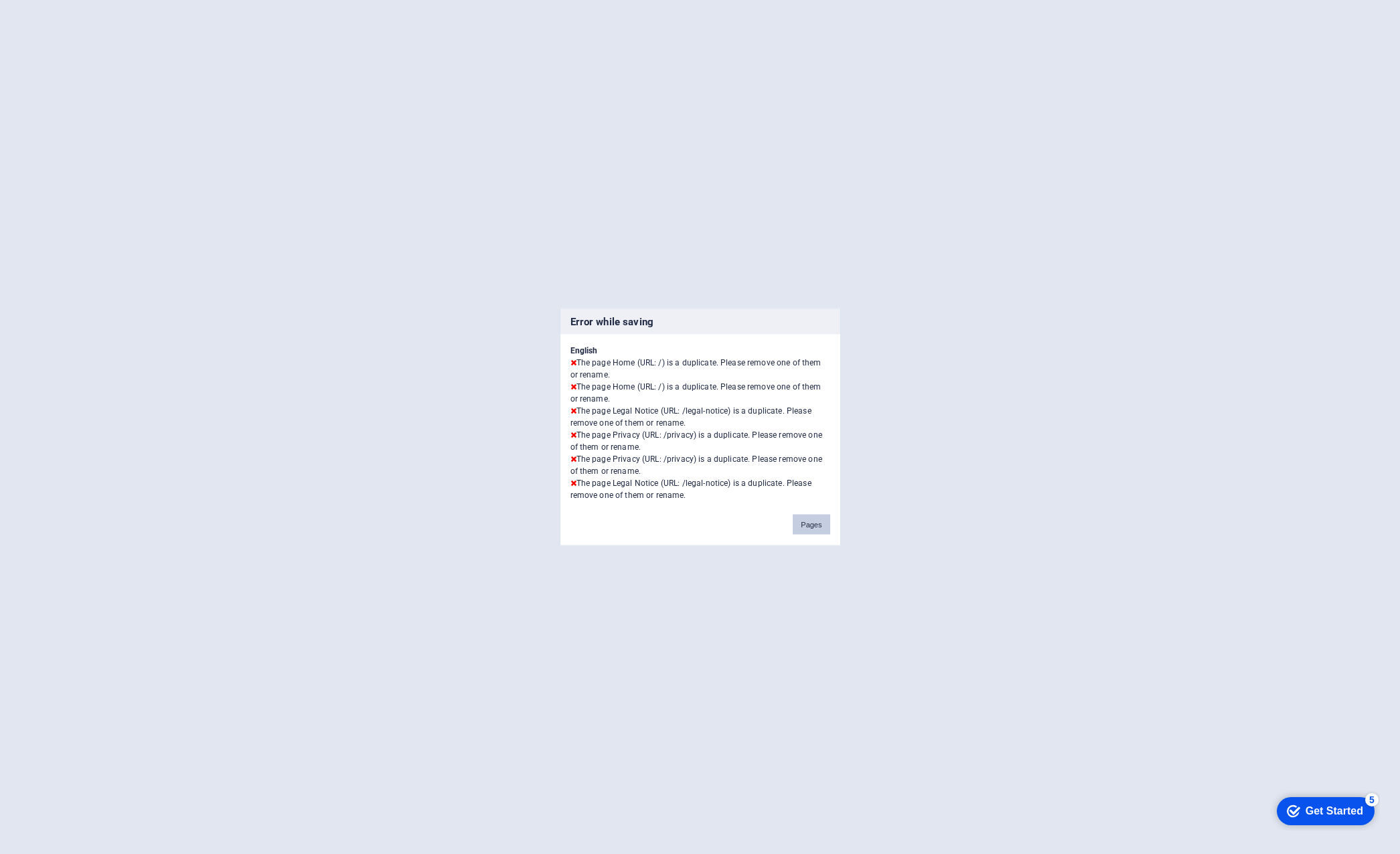
click at [812, 531] on button "Pages" at bounding box center [810, 525] width 37 height 20
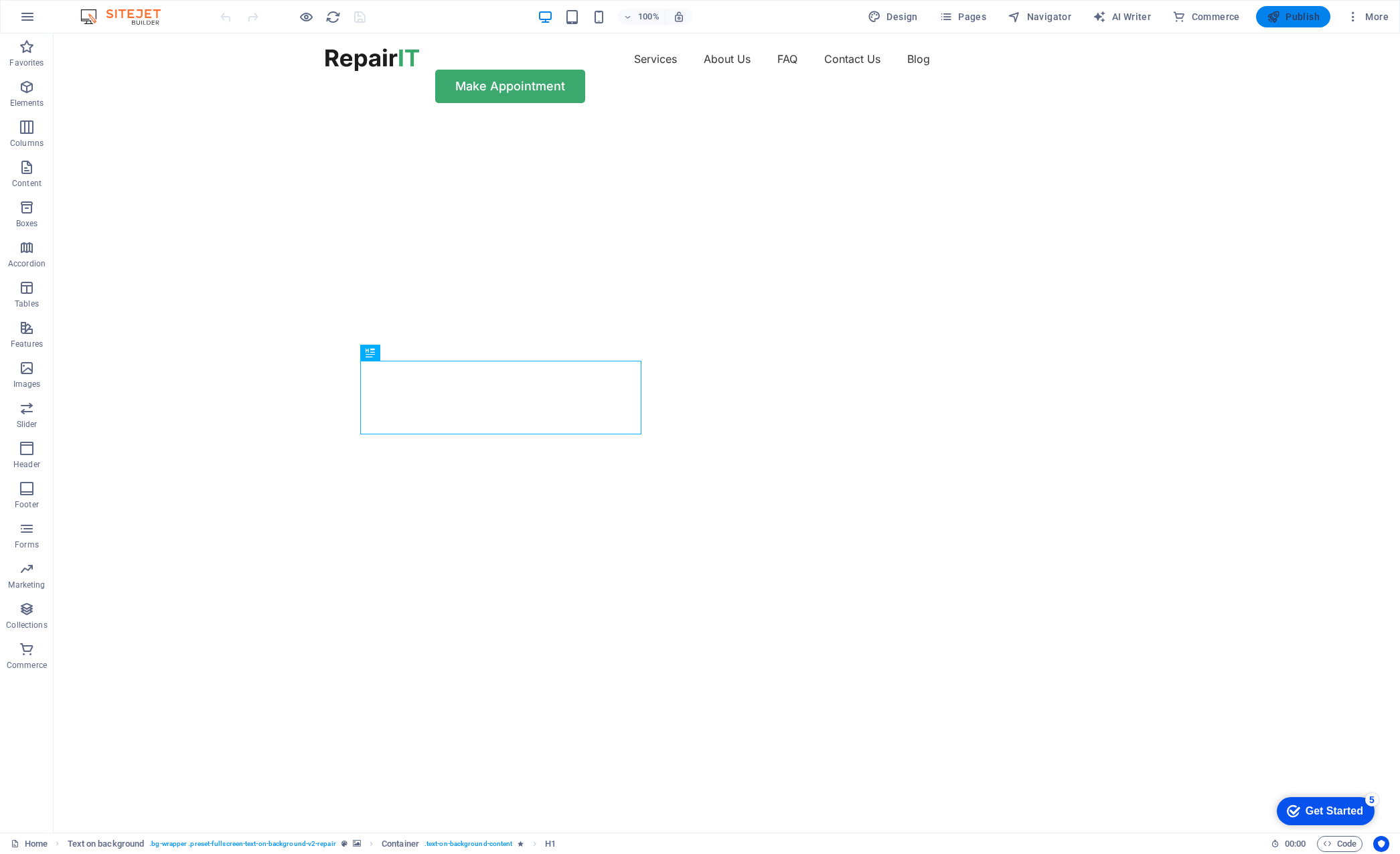
click at [1286, 12] on span "Publish" at bounding box center [1293, 17] width 53 height 14
